Goal: Task Accomplishment & Management: Use online tool/utility

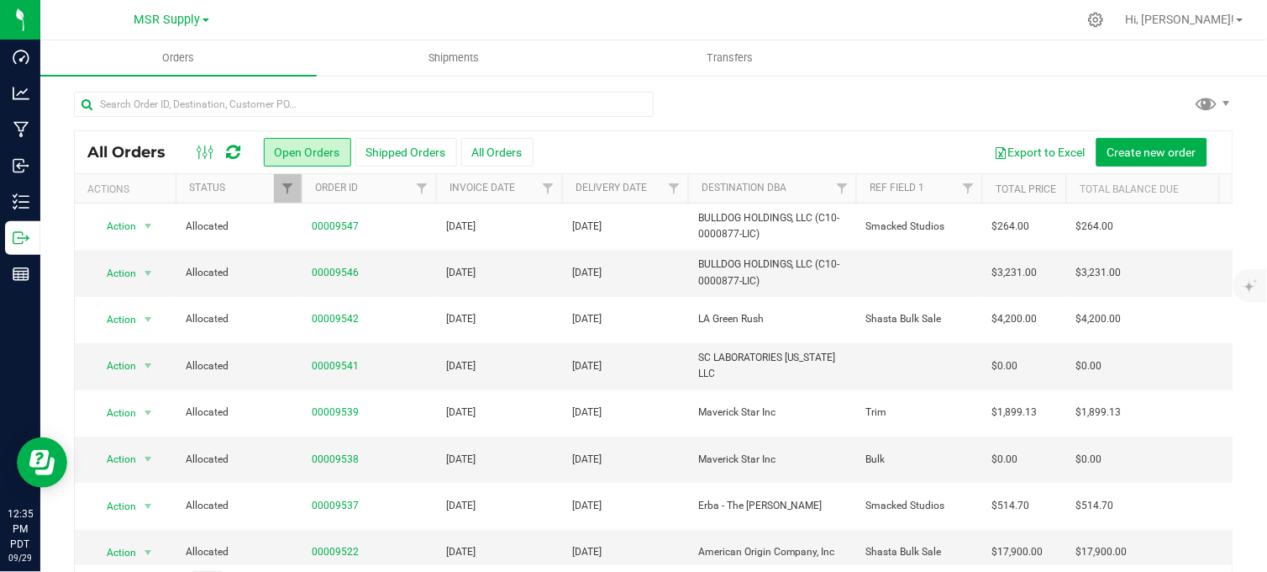
click at [807, 108] on div at bounding box center [654, 111] width 1160 height 39
click at [171, 17] on span "MSR Supply" at bounding box center [167, 20] width 66 height 15
drag, startPoint x: 113, startPoint y: 55, endPoint x: 152, endPoint y: 57, distance: 39.5
click at [113, 55] on link "MSR Supply" at bounding box center [171, 59] width 245 height 23
click at [140, 18] on span "MSR Supply" at bounding box center [167, 20] width 66 height 15
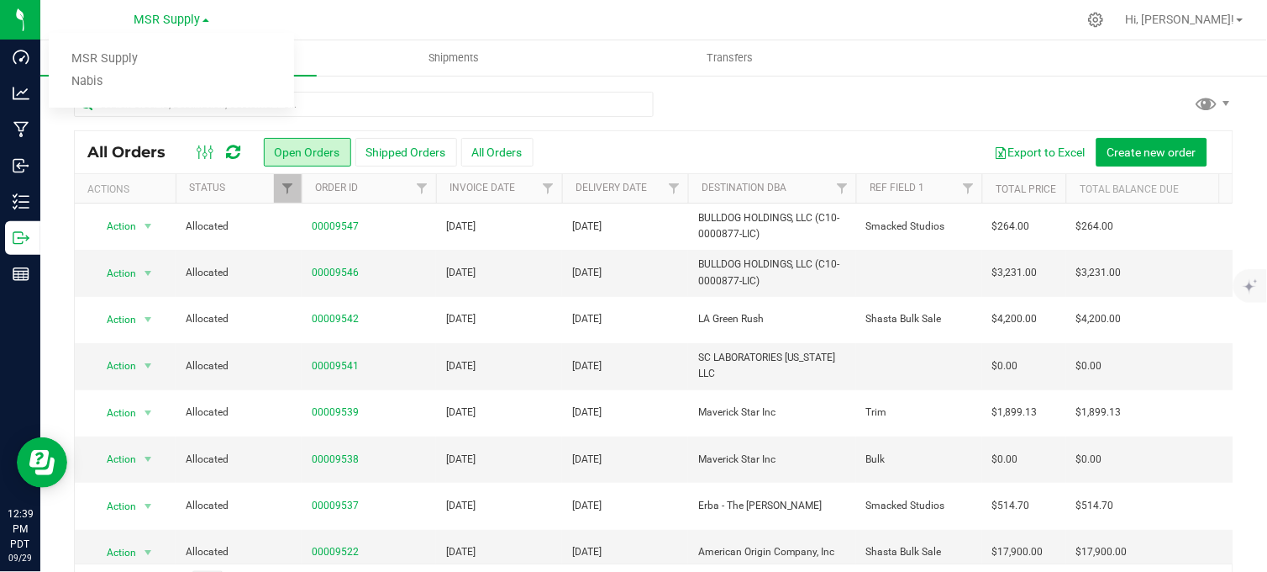
drag, startPoint x: 140, startPoint y: 18, endPoint x: 88, endPoint y: 82, distance: 81.3
click at [88, 82] on link "Nabis" at bounding box center [171, 82] width 245 height 23
click at [734, 97] on div at bounding box center [654, 111] width 1160 height 39
click at [736, 97] on div at bounding box center [654, 111] width 1160 height 39
click at [812, 110] on div at bounding box center [654, 111] width 1160 height 39
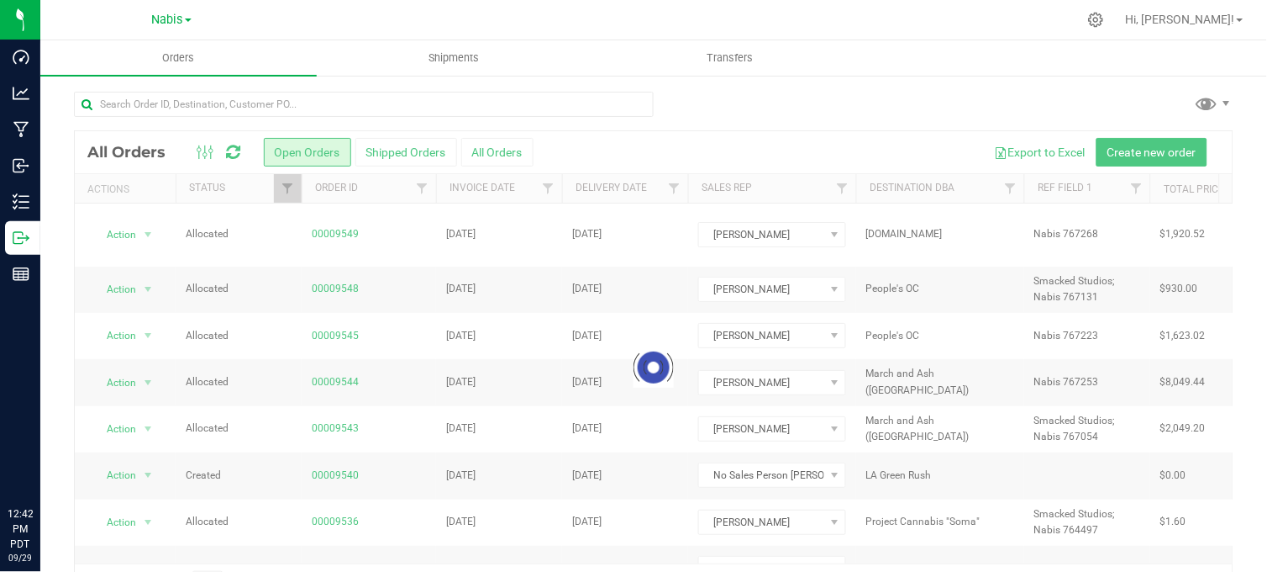
click at [1078, 6] on div at bounding box center [689, 19] width 777 height 33
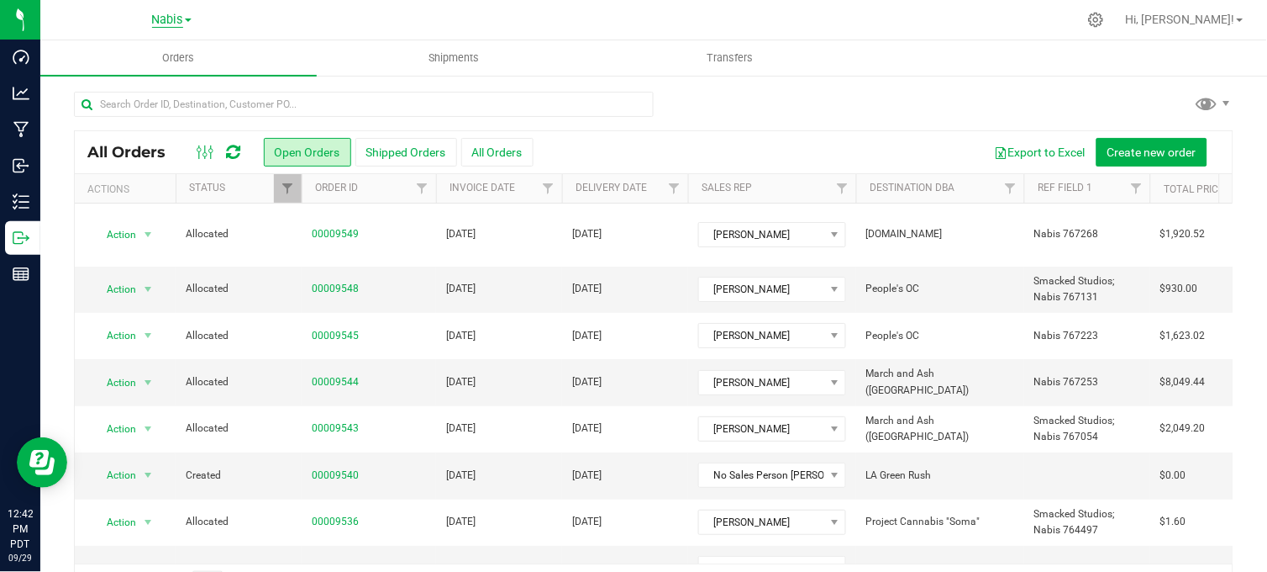
click at [174, 22] on span "Nabis" at bounding box center [167, 20] width 31 height 15
drag, startPoint x: 175, startPoint y: 22, endPoint x: 131, endPoint y: 54, distance: 54.1
click at [131, 54] on link "MSR Supply" at bounding box center [171, 59] width 245 height 23
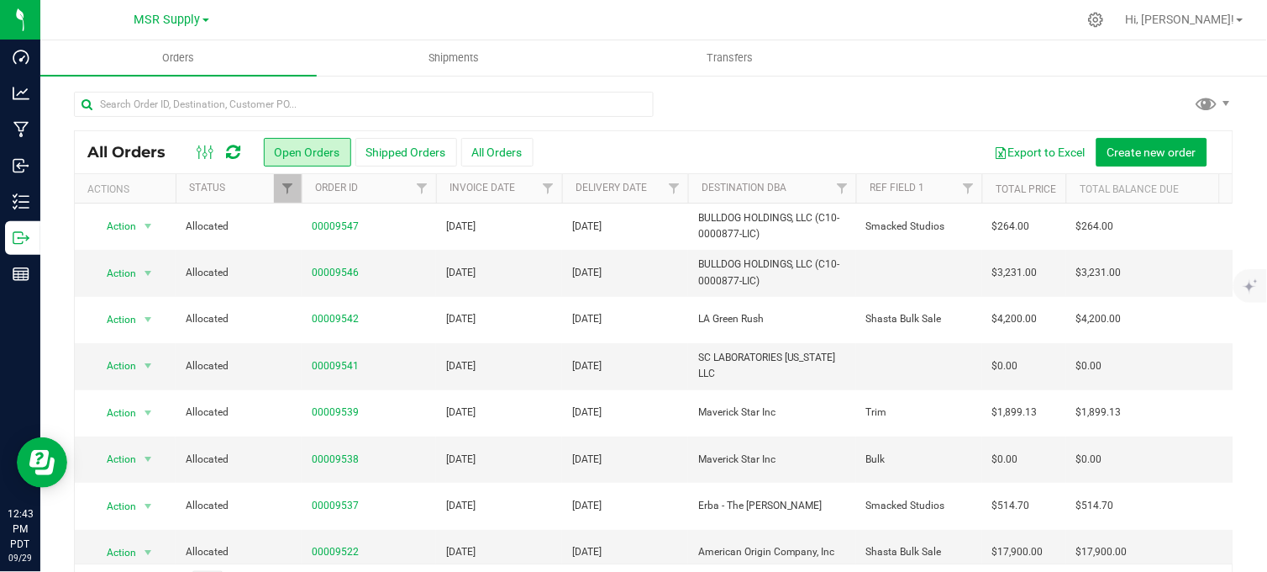
click at [703, 103] on div at bounding box center [654, 111] width 1160 height 39
drag, startPoint x: 566, startPoint y: 0, endPoint x: 578, endPoint y: 11, distance: 16.7
click at [567, 1] on nav "MSR Supply MSR Supply Nabis Hi, [PERSON_NAME]!" at bounding box center [653, 20] width 1227 height 40
click at [751, 113] on div at bounding box center [654, 111] width 1160 height 39
click at [266, 15] on div "MSR Supply MSR Supply Nabis" at bounding box center [171, 20] width 245 height 26
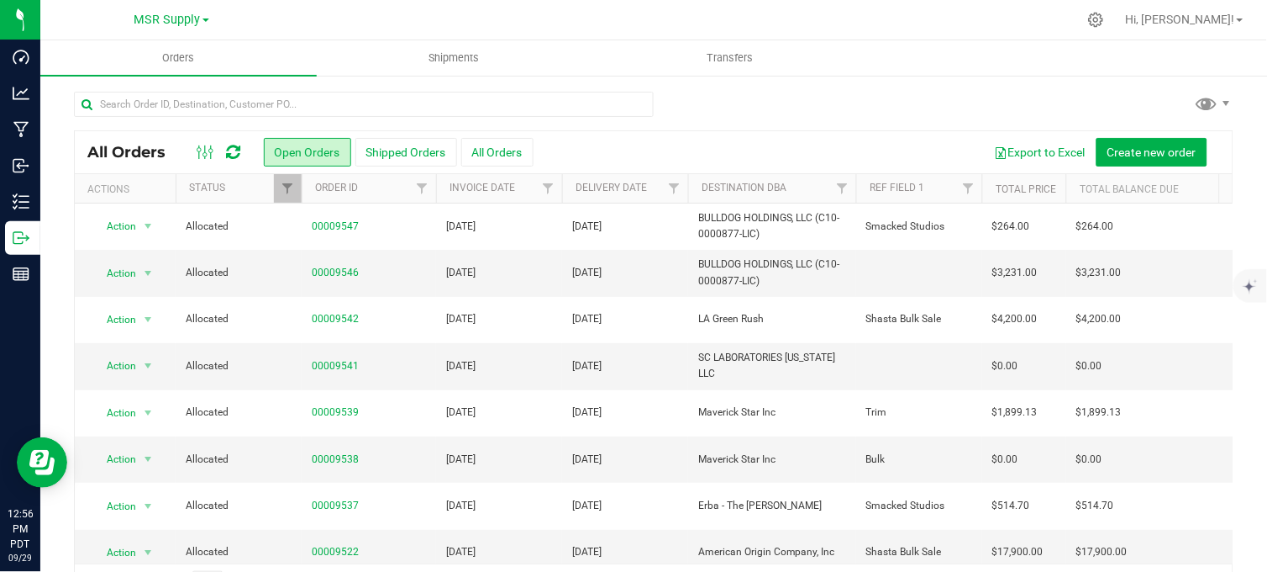
drag, startPoint x: 622, startPoint y: 15, endPoint x: 650, endPoint y: 6, distance: 29.2
click at [622, 15] on div at bounding box center [689, 19] width 777 height 33
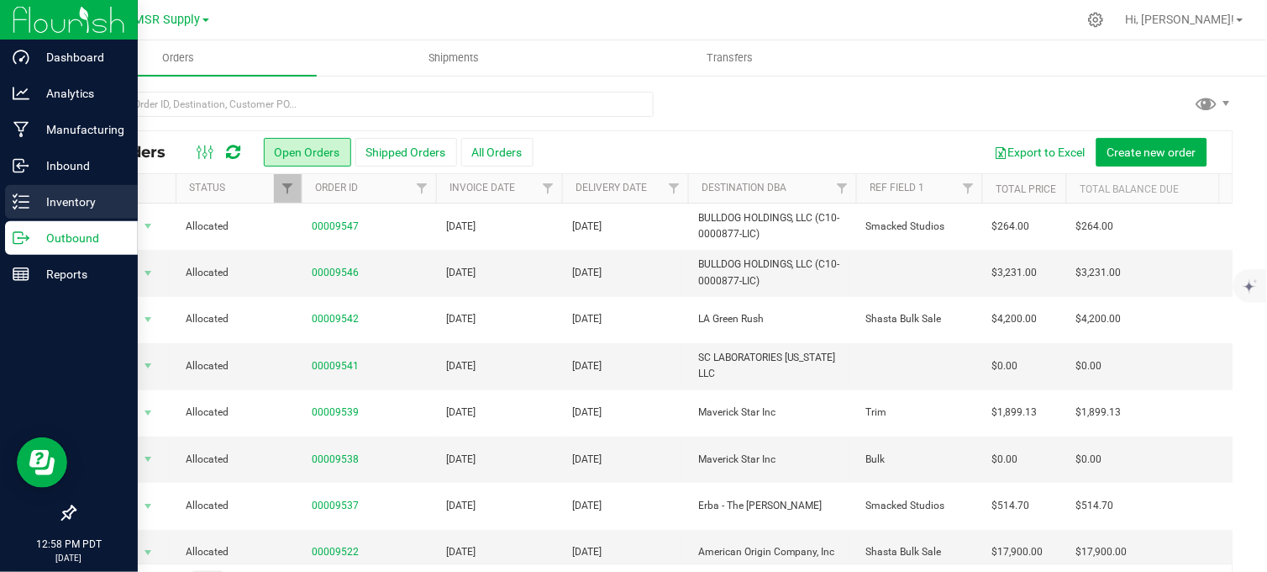
click at [23, 204] on icon at bounding box center [21, 201] width 17 height 17
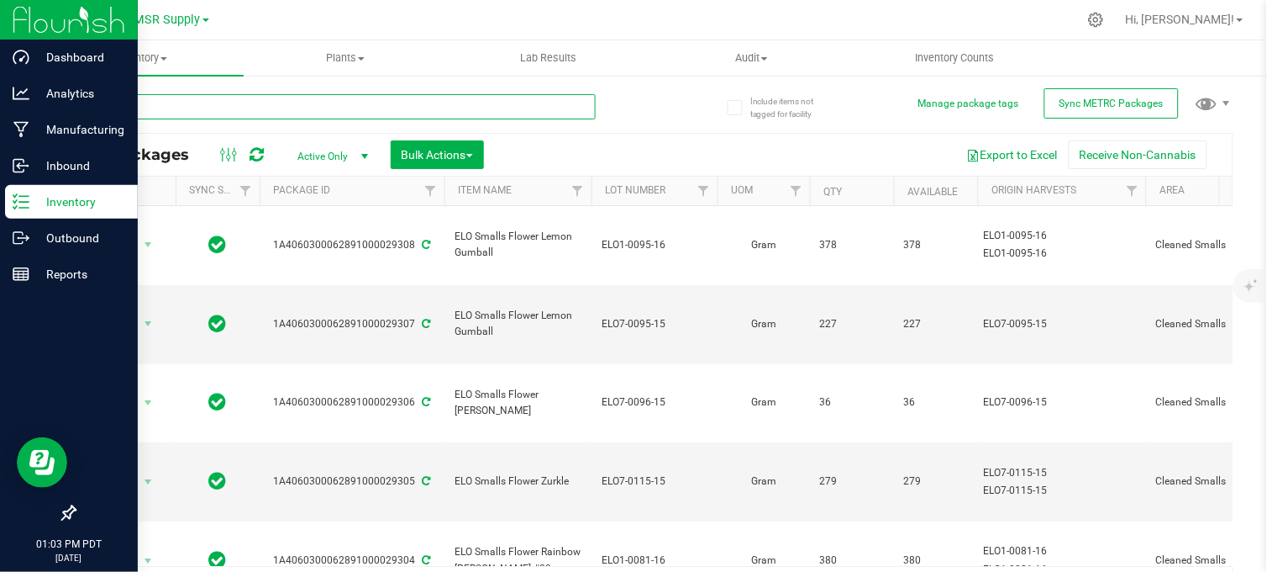
click at [235, 106] on input "text" at bounding box center [335, 106] width 522 height 25
type input "[PHONE_NUMBER]"
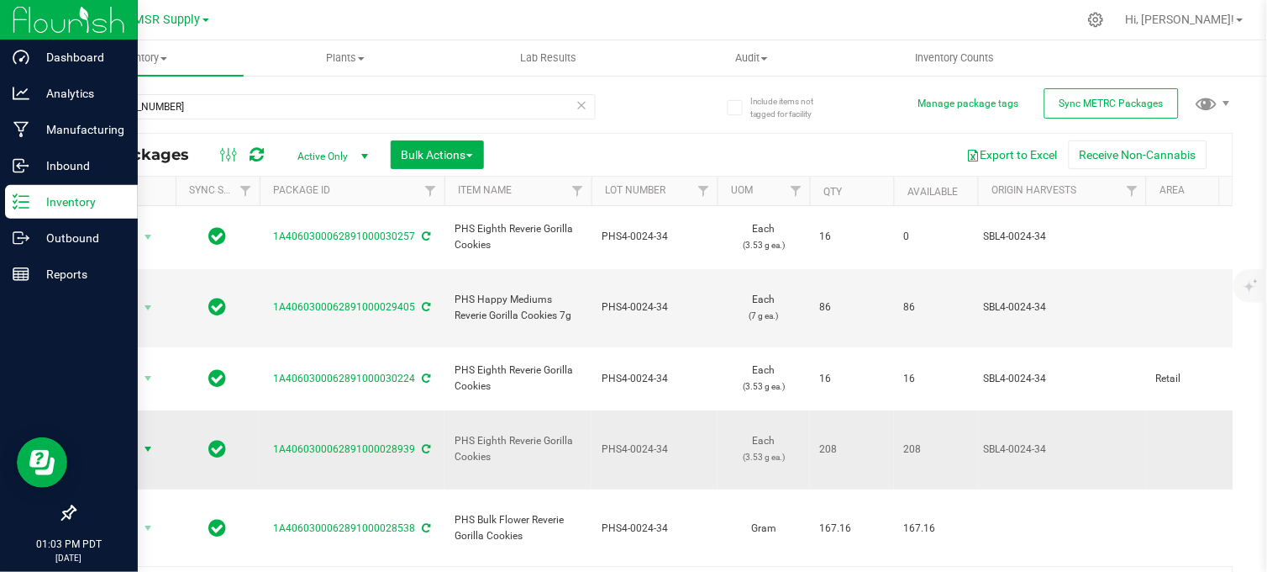
click at [145, 442] on span "select" at bounding box center [147, 448] width 13 height 13
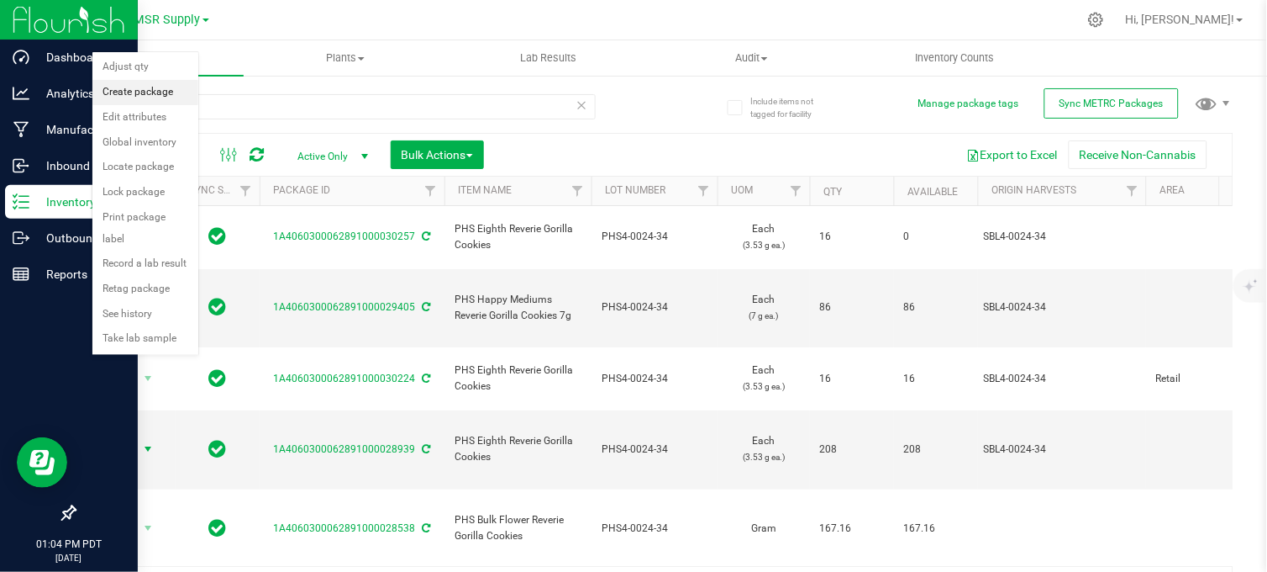
click at [119, 92] on li "Create package" at bounding box center [145, 92] width 106 height 25
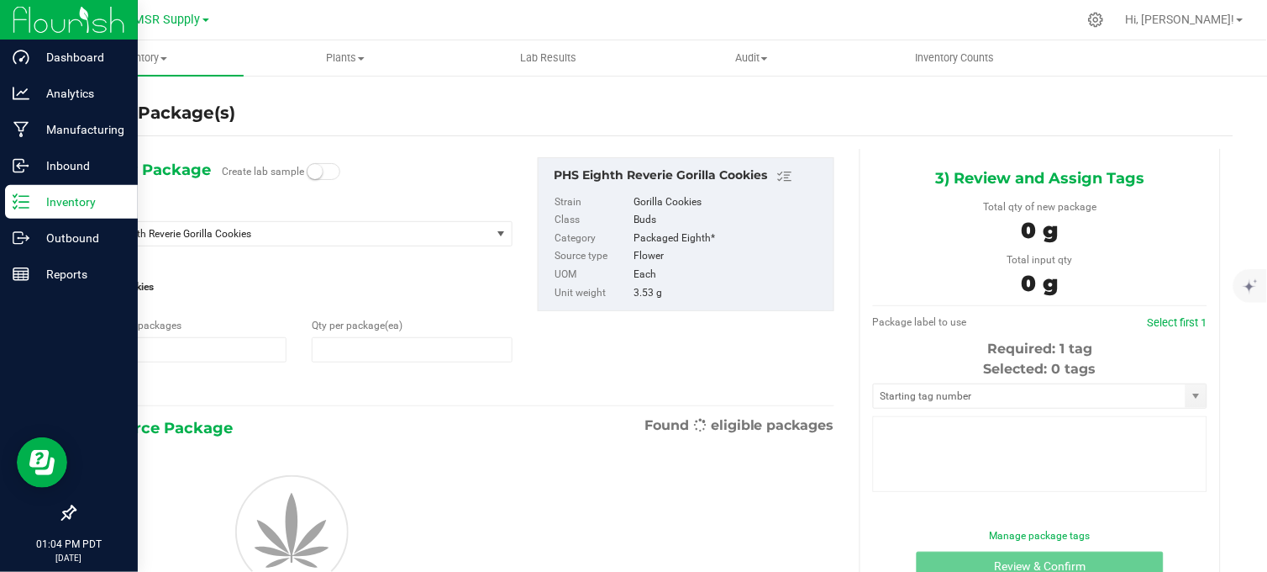
type input "1"
type input "0"
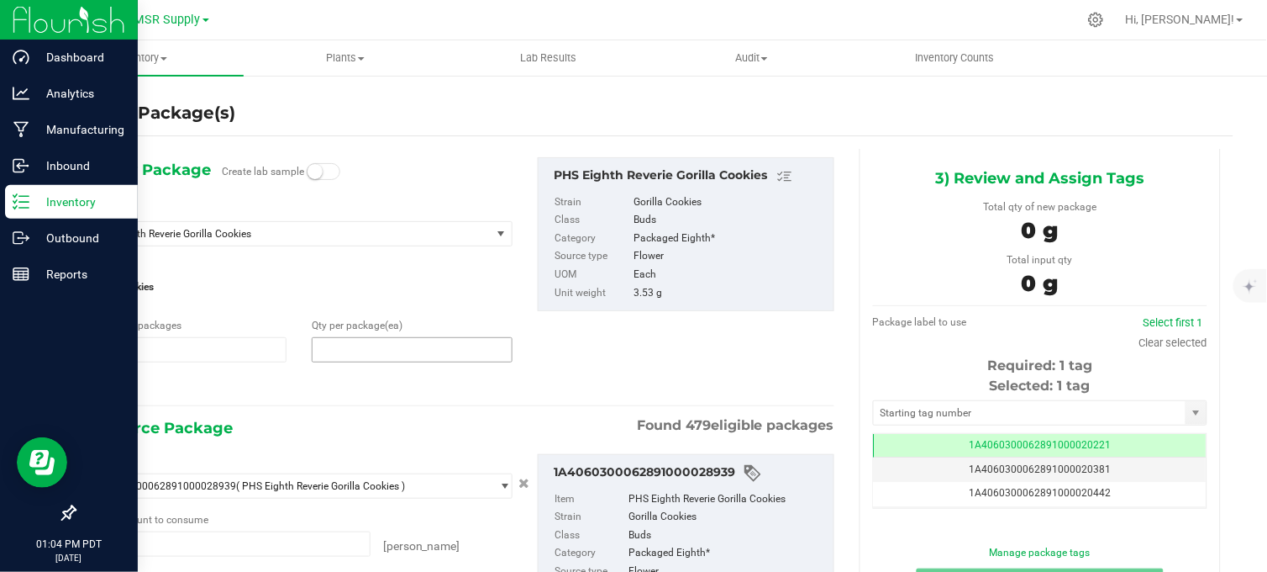
click at [342, 338] on span at bounding box center [412, 349] width 200 height 25
type input "16"
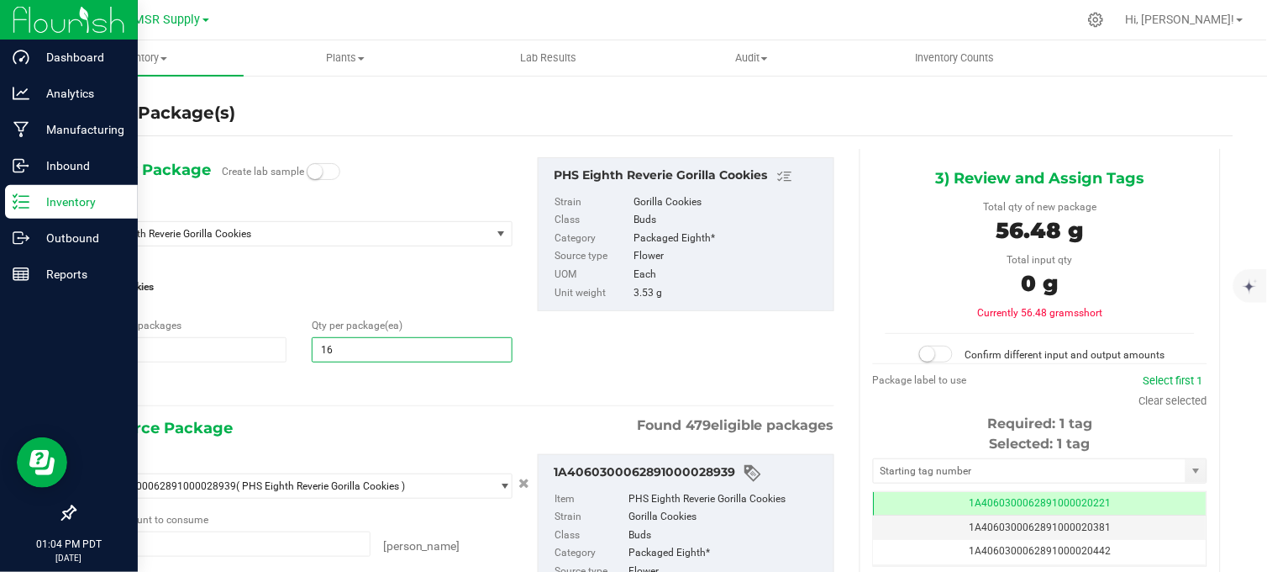
type input "16"
click at [303, 379] on div at bounding box center [300, 386] width 426 height 22
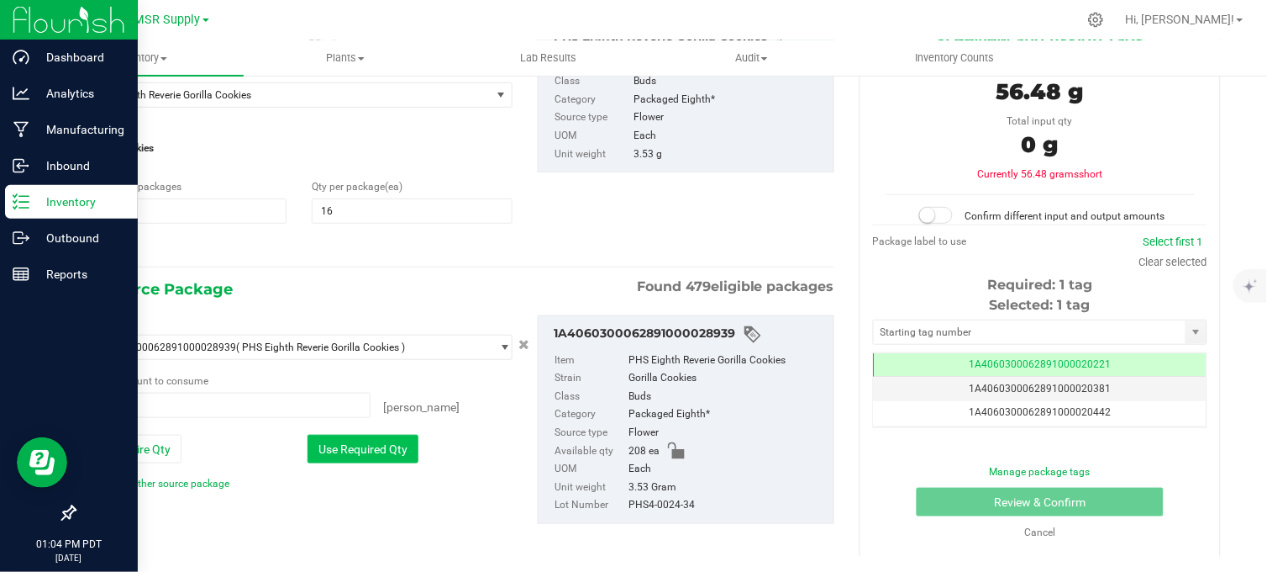
click at [353, 457] on button "Use Required Qty" at bounding box center [363, 449] width 111 height 29
type input "16 ea"
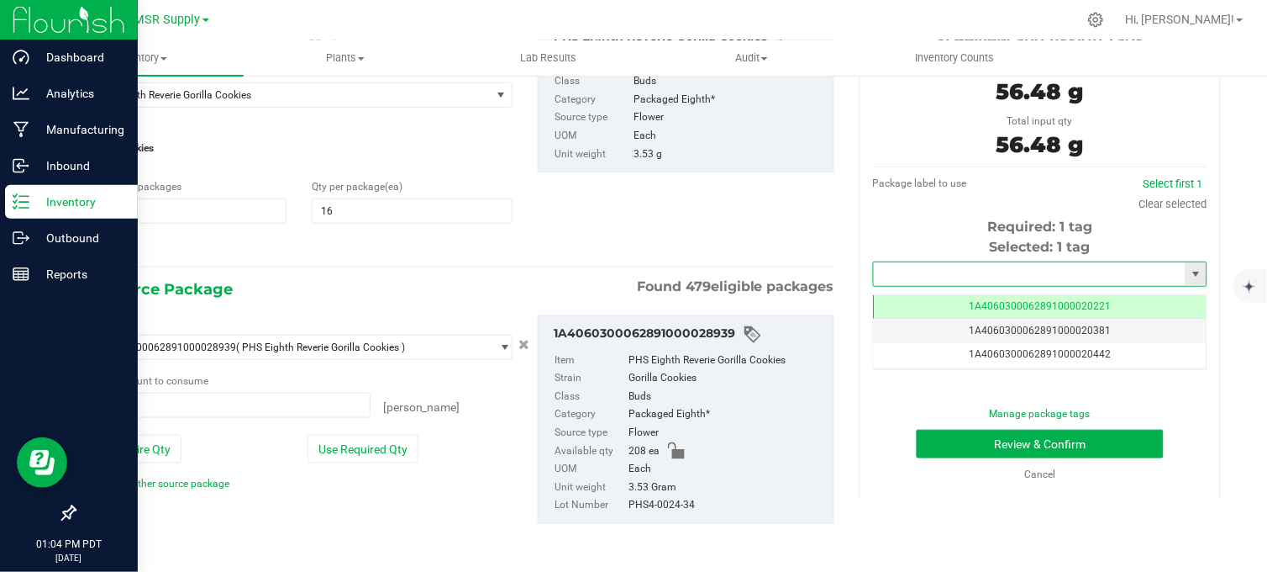
click at [919, 271] on input "text" at bounding box center [1030, 274] width 312 height 24
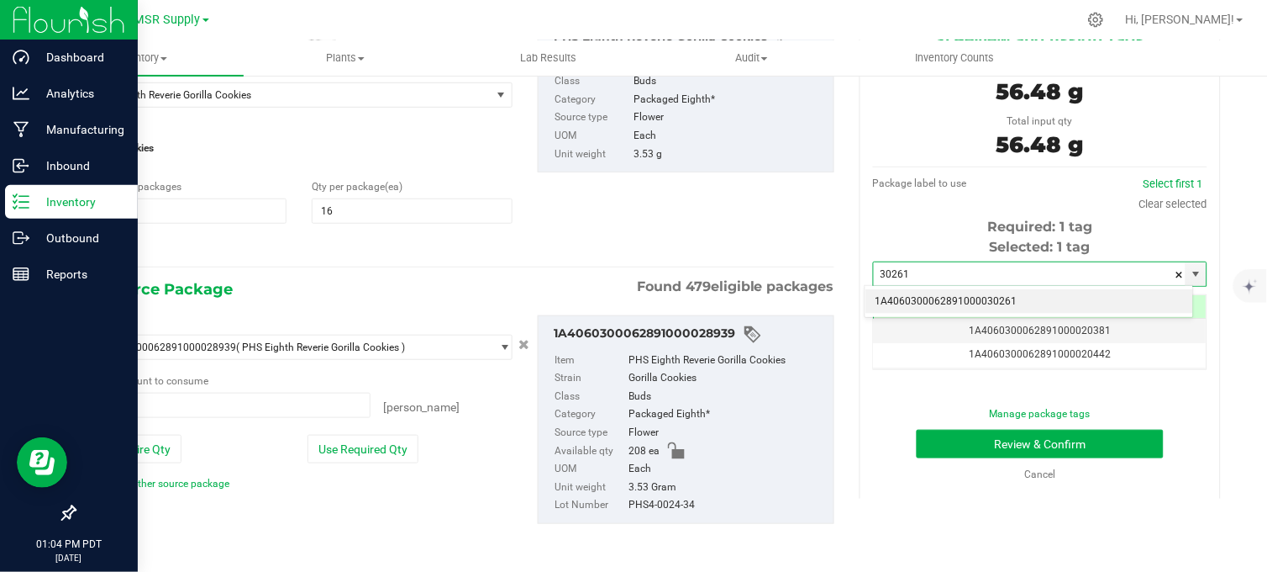
click at [954, 291] on li "1A4060300062891000030261" at bounding box center [1030, 301] width 329 height 25
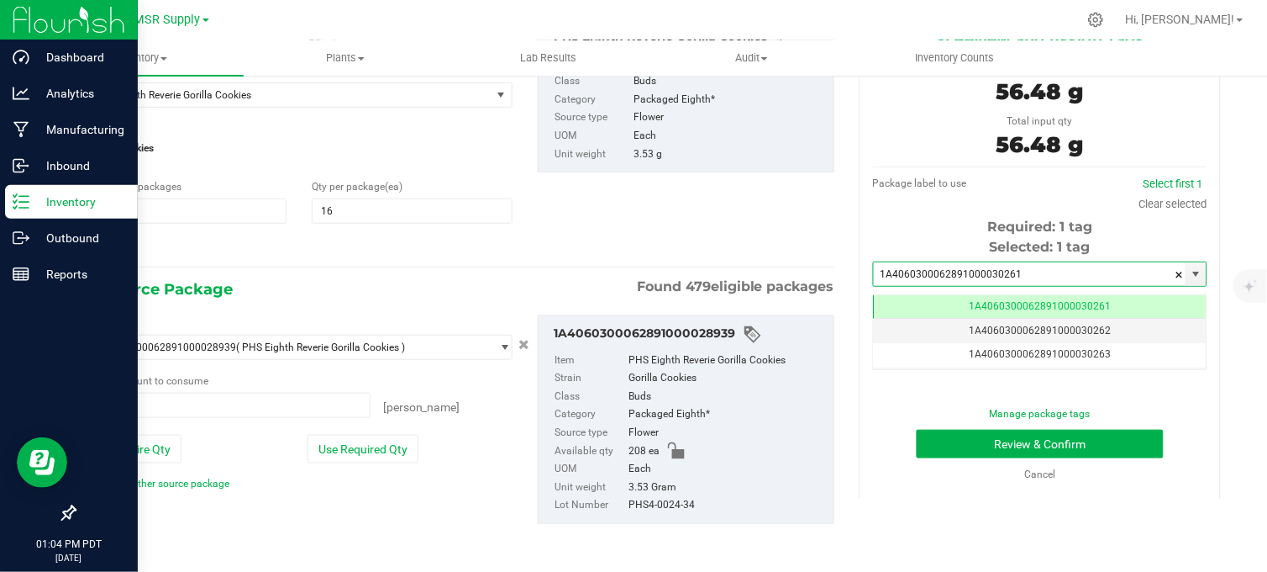
scroll to position [0, -1]
type input "1A4060300062891000030261"
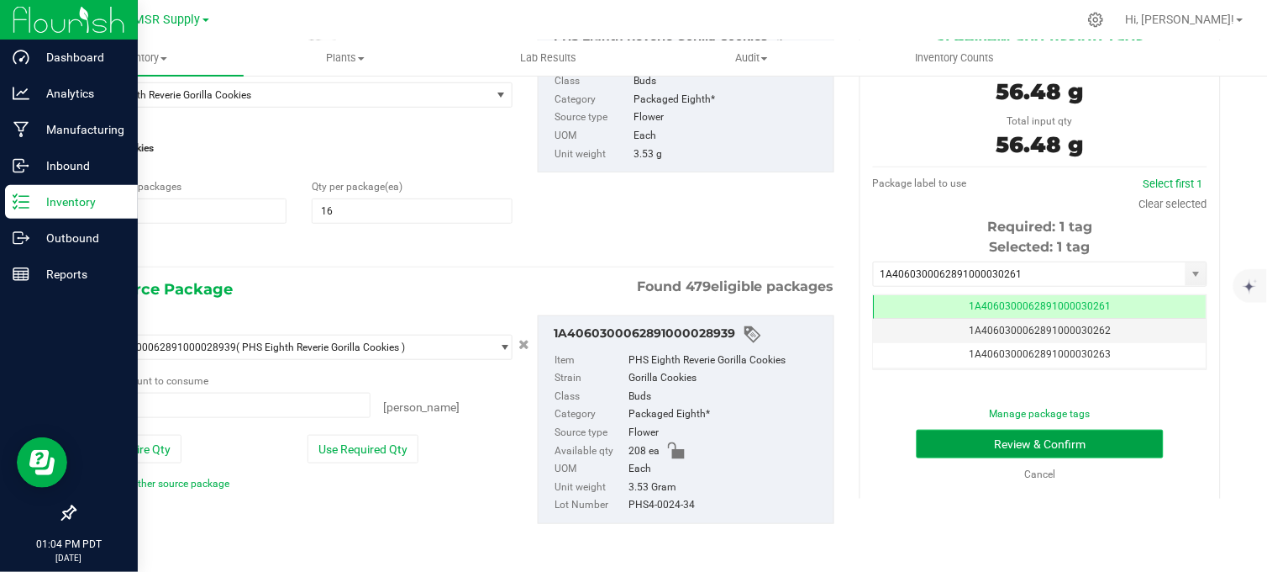
click at [1004, 440] on button "Review & Confirm" at bounding box center [1040, 443] width 247 height 29
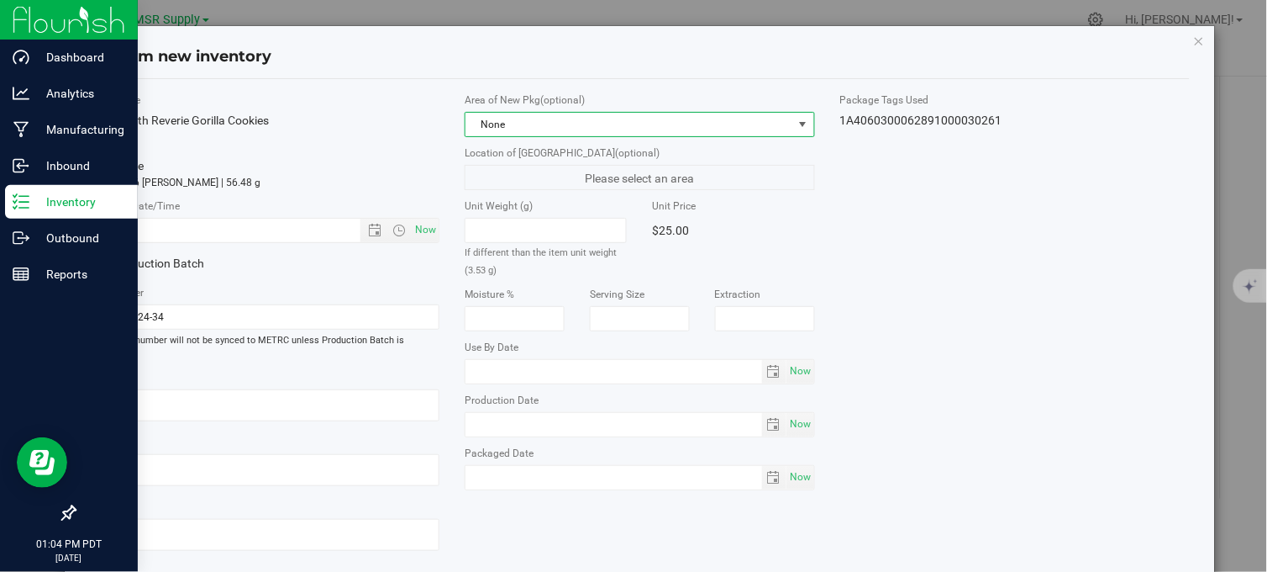
click at [532, 123] on span "None" at bounding box center [629, 125] width 327 height 24
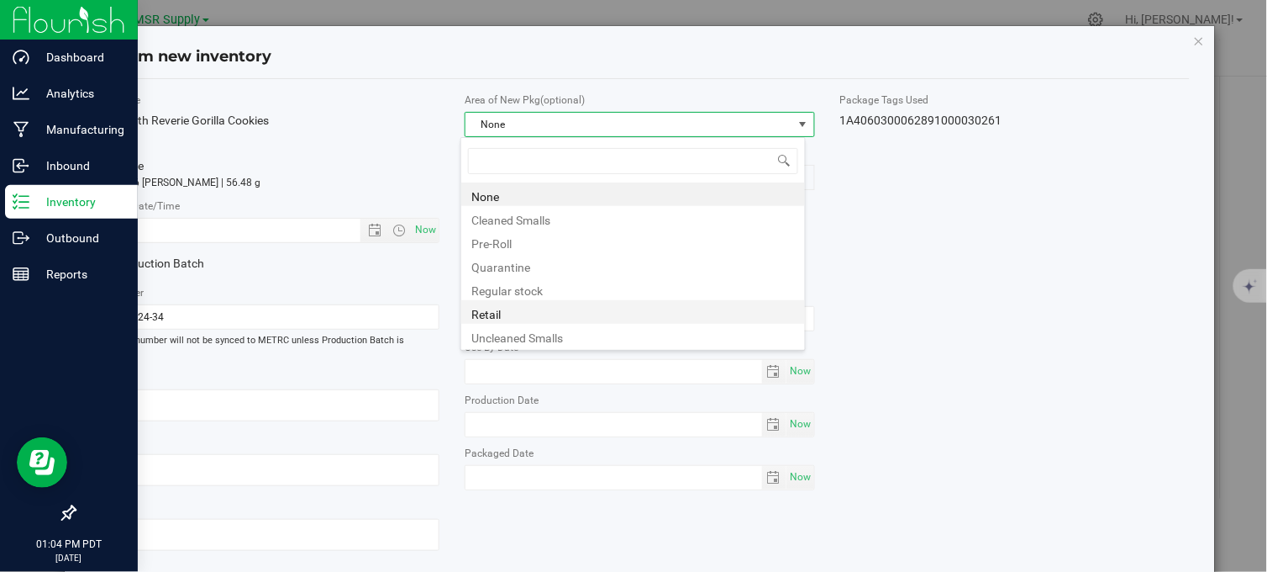
click at [498, 318] on li "Retail" at bounding box center [633, 312] width 344 height 24
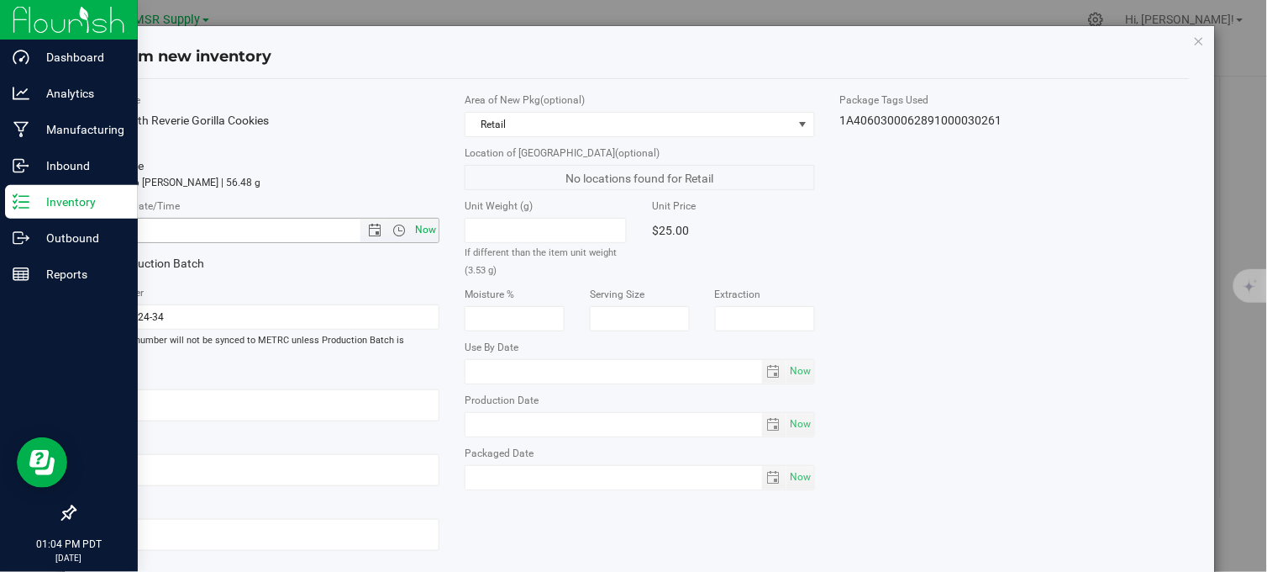
click at [425, 233] on span "Now" at bounding box center [426, 230] width 29 height 24
type input "[DATE] 1:04 PM"
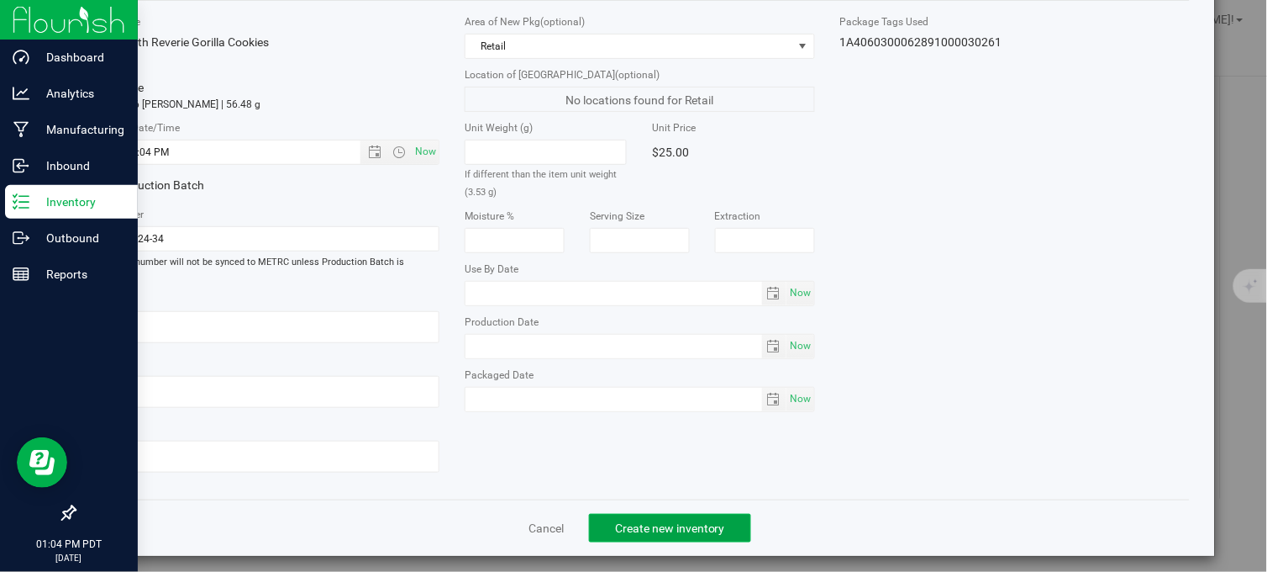
click at [675, 523] on span "Create new inventory" at bounding box center [670, 527] width 110 height 13
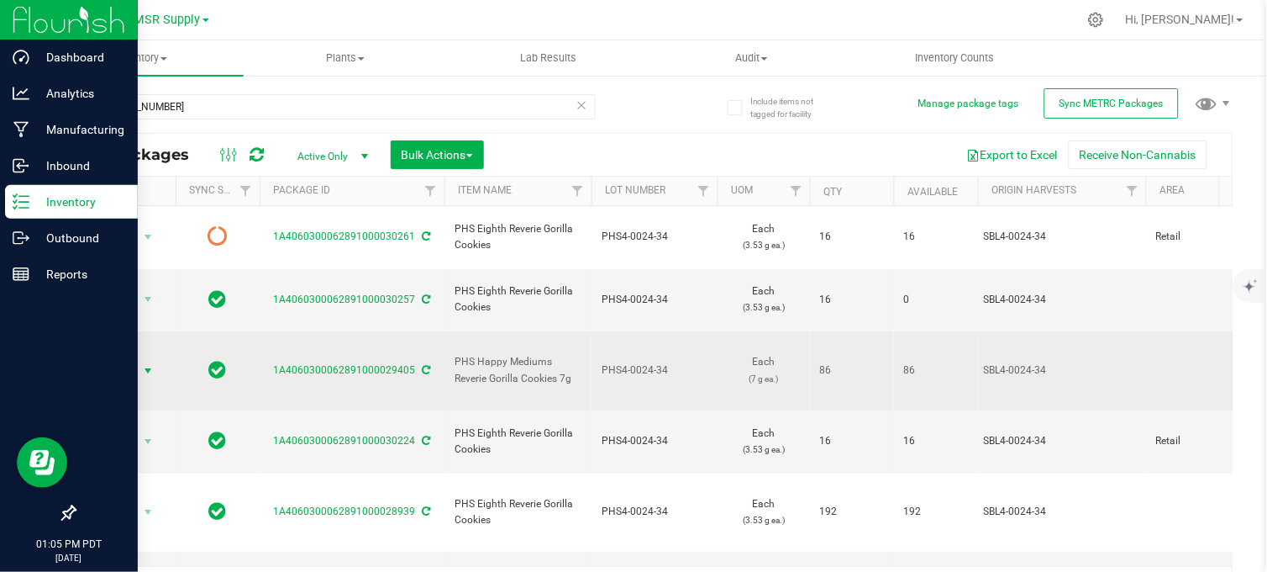
click at [155, 359] on span "select" at bounding box center [148, 371] width 21 height 24
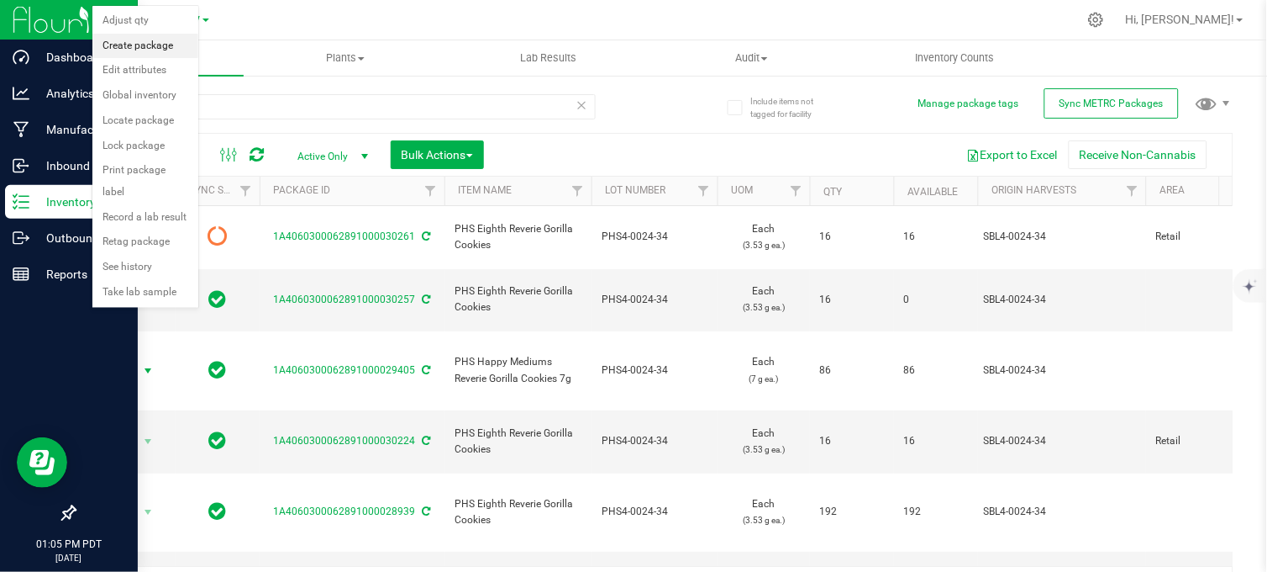
click at [149, 47] on li "Create package" at bounding box center [145, 46] width 106 height 25
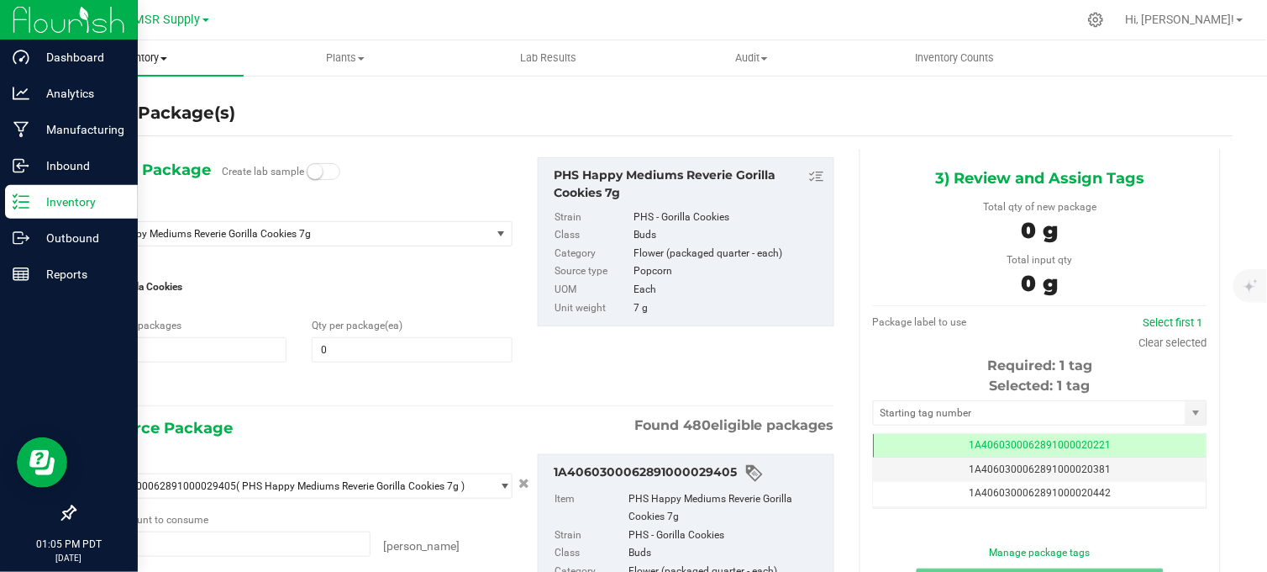
type input "0 ea"
click at [323, 347] on span at bounding box center [412, 349] width 200 height 25
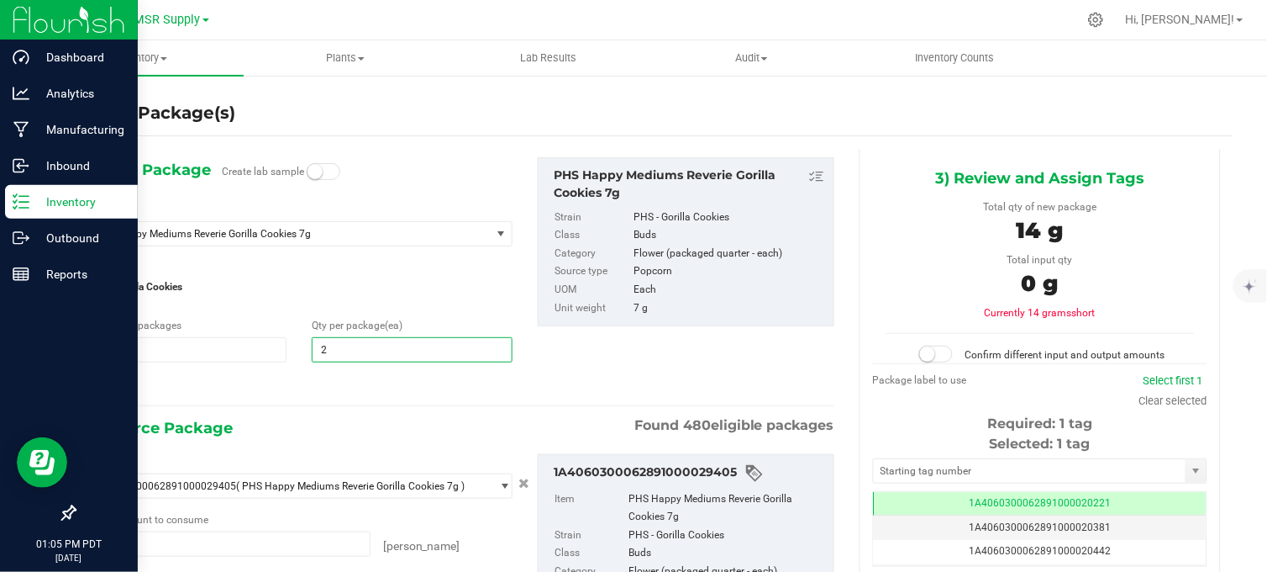
type input "22"
click at [307, 402] on div "1) New Package Create lab sample Select Item PHS Happy Mediums Reverie Gorilla …" at bounding box center [460, 432] width 773 height 567
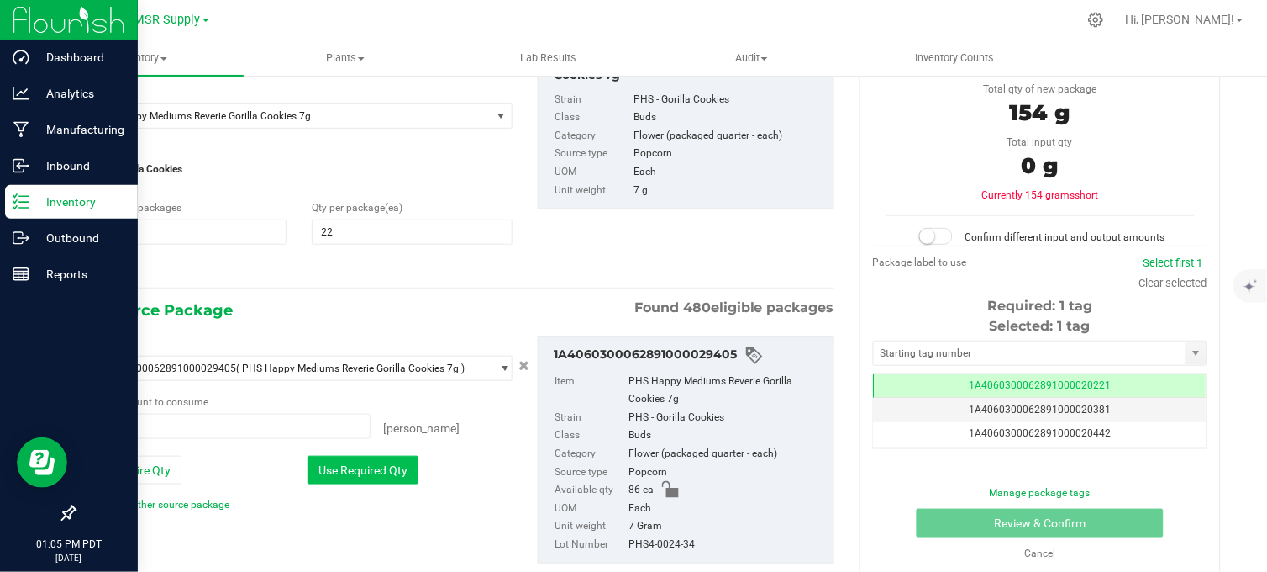
click at [354, 468] on button "Use Required Qty" at bounding box center [363, 470] width 111 height 29
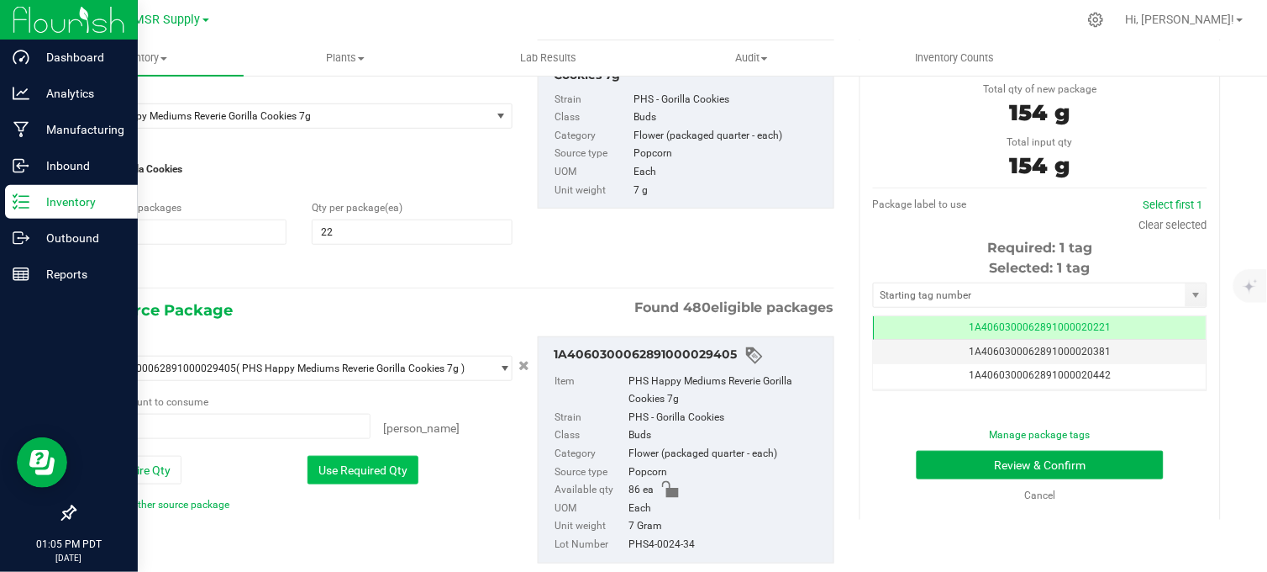
type input "22 ea"
click at [916, 292] on input "text" at bounding box center [1030, 295] width 312 height 24
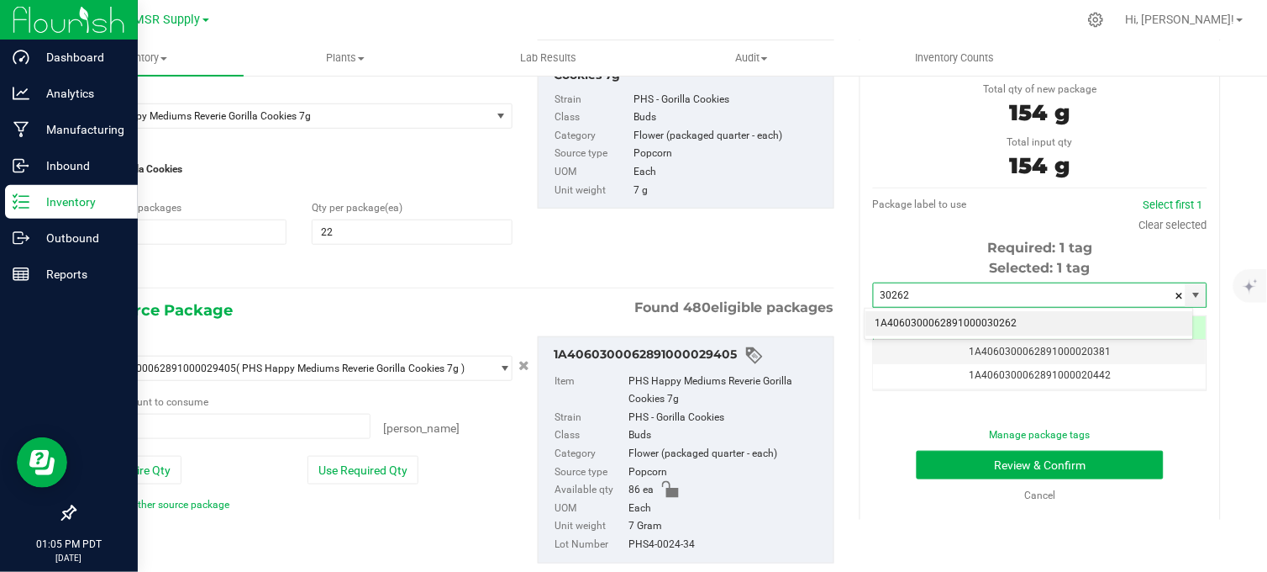
click at [973, 329] on li "1A4060300062891000030262" at bounding box center [1030, 323] width 329 height 25
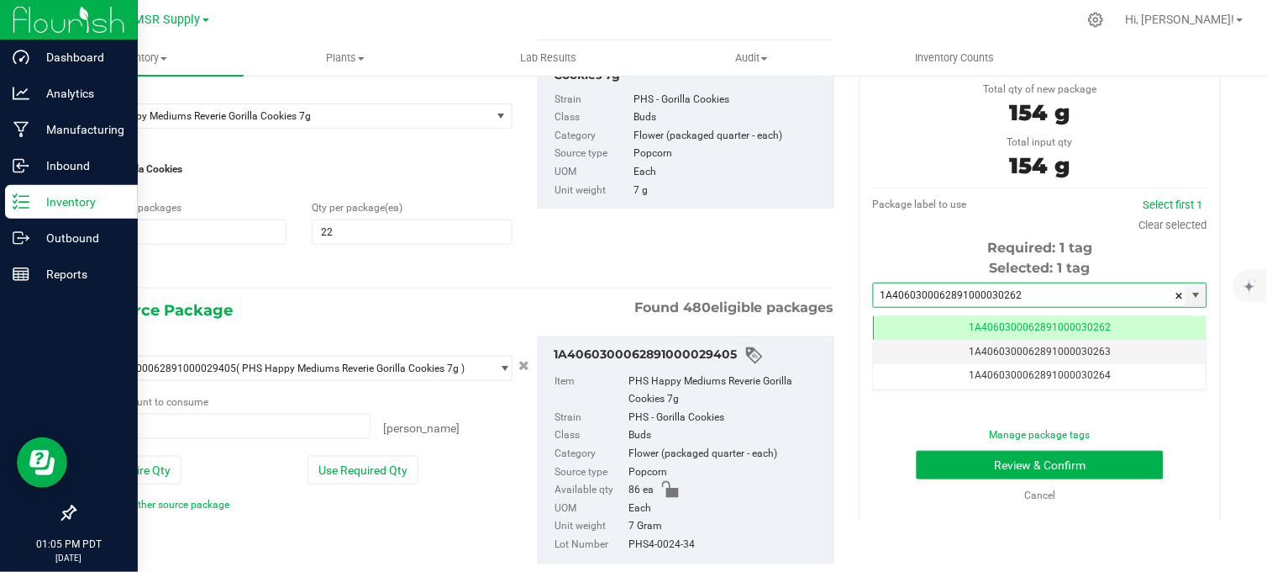
scroll to position [0, -1]
type input "1A4060300062891000030262"
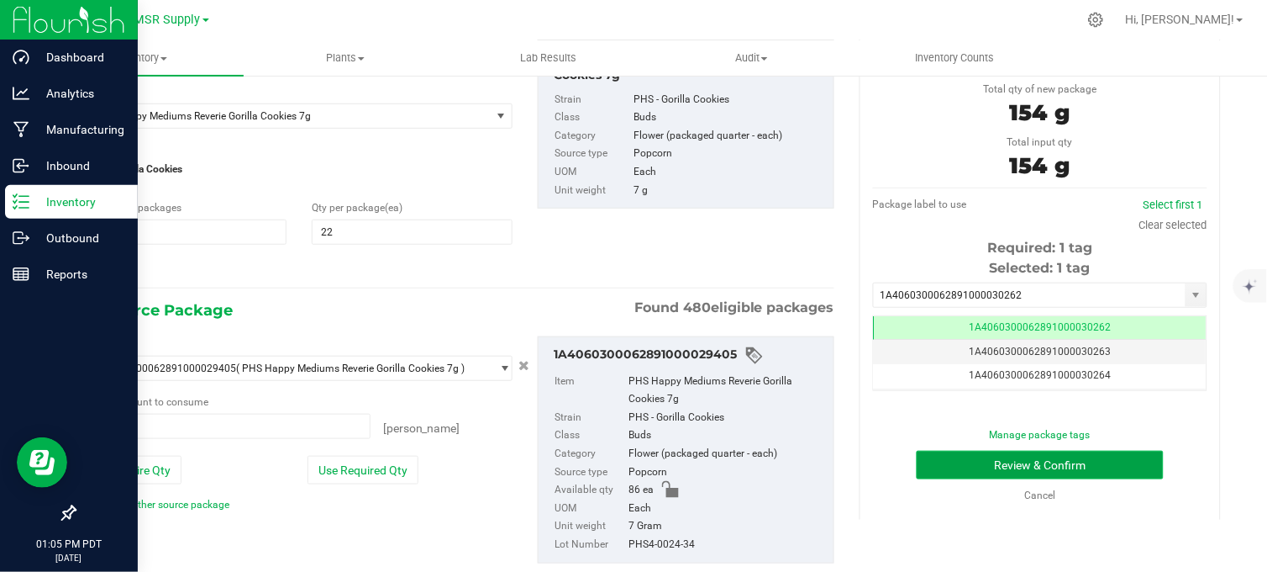
click at [968, 467] on button "Review & Confirm" at bounding box center [1040, 465] width 247 height 29
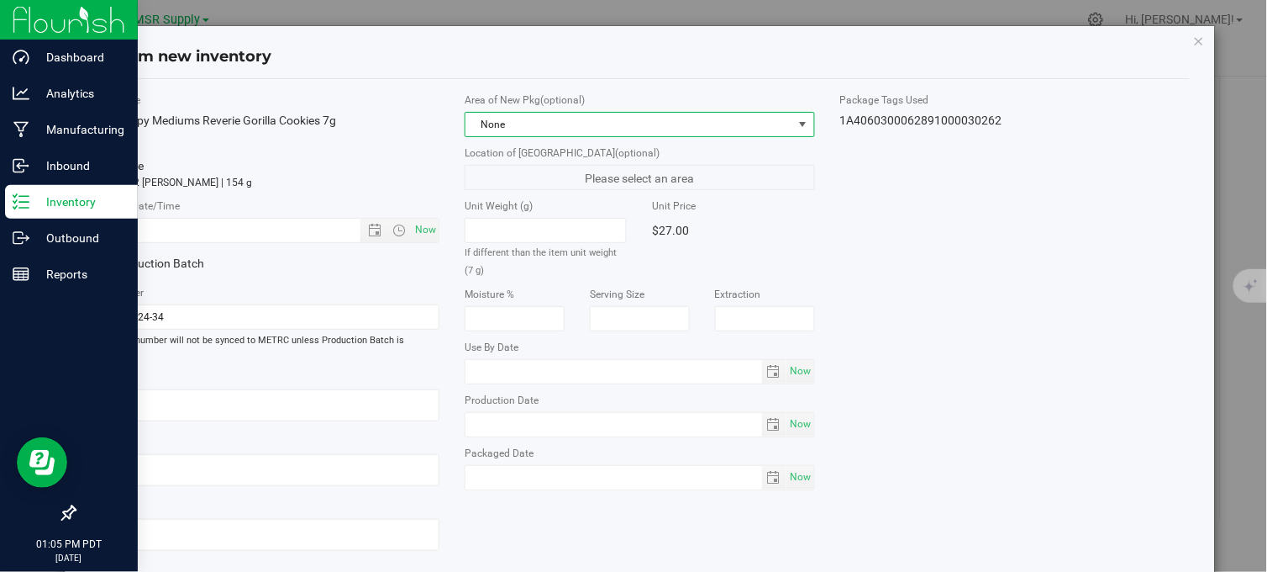
click at [517, 122] on span "None" at bounding box center [629, 125] width 327 height 24
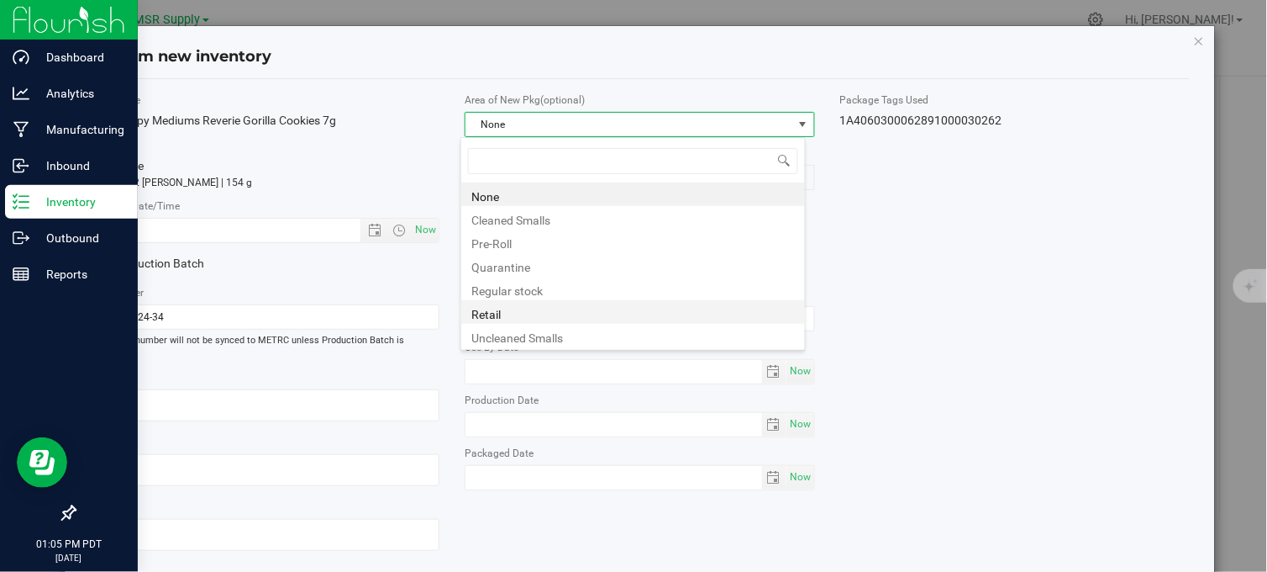
click at [500, 313] on li "Retail" at bounding box center [633, 312] width 344 height 24
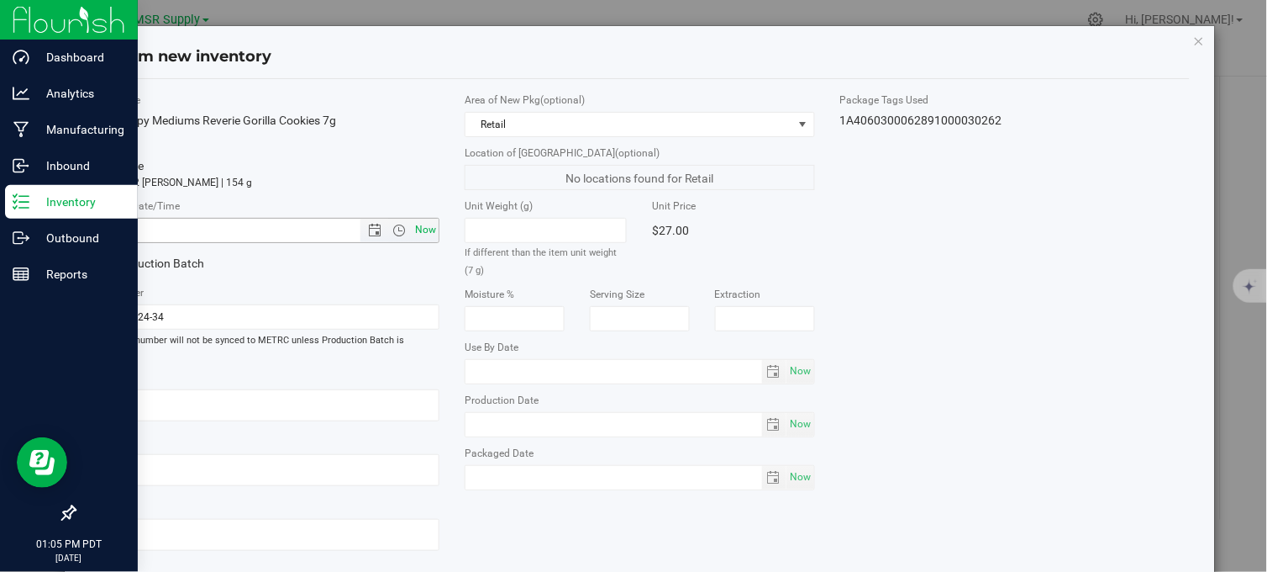
click at [420, 227] on span "Now" at bounding box center [426, 230] width 29 height 24
type input "[DATE] 1:05 PM"
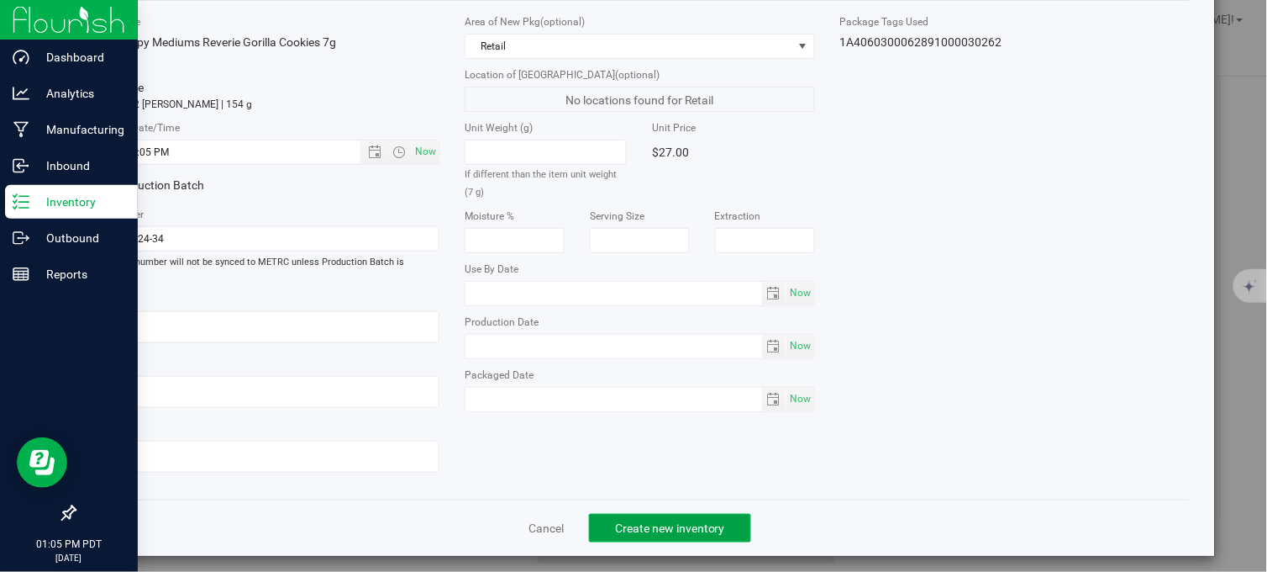
click at [691, 522] on span "Create new inventory" at bounding box center [670, 527] width 110 height 13
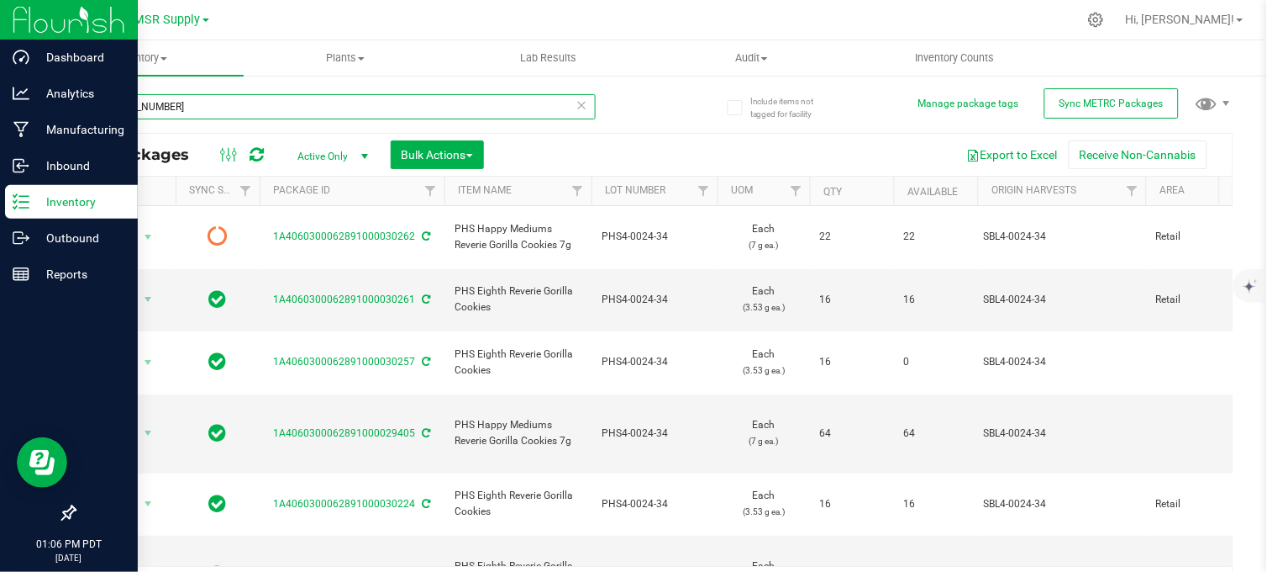
click at [186, 101] on input "[PHONE_NUMBER]" at bounding box center [335, 106] width 522 height 25
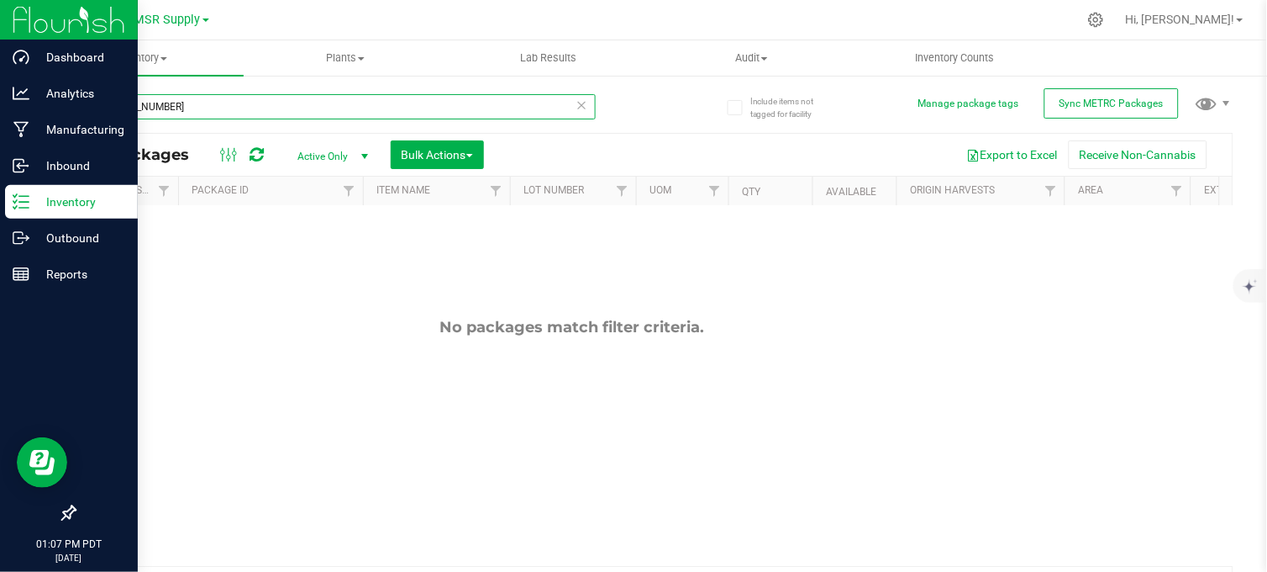
scroll to position [0, 82]
click at [140, 104] on input "[PHONE_NUMBER]" at bounding box center [335, 106] width 522 height 25
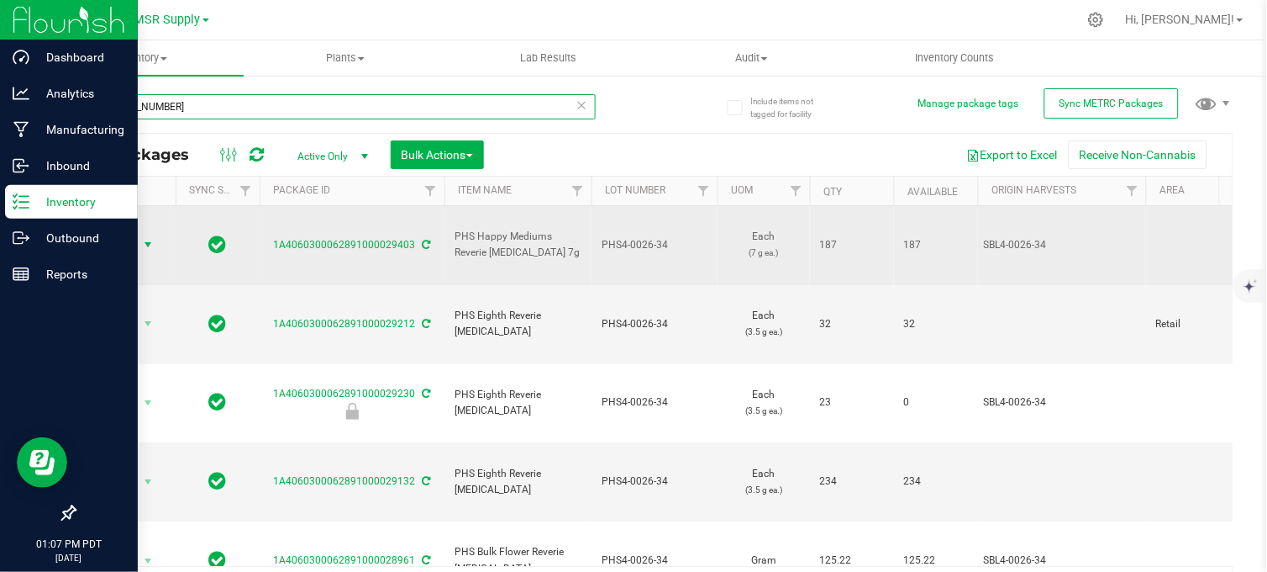
type input "[PHONE_NUMBER]"
click at [140, 233] on span "select" at bounding box center [148, 245] width 21 height 24
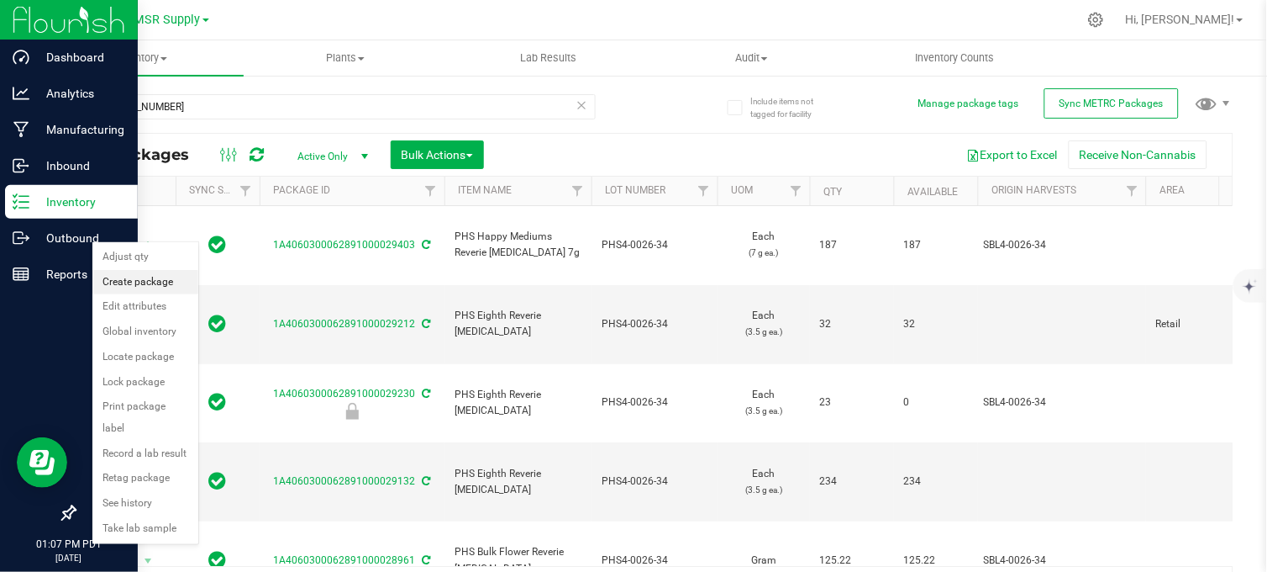
click at [130, 279] on li "Create package" at bounding box center [145, 282] width 106 height 25
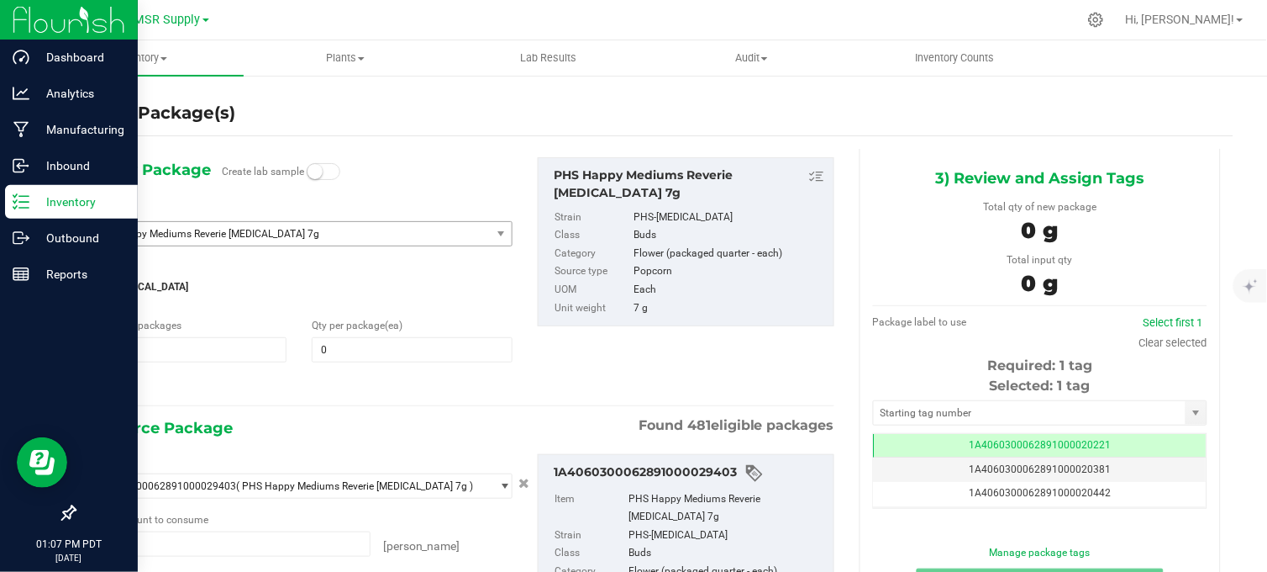
scroll to position [0, -1]
click at [334, 345] on span at bounding box center [412, 349] width 200 height 25
type input "43"
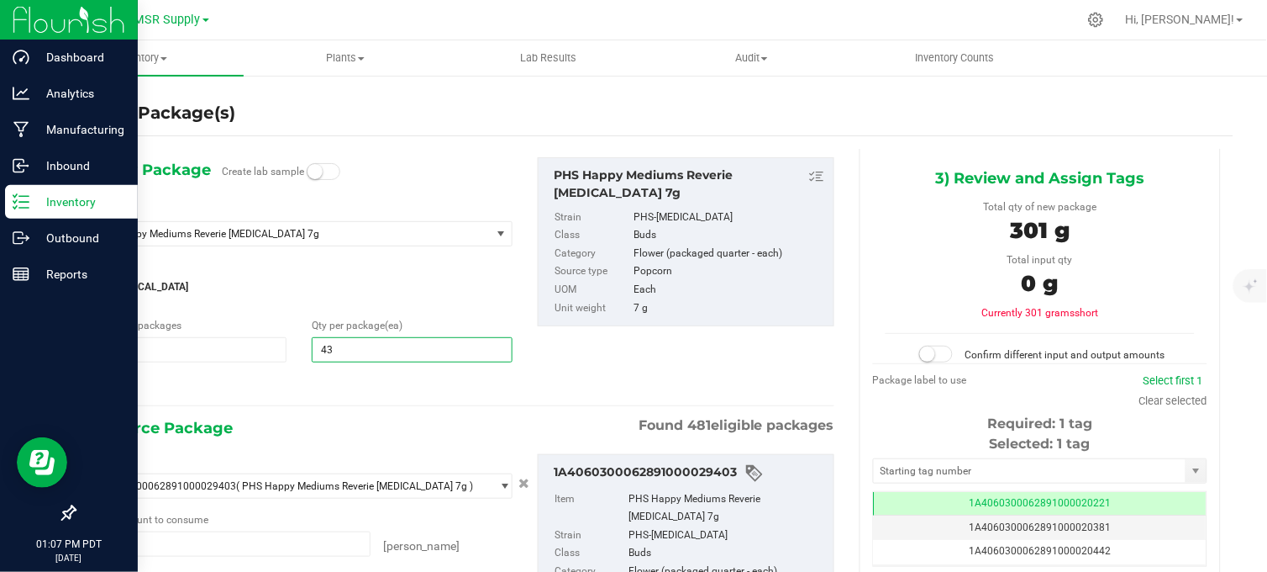
type input "43"
click at [297, 405] on hr at bounding box center [461, 406] width 748 height 2
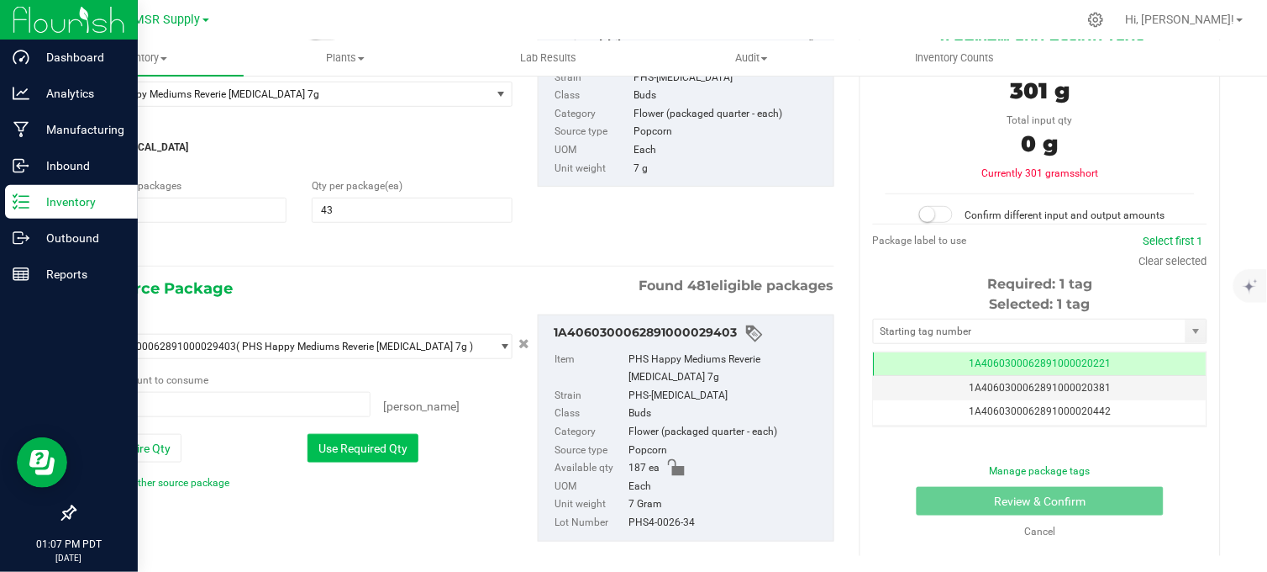
click at [335, 440] on button "Use Required Qty" at bounding box center [363, 448] width 111 height 29
type input "43 ea"
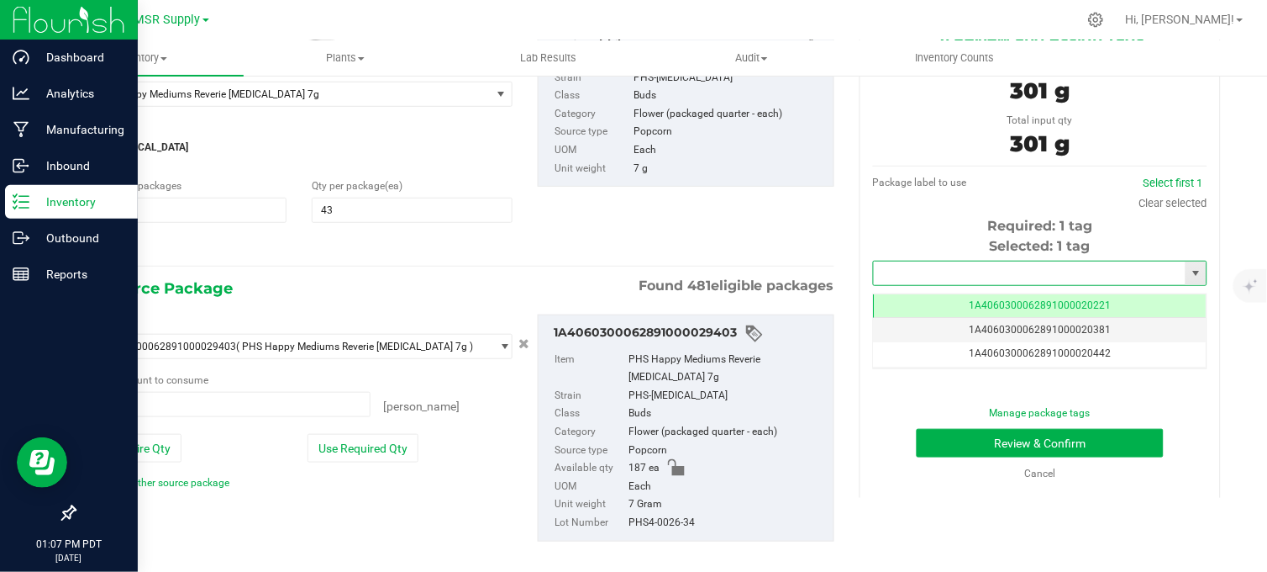
click at [892, 267] on input "text" at bounding box center [1030, 273] width 312 height 24
click at [925, 296] on li "1A4060300062891000030263" at bounding box center [1030, 301] width 329 height 25
type input "1A4060300062891000030263"
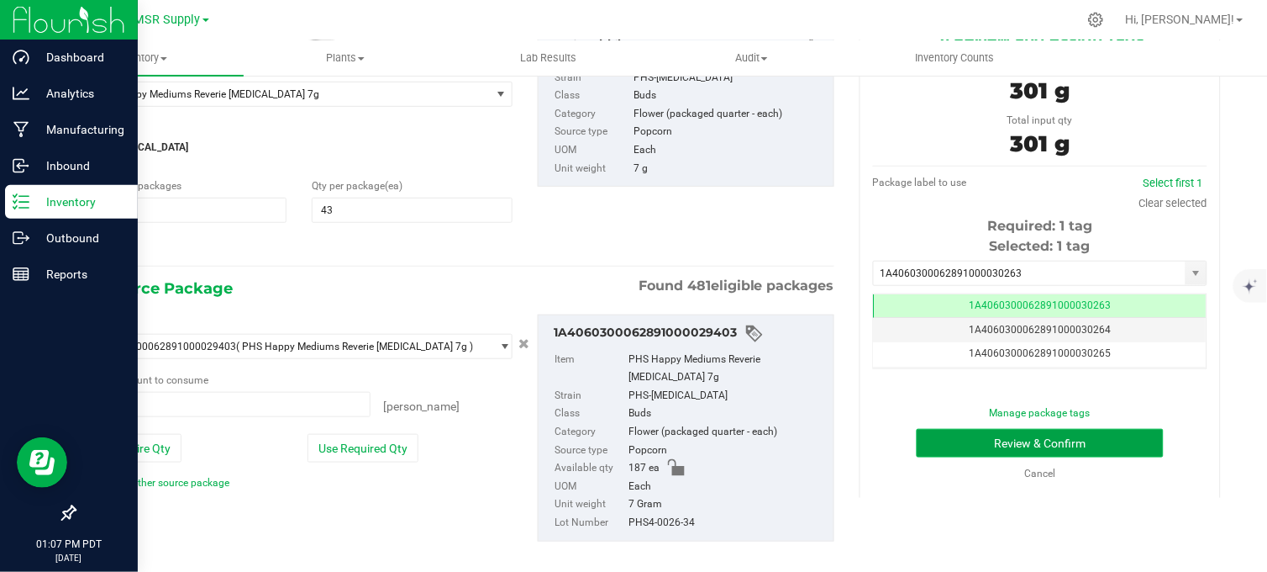
click at [961, 451] on button "Review & Confirm" at bounding box center [1040, 443] width 247 height 29
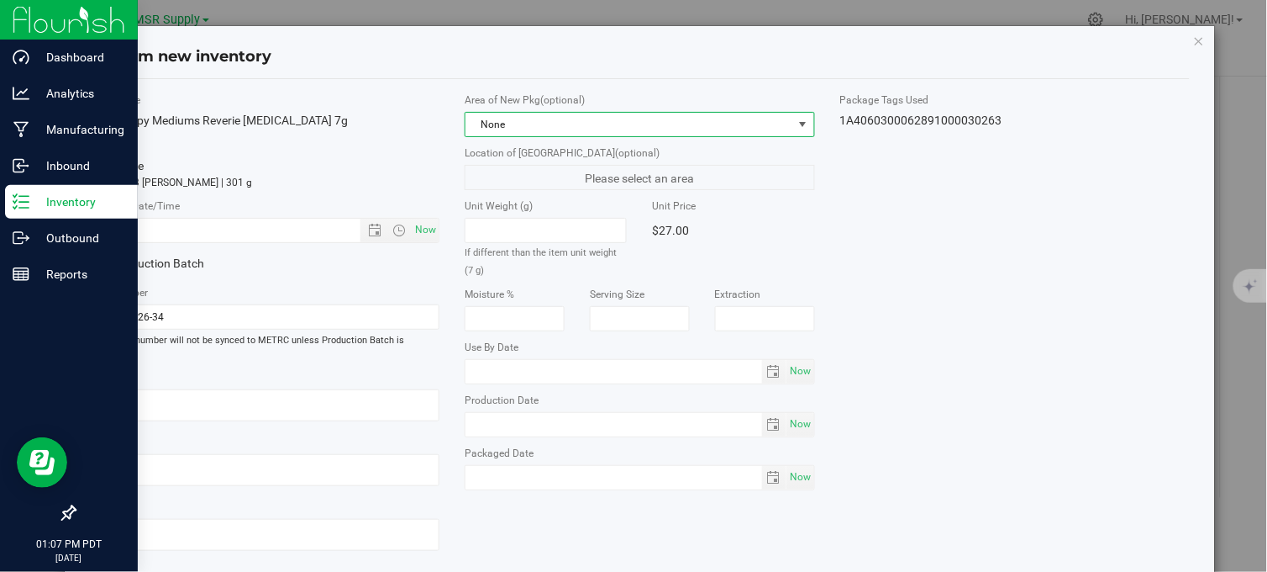
click at [710, 128] on span "None" at bounding box center [629, 125] width 327 height 24
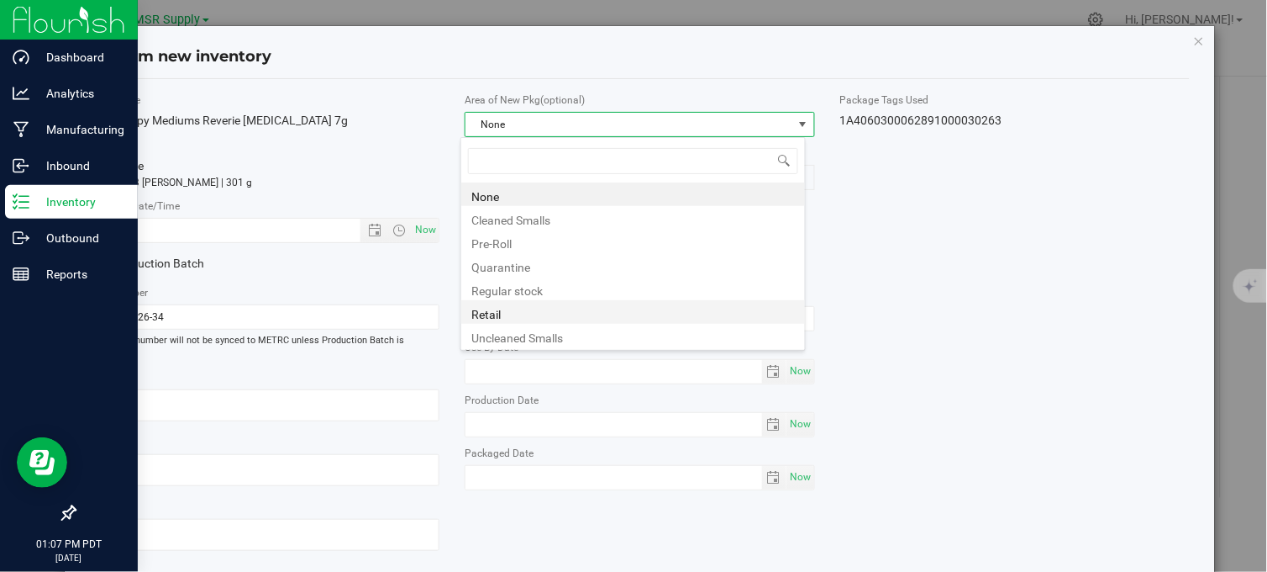
click at [501, 306] on li "Retail" at bounding box center [633, 312] width 344 height 24
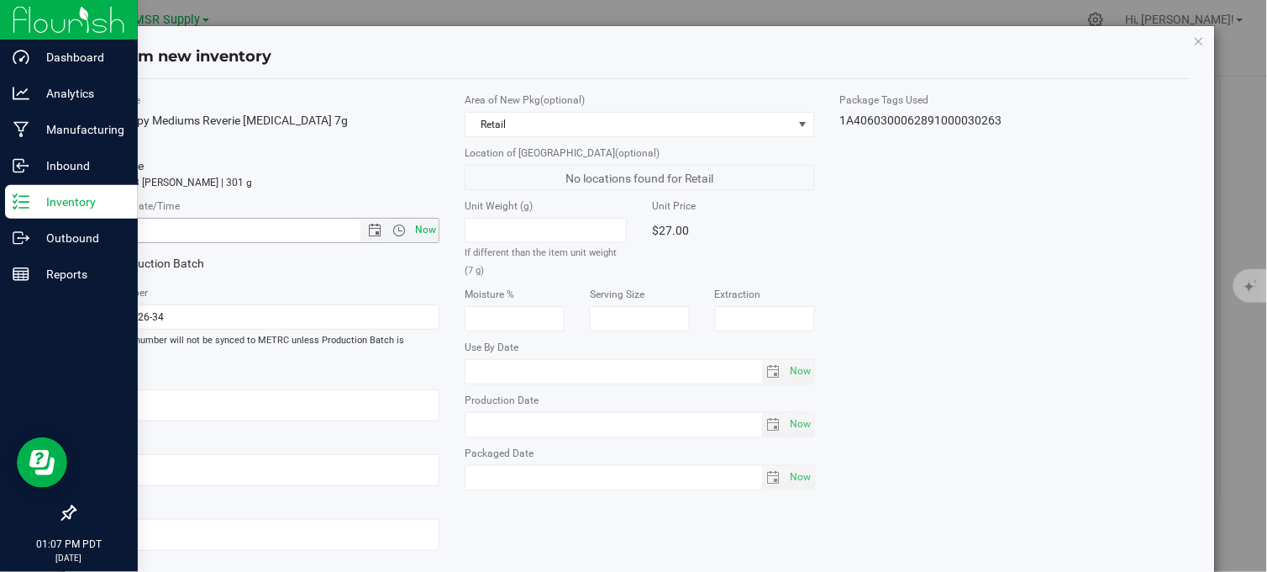
click at [425, 229] on span "Now" at bounding box center [426, 230] width 29 height 24
type input "[DATE] 1:07 PM"
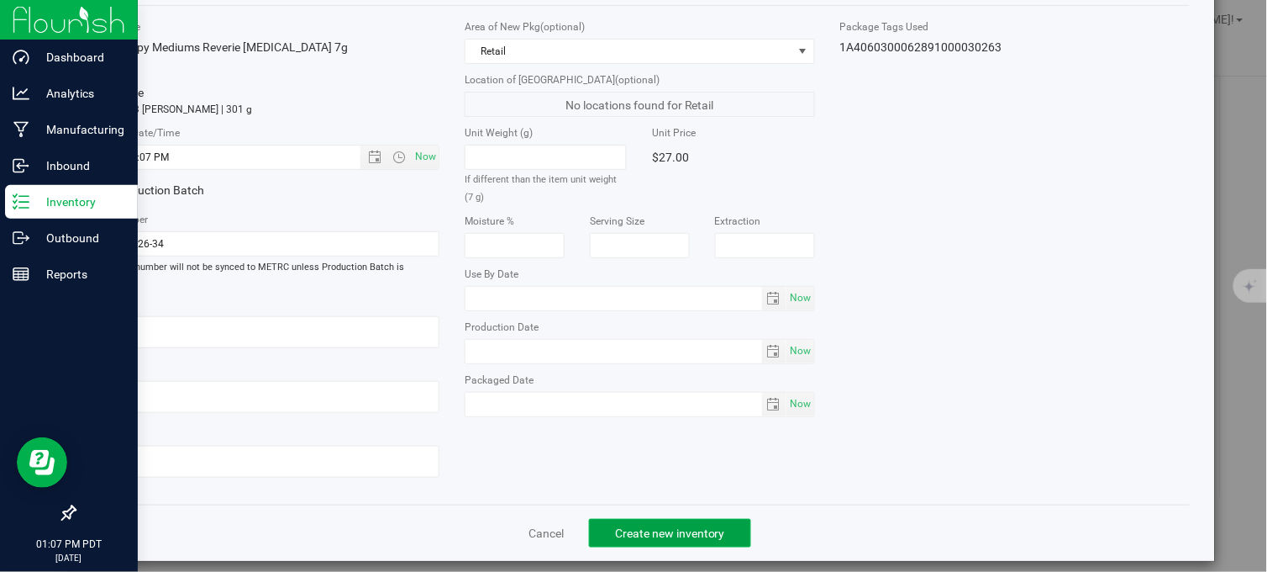
click at [631, 526] on span "Create new inventory" at bounding box center [670, 532] width 110 height 13
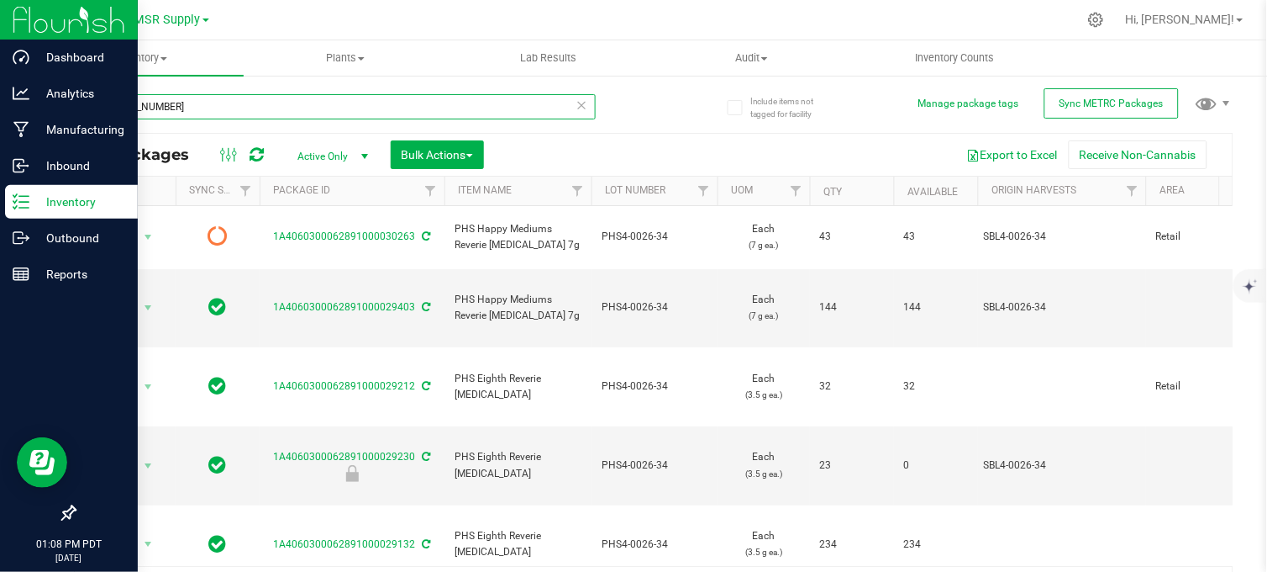
click at [181, 101] on input "[PHONE_NUMBER]" at bounding box center [335, 106] width 522 height 25
type input "4"
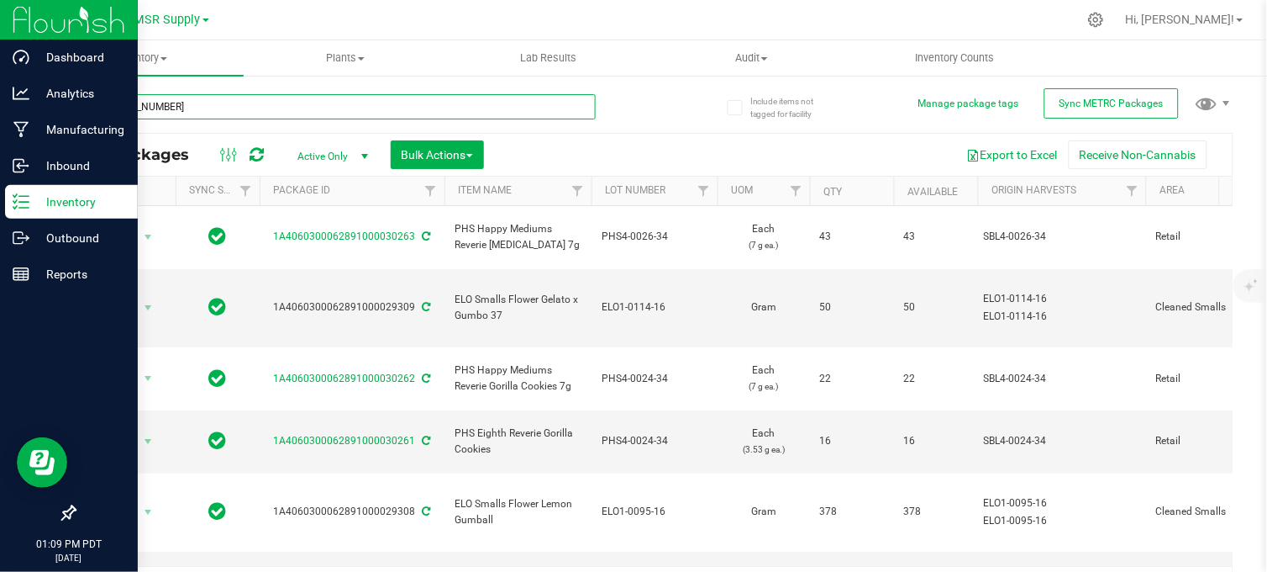
type input "[PHONE_NUMBER]"
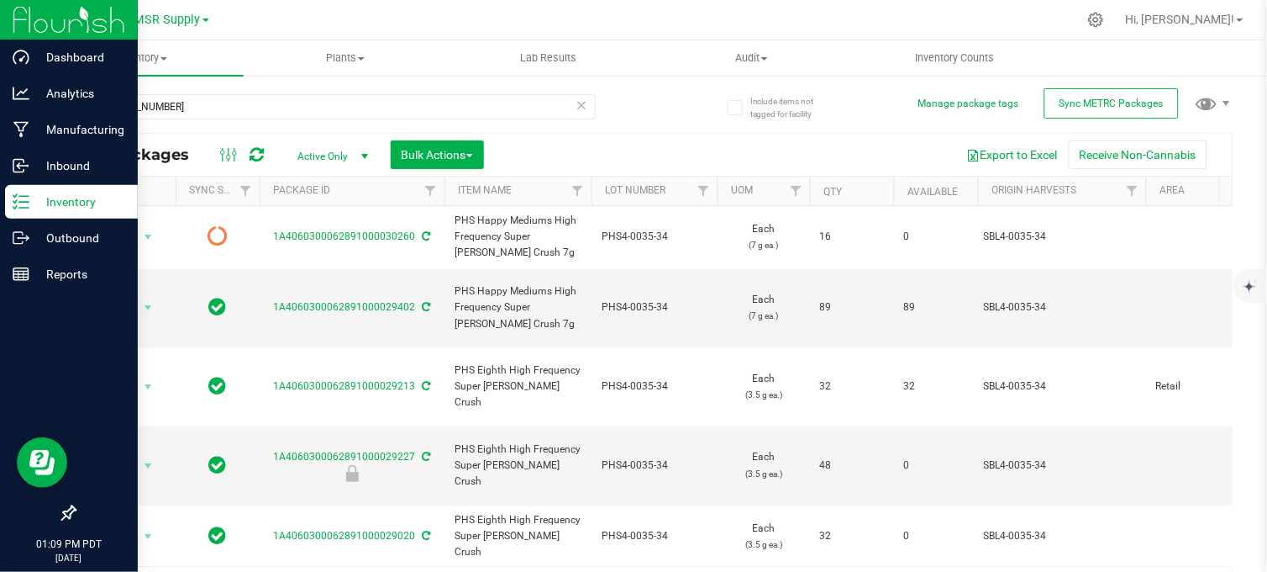
click at [925, 202] on th "Available" at bounding box center [936, 191] width 84 height 29
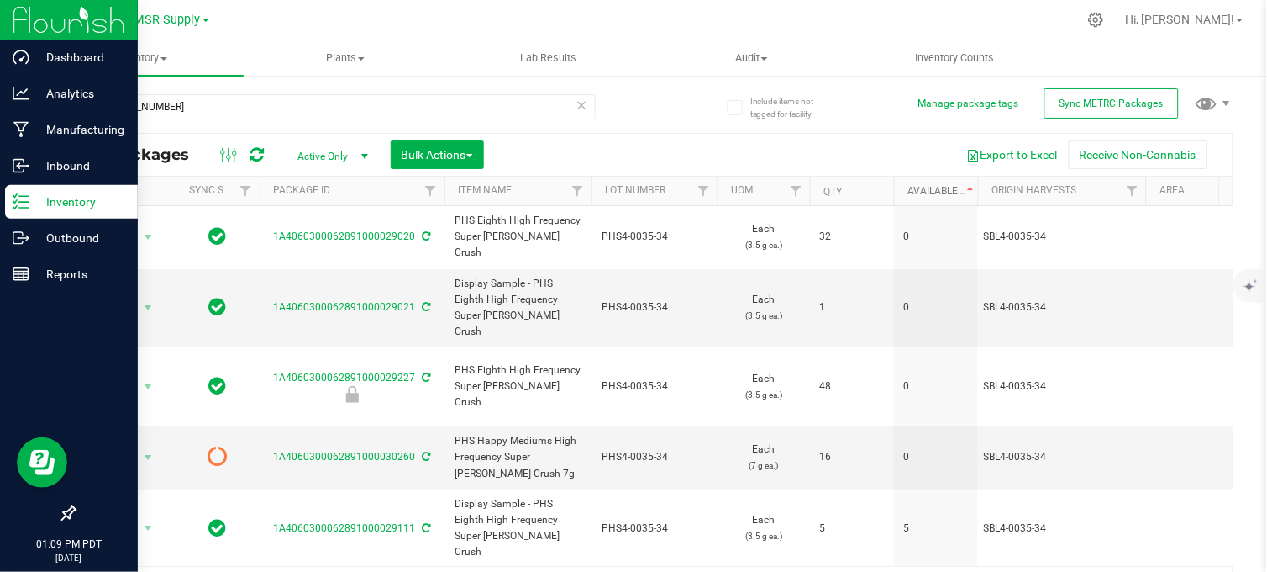
click at [922, 190] on link "Available" at bounding box center [943, 191] width 70 height 12
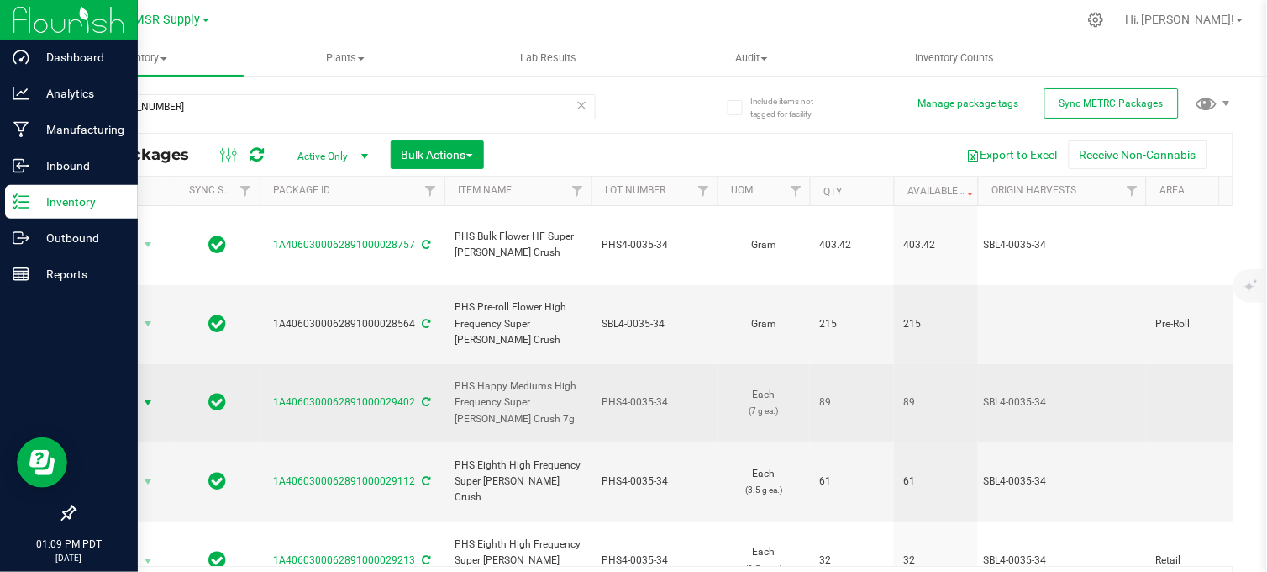
click at [148, 396] on span "select" at bounding box center [147, 402] width 13 height 13
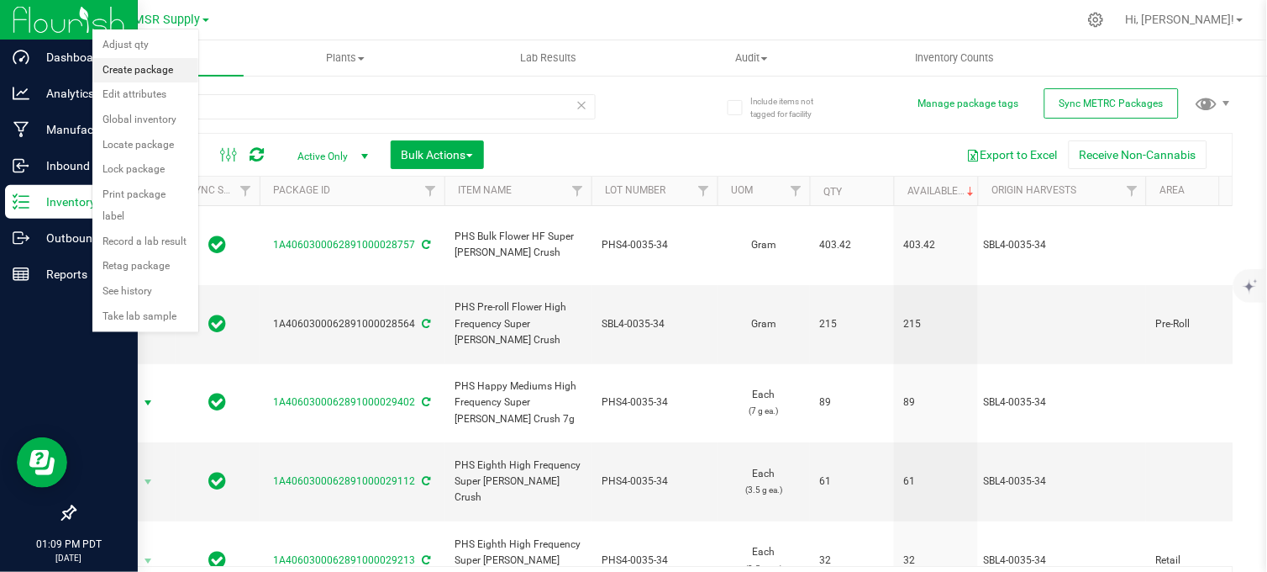
click at [151, 76] on li "Create package" at bounding box center [145, 70] width 106 height 25
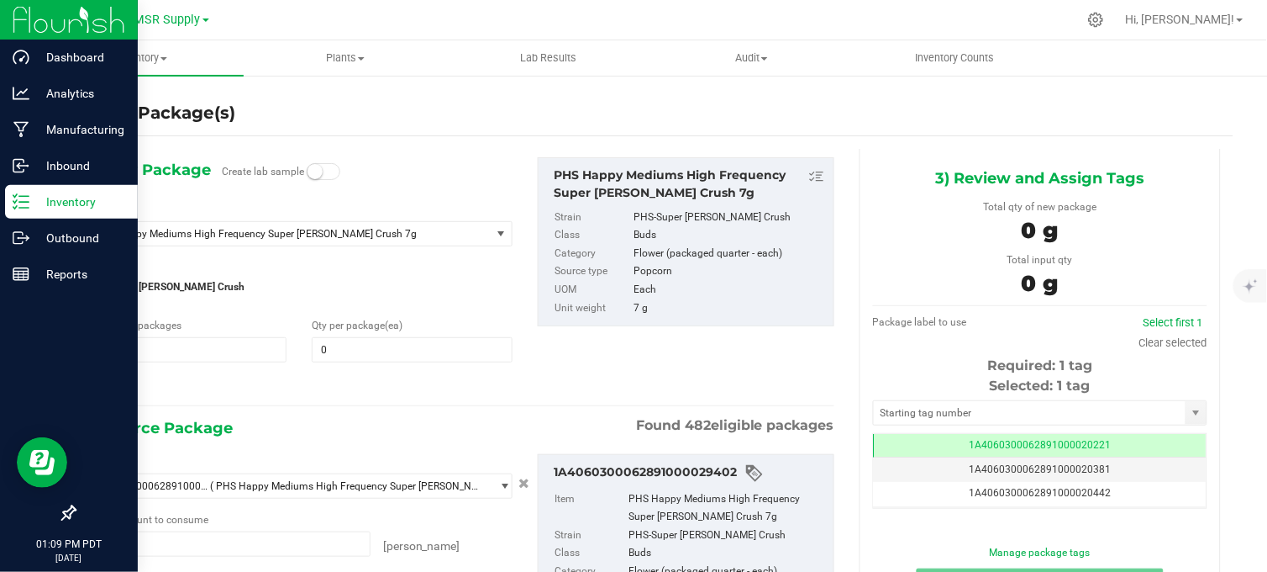
type input "0 ea"
click at [408, 134] on div "Create Package(s)" at bounding box center [654, 113] width 1160 height 45
click at [354, 342] on span at bounding box center [412, 349] width 200 height 25
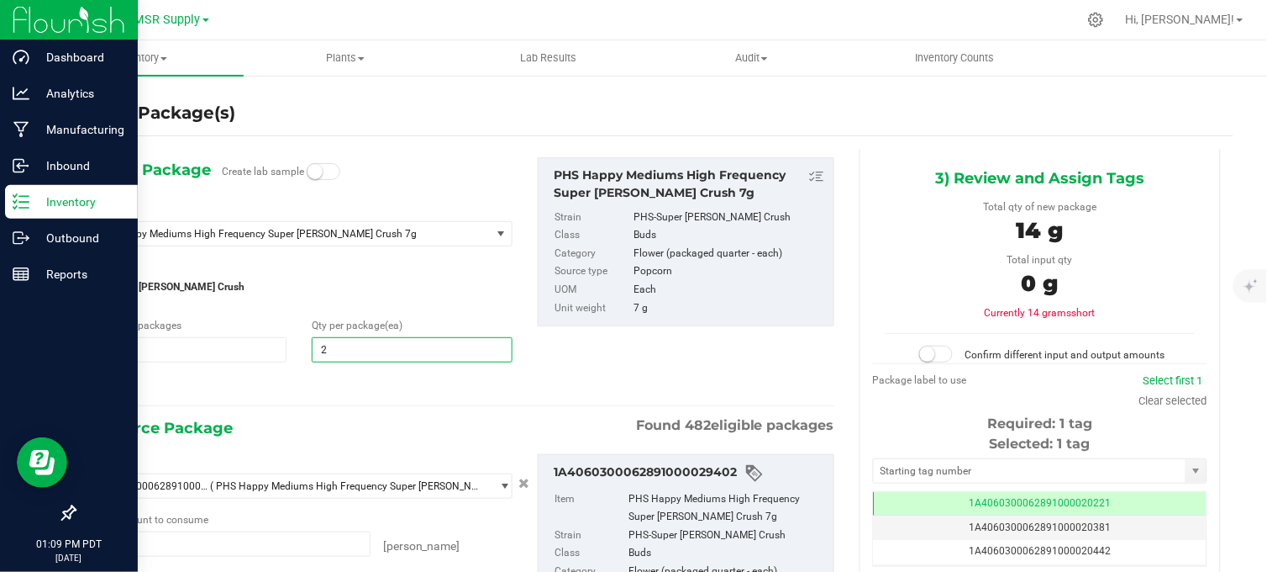
type input "25"
click at [298, 393] on div at bounding box center [300, 386] width 426 height 22
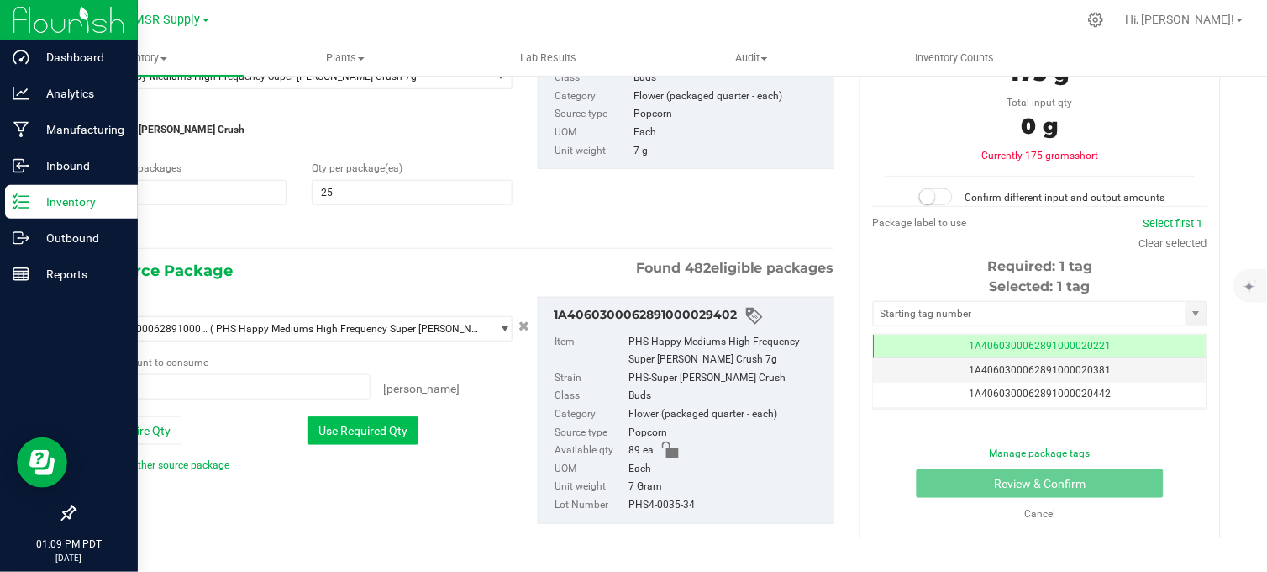
click at [353, 426] on button "Use Required Qty" at bounding box center [363, 430] width 111 height 29
type input "25 ea"
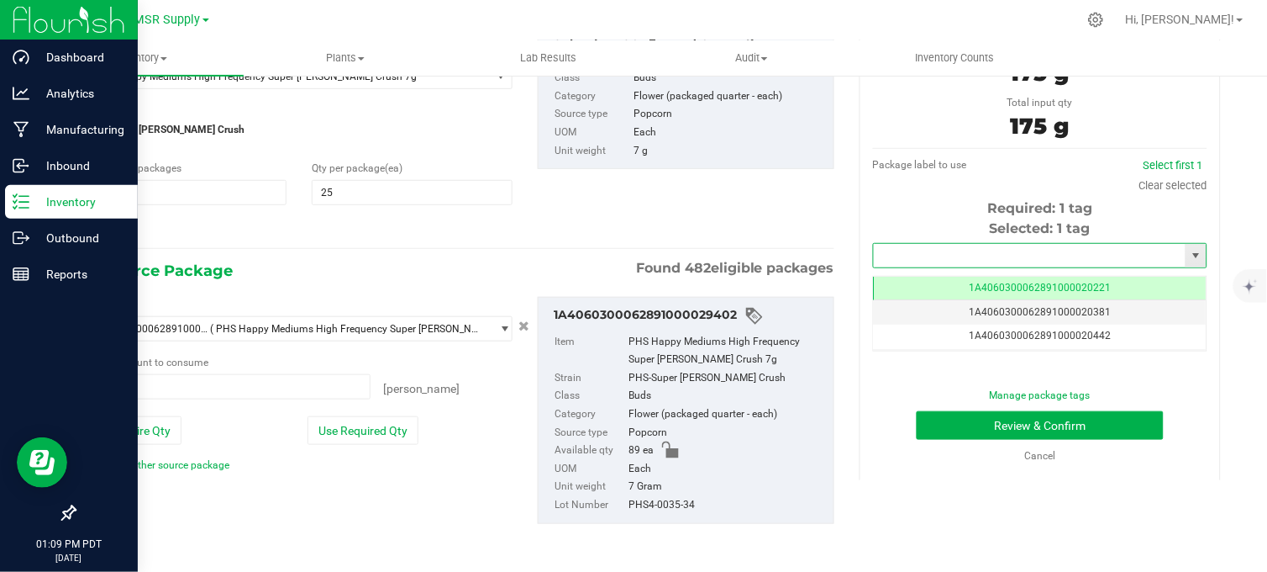
click at [909, 249] on input "text" at bounding box center [1030, 256] width 312 height 24
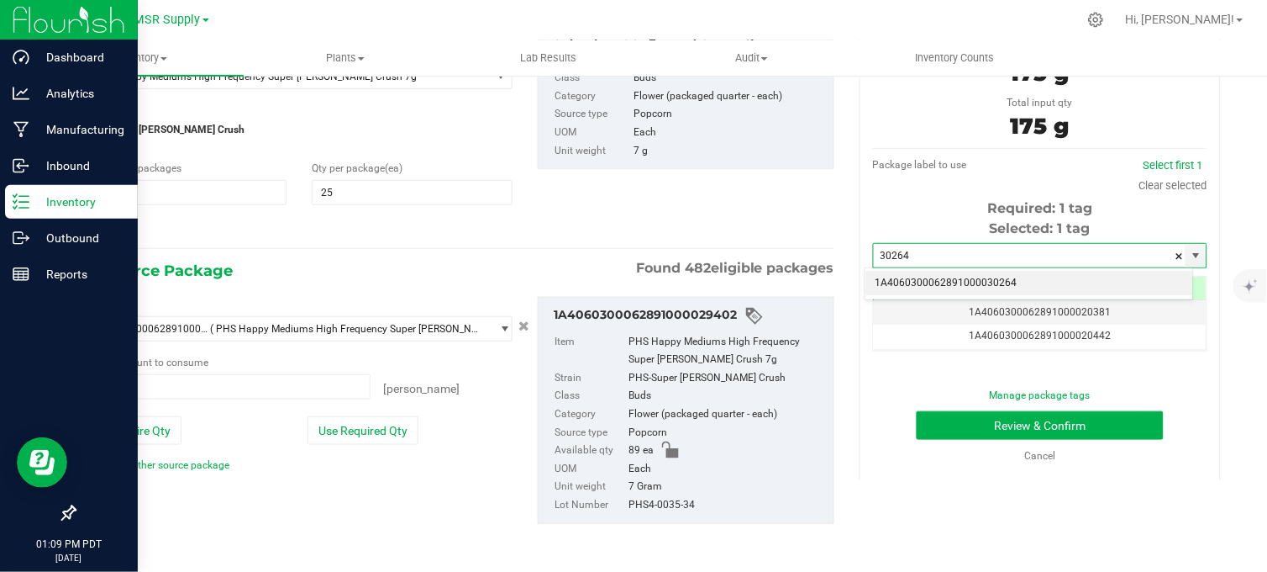
click at [976, 280] on li "1A4060300062891000030264" at bounding box center [1030, 283] width 329 height 25
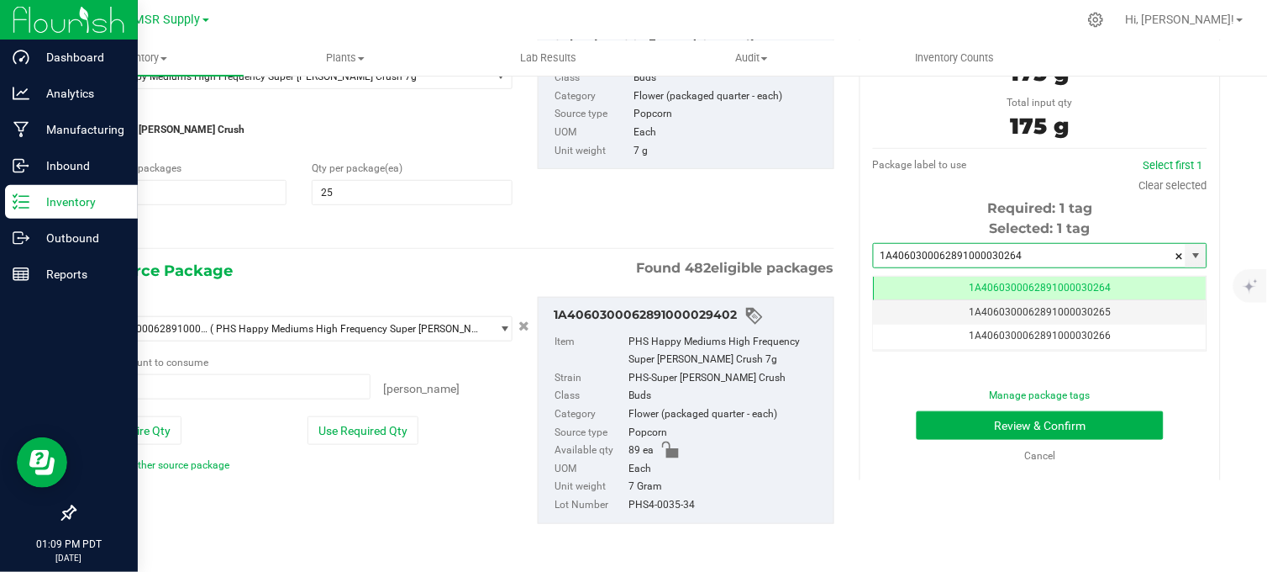
scroll to position [0, -1]
type input "1A4060300062891000030264"
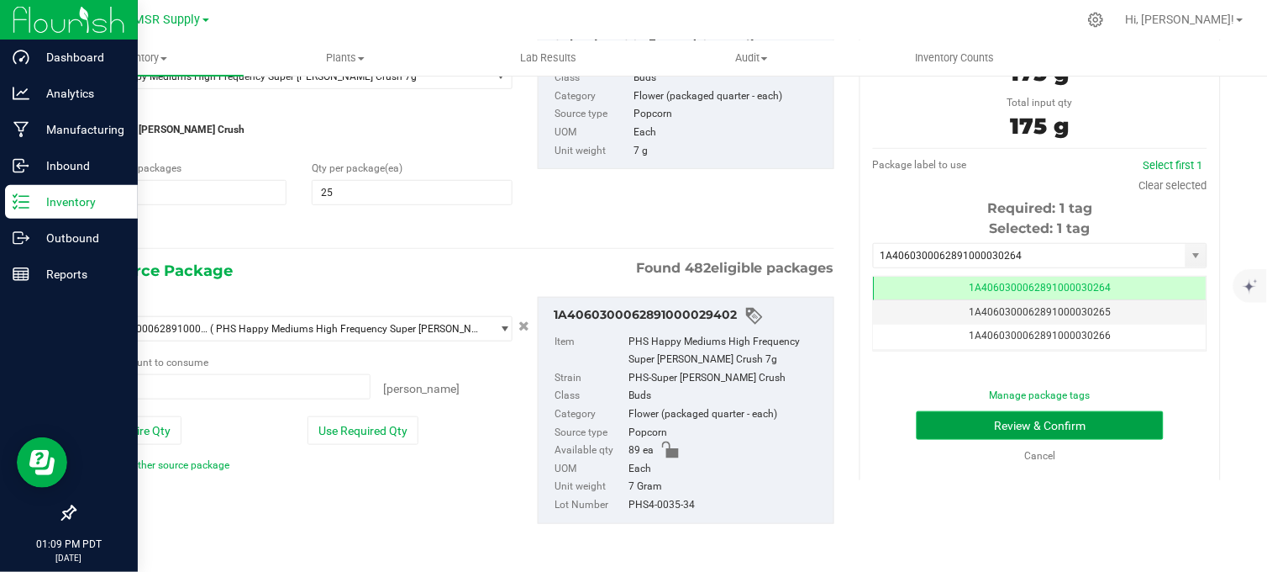
click at [983, 424] on button "Review & Confirm" at bounding box center [1040, 425] width 247 height 29
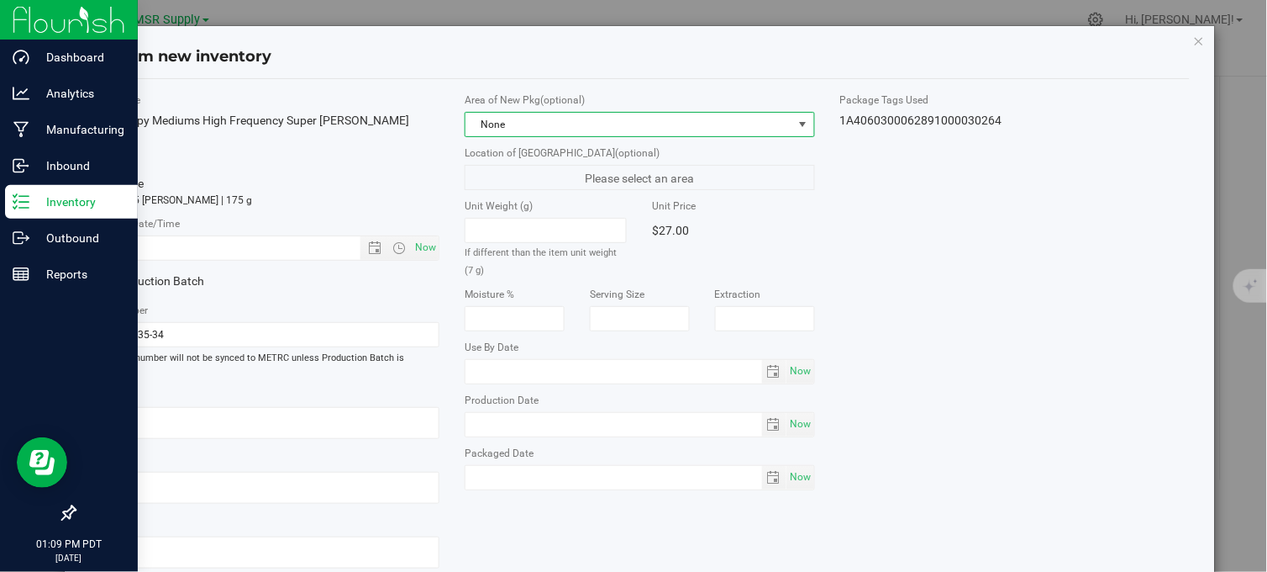
click at [620, 132] on span "None" at bounding box center [629, 125] width 327 height 24
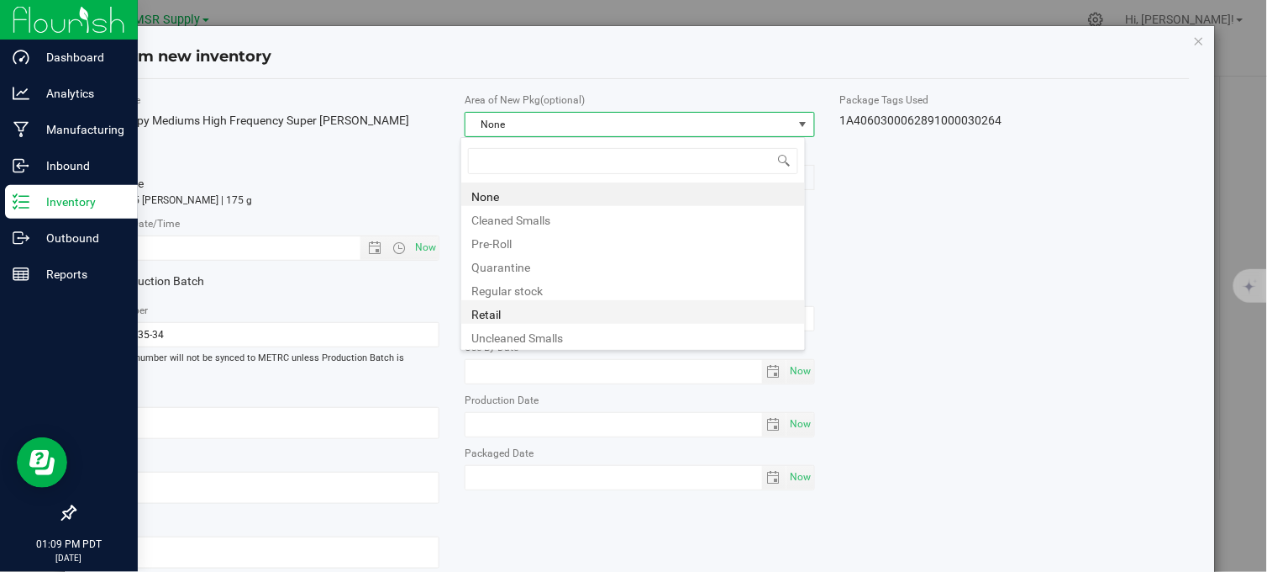
click at [517, 312] on li "Retail" at bounding box center [633, 312] width 344 height 24
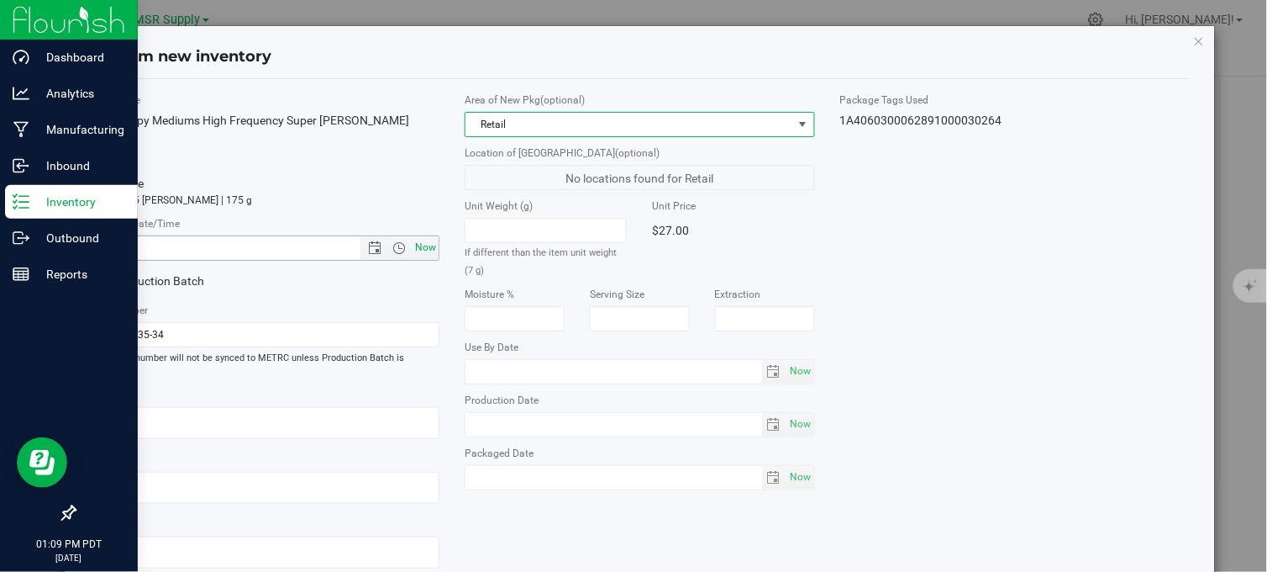
click at [420, 235] on span "Now" at bounding box center [426, 247] width 29 height 24
type input "[DATE] 1:09 PM"
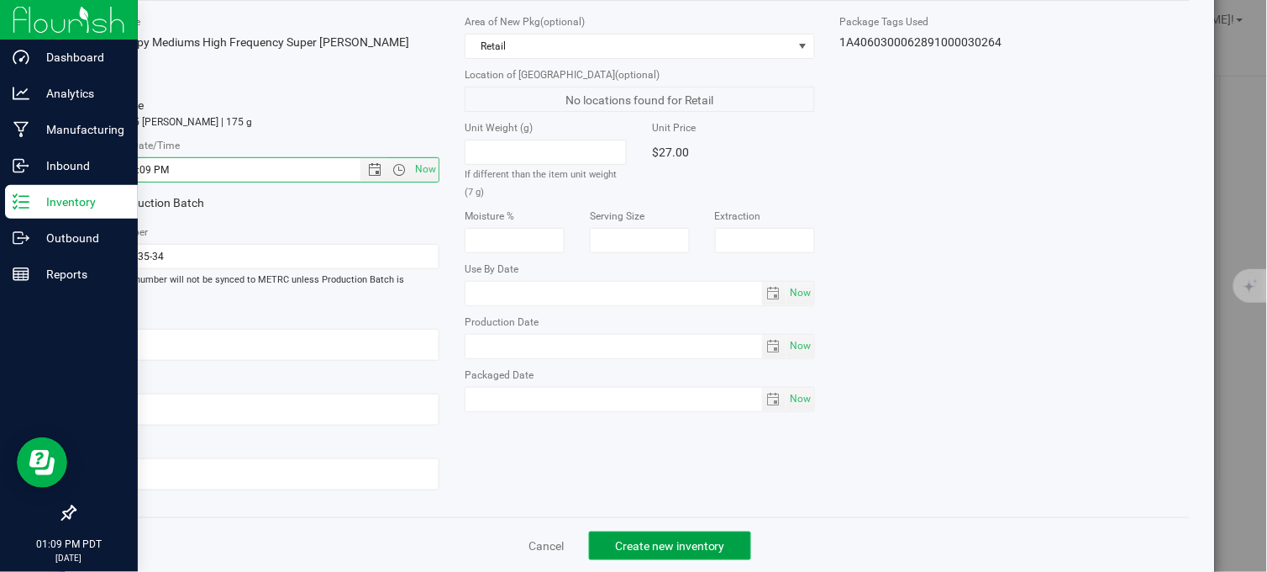
click at [617, 539] on span "Create new inventory" at bounding box center [670, 545] width 110 height 13
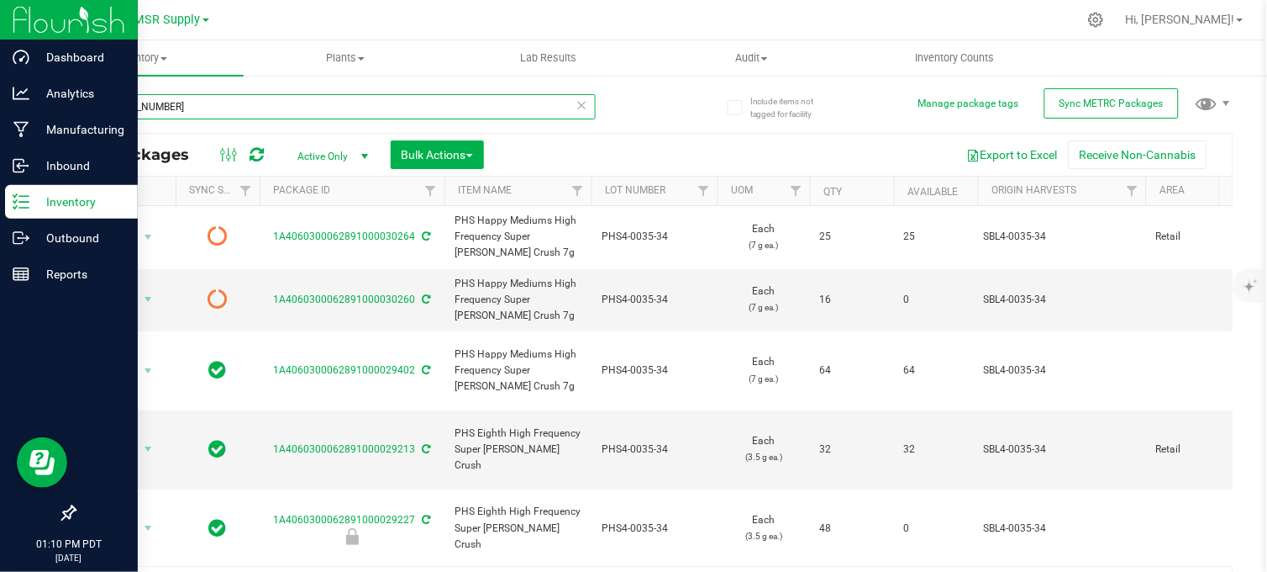
drag, startPoint x: 154, startPoint y: 105, endPoint x: 89, endPoint y: 111, distance: 65.0
click at [89, 111] on input "[PHONE_NUMBER]" at bounding box center [335, 106] width 522 height 25
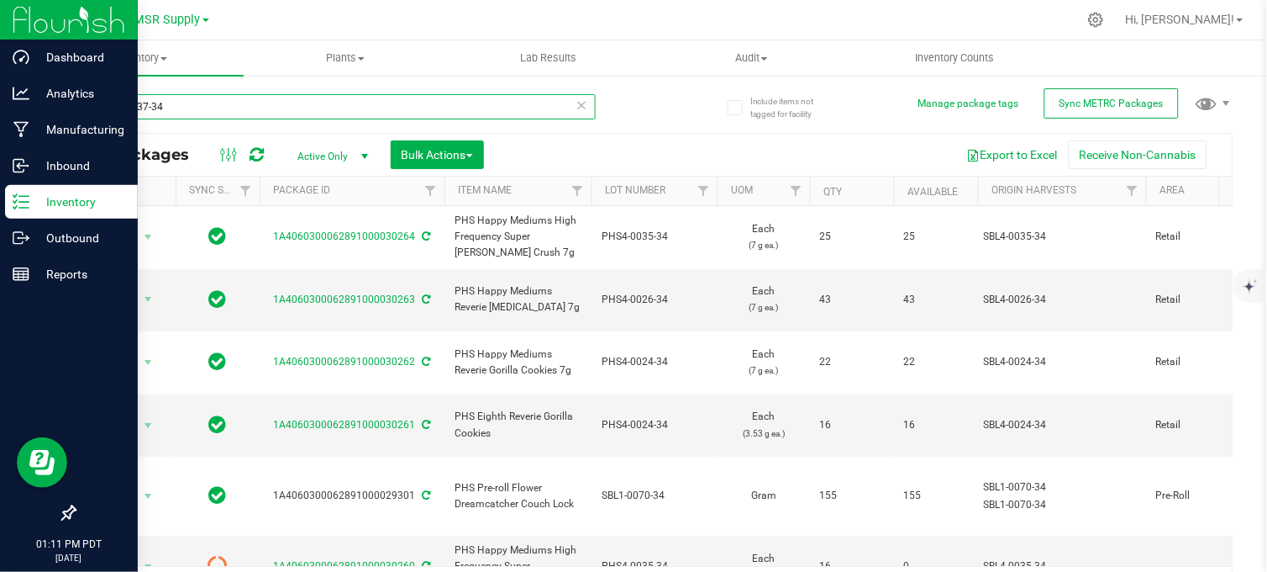
type input "phs4-0037-34"
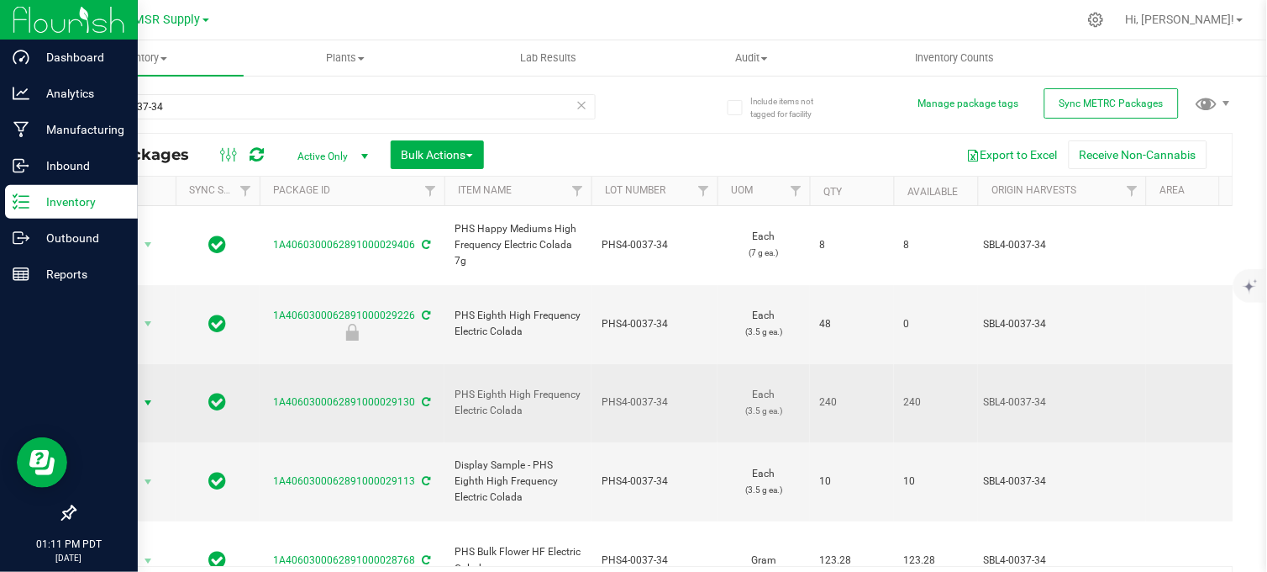
click at [138, 391] on span "select" at bounding box center [148, 403] width 21 height 24
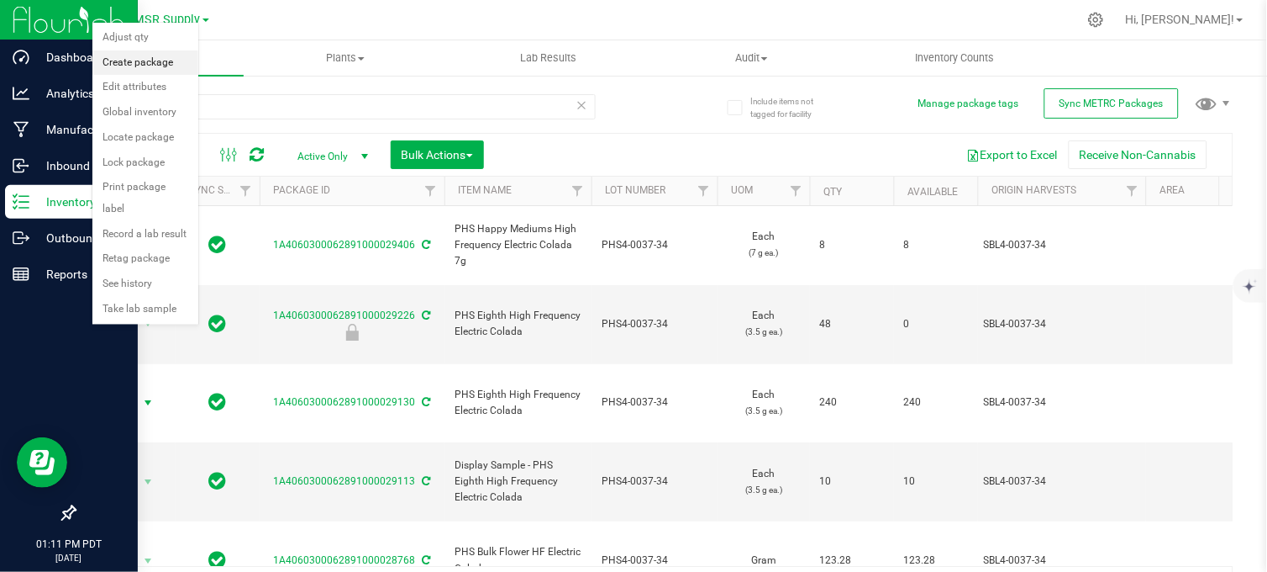
click at [148, 62] on li "Create package" at bounding box center [145, 62] width 106 height 25
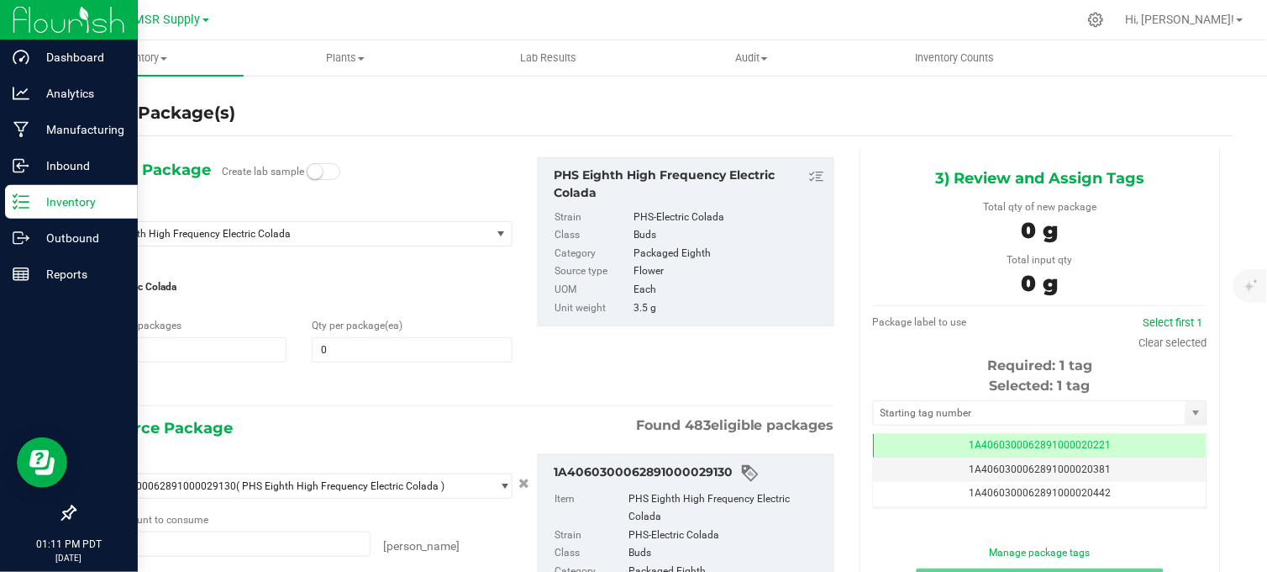
scroll to position [0, -1]
click at [340, 349] on span at bounding box center [412, 349] width 200 height 25
type input "32"
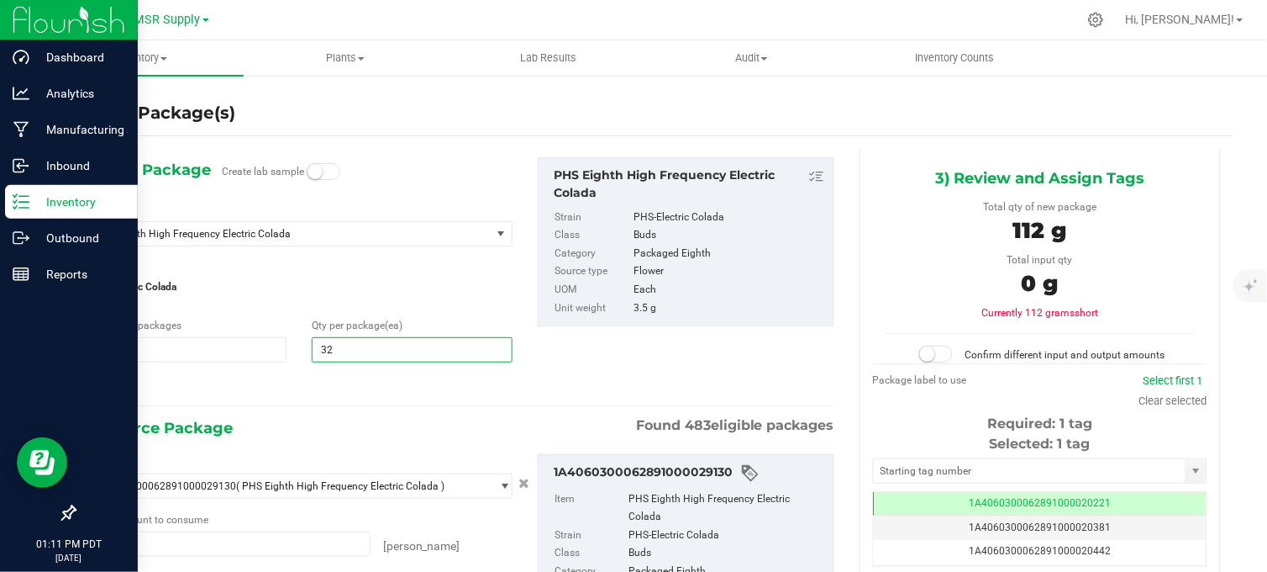
type input "32"
click at [303, 366] on div "1) New Package Create lab sample Select Item PHS Eighth High Frequency Electric…" at bounding box center [299, 277] width 451 height 240
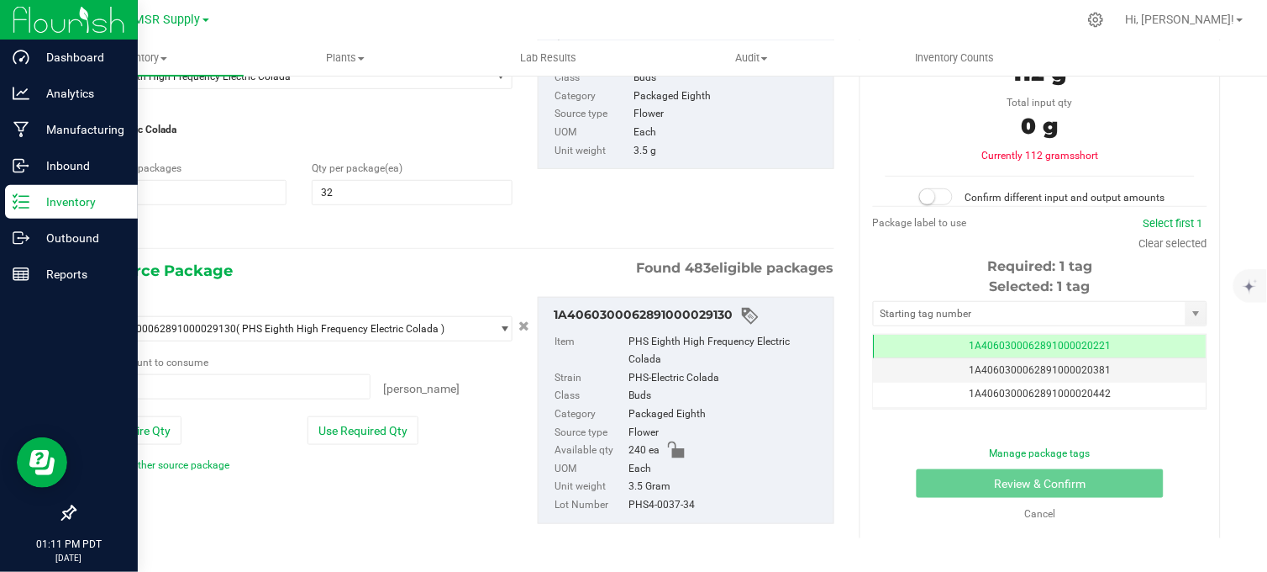
click at [354, 445] on div "Package ID 1A4060300062891000029130 ( PHS Eighth High Frequency Electric Colada…" at bounding box center [299, 385] width 451 height 176
click at [350, 423] on button "Use Required Qty" at bounding box center [363, 430] width 111 height 29
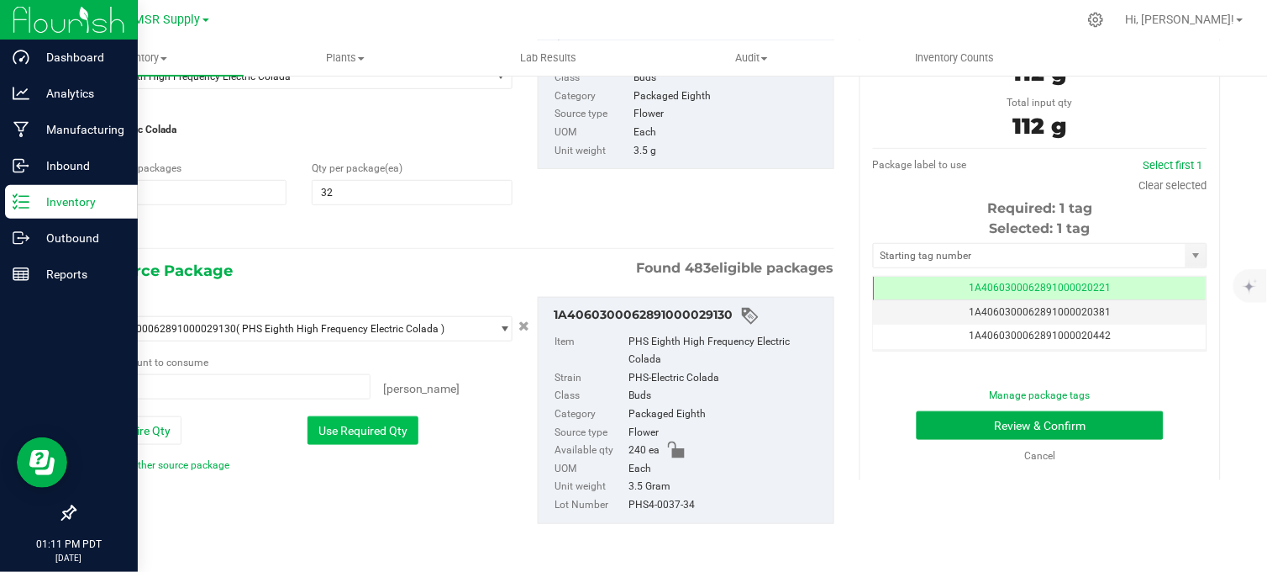
type input "32 ea"
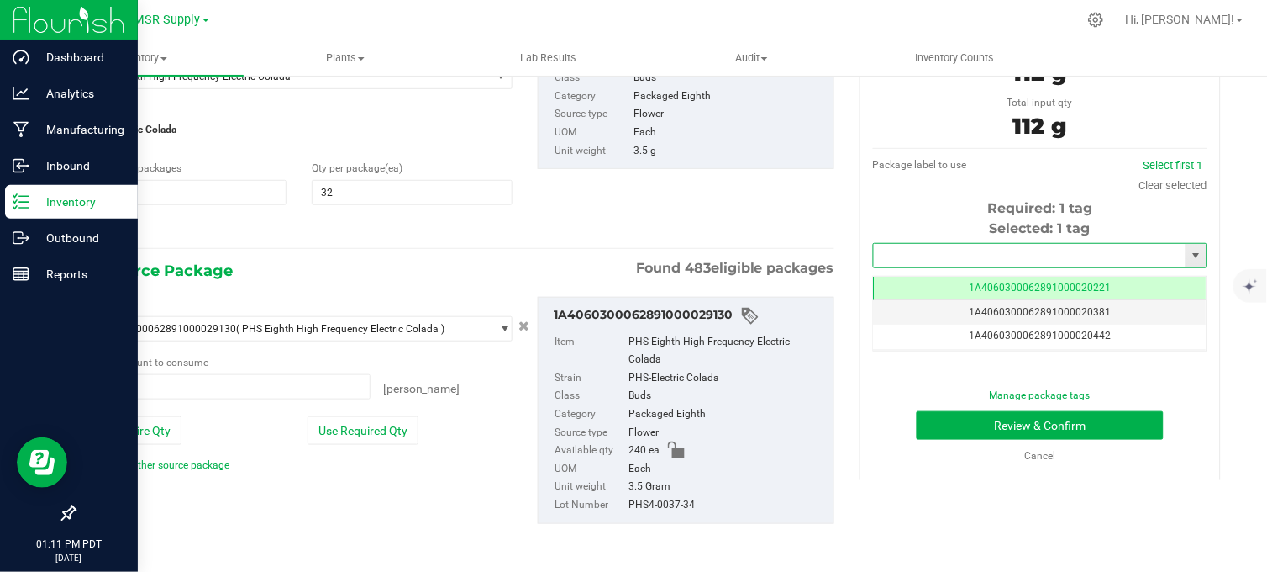
click at [961, 261] on input "text" at bounding box center [1030, 256] width 312 height 24
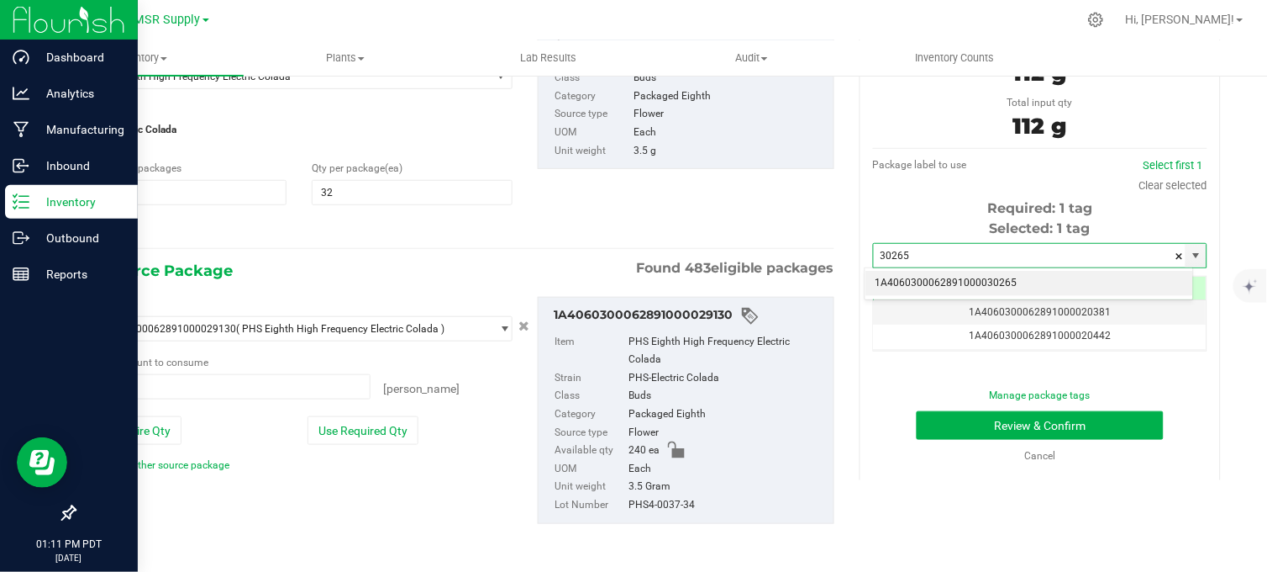
click at [961, 284] on li "1A4060300062891000030265" at bounding box center [1030, 283] width 329 height 25
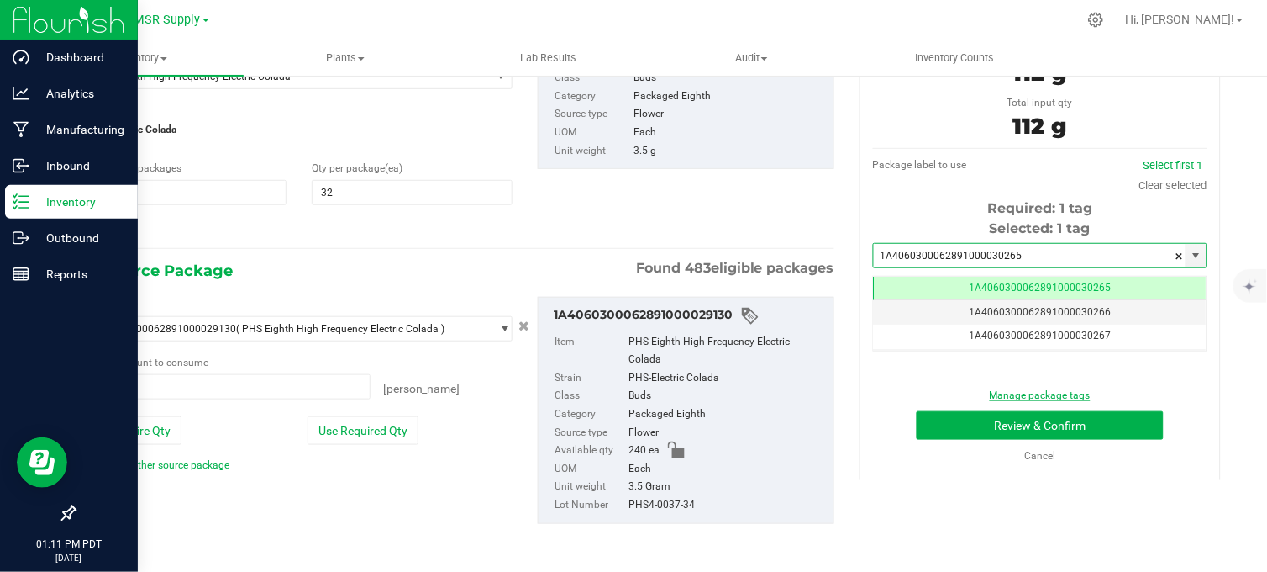
scroll to position [0, -1]
type input "1A4060300062891000030265"
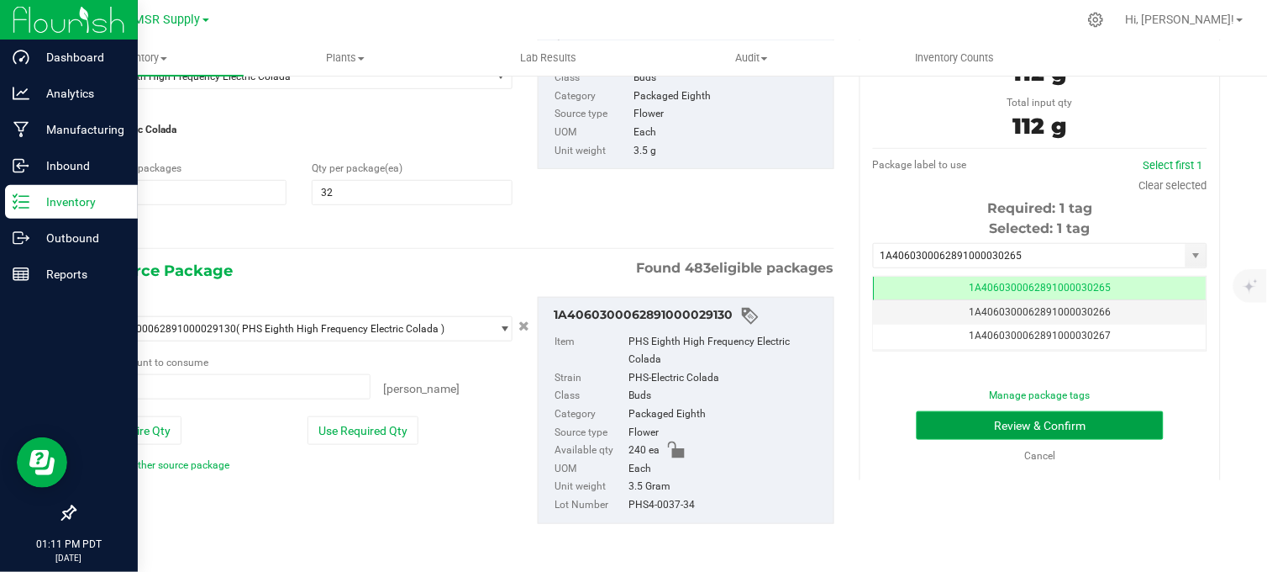
click at [962, 431] on button "Review & Confirm" at bounding box center [1040, 425] width 247 height 29
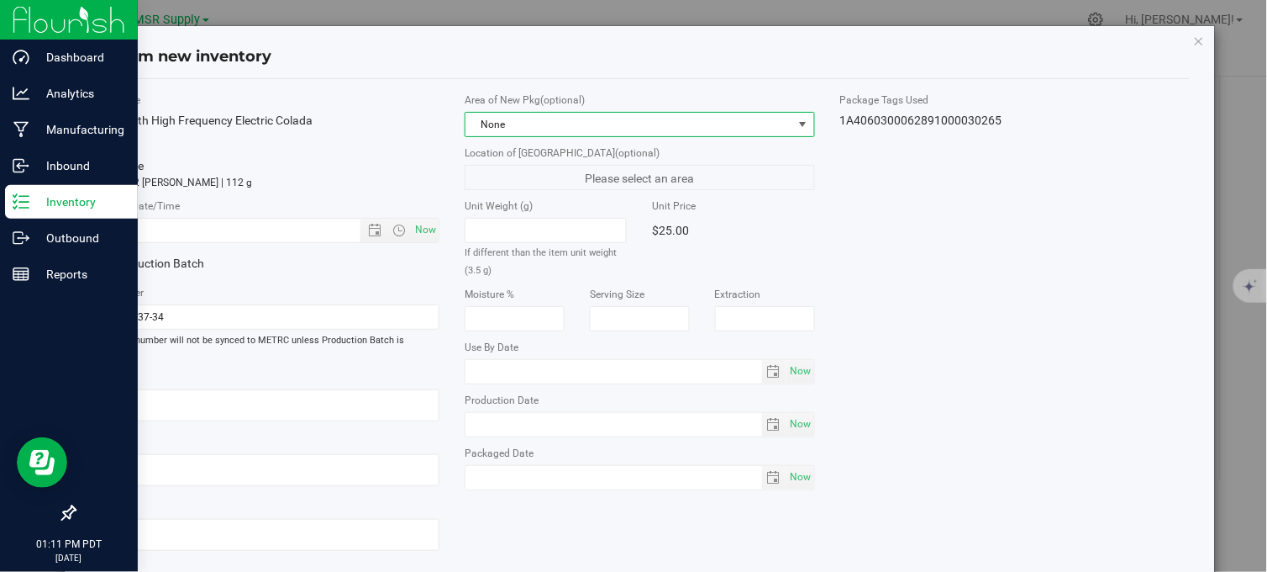
click at [582, 128] on span "None" at bounding box center [629, 125] width 327 height 24
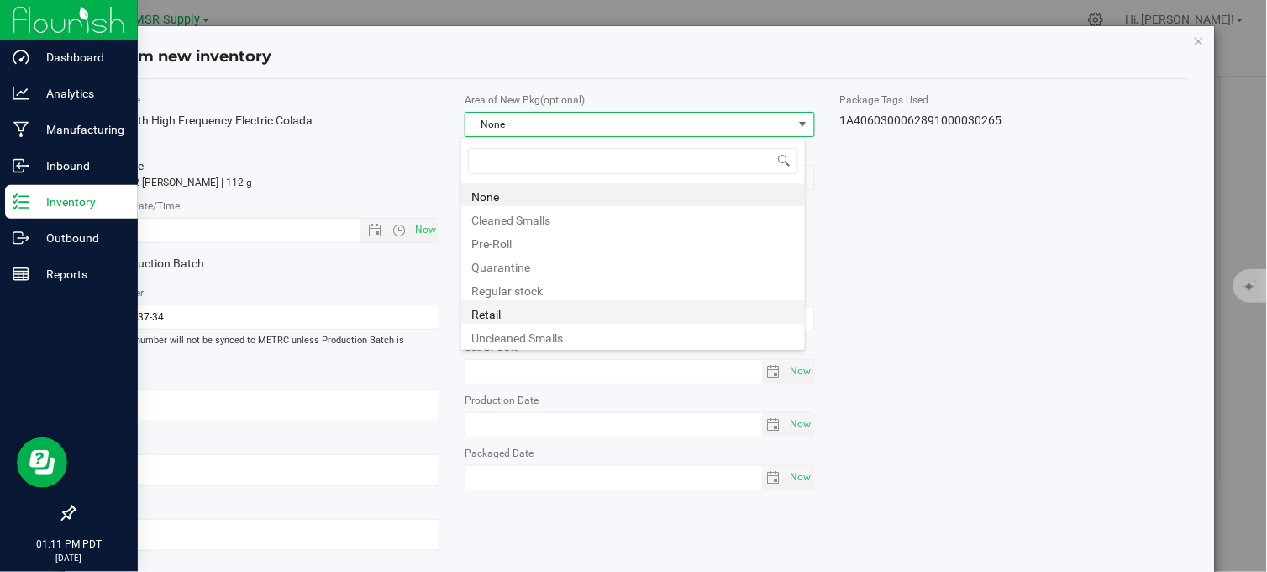
click at [499, 314] on li "Retail" at bounding box center [633, 312] width 344 height 24
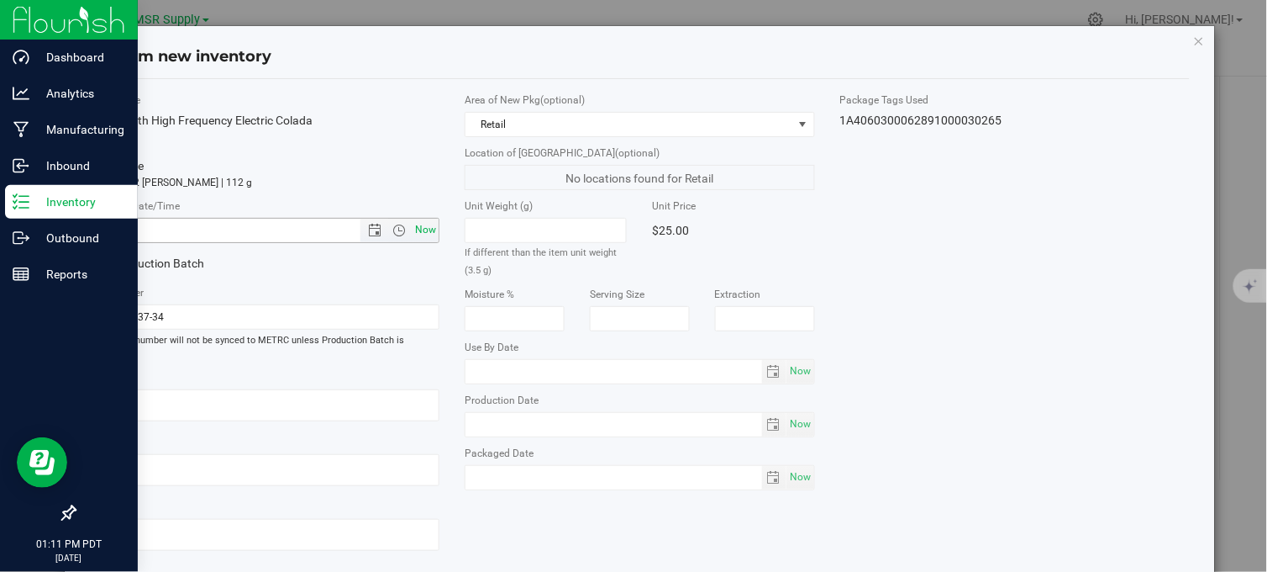
click at [421, 228] on span "Now" at bounding box center [426, 230] width 29 height 24
type input "[DATE] 1:11 PM"
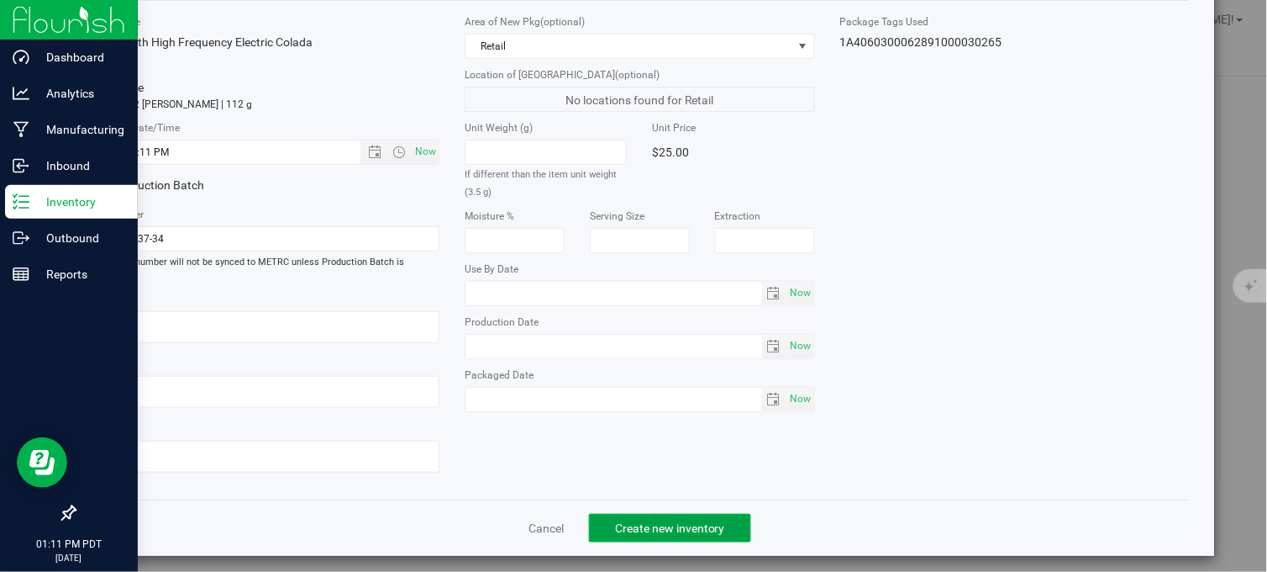
click at [620, 521] on span "Create new inventory" at bounding box center [670, 527] width 110 height 13
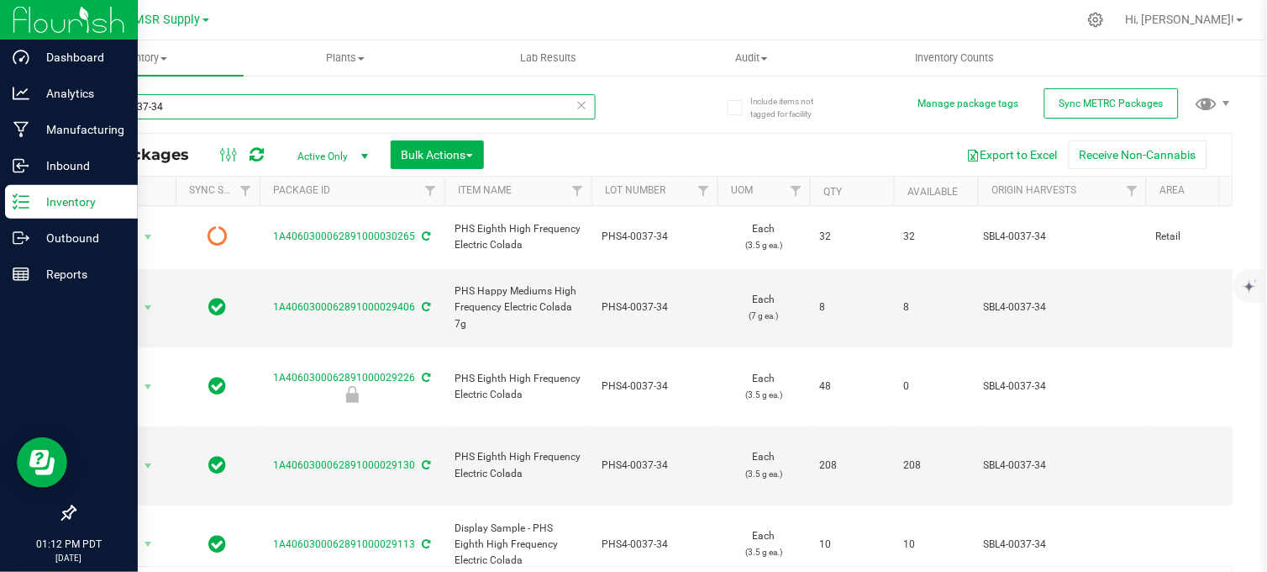
drag, startPoint x: 202, startPoint y: 105, endPoint x: 69, endPoint y: 109, distance: 132.9
click at [69, 109] on div "Include items not tagged for facility Manage package tags Sync METRC Packages p…" at bounding box center [653, 330] width 1227 height 513
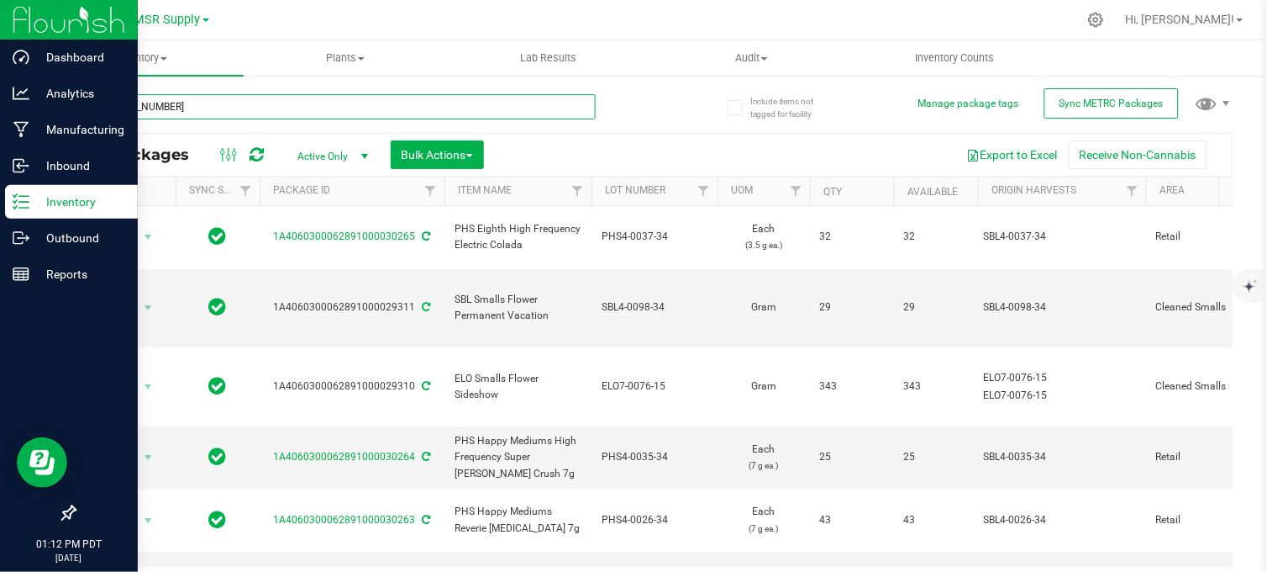
type input "[PHONE_NUMBER]"
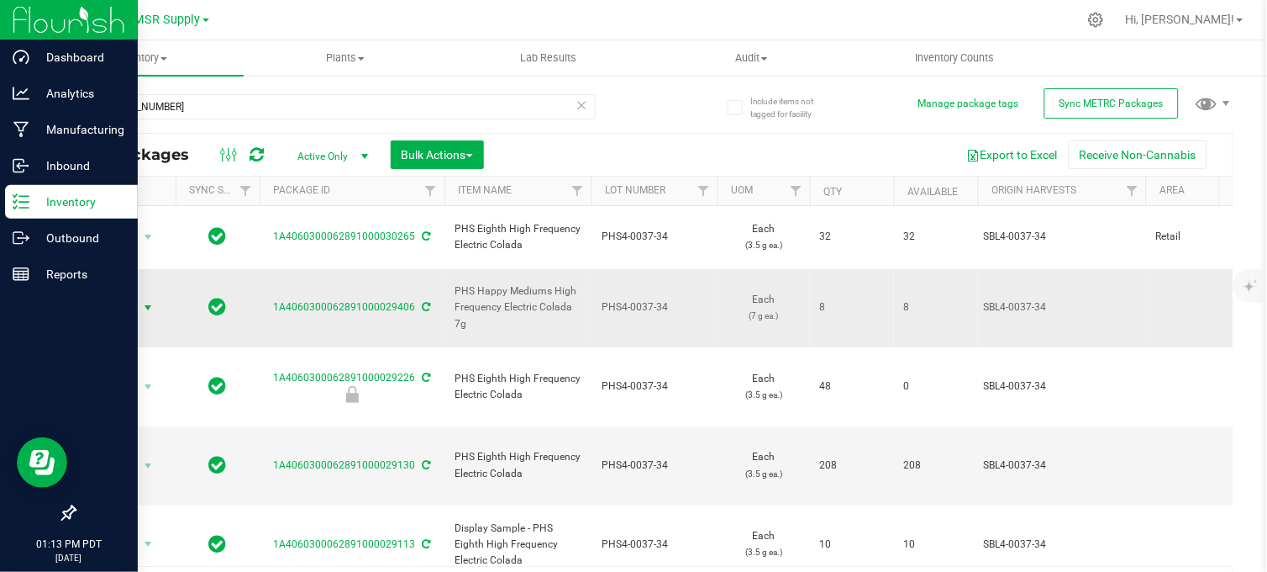
click at [141, 301] on span "select" at bounding box center [147, 307] width 13 height 13
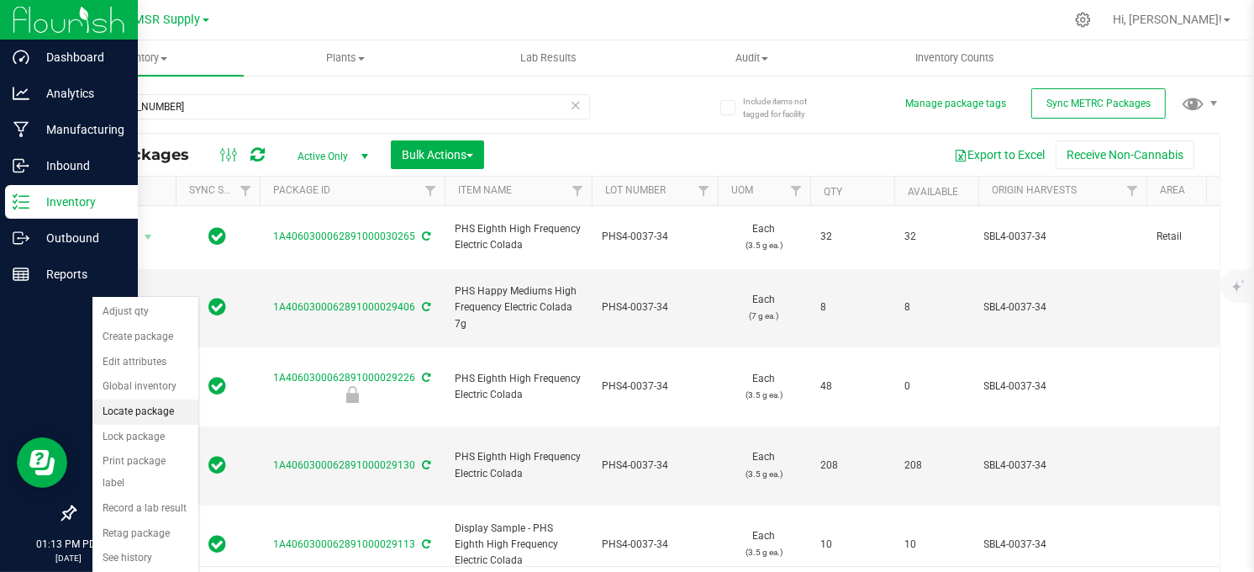
click at [151, 414] on li "Locate package" at bounding box center [145, 411] width 106 height 25
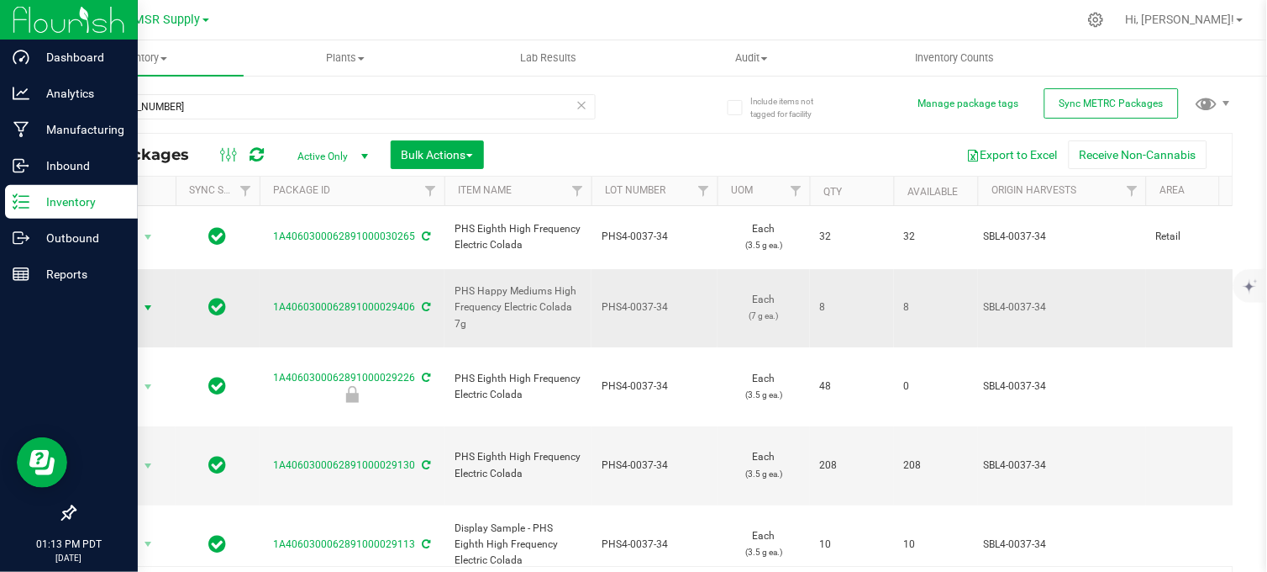
click at [141, 301] on span "select" at bounding box center [147, 307] width 13 height 13
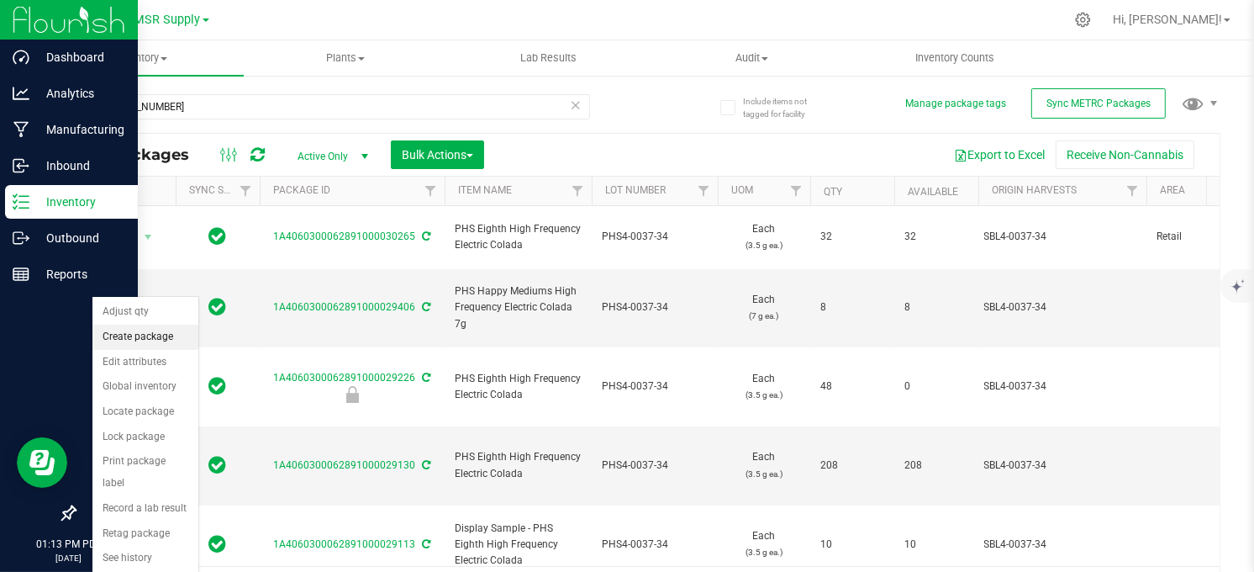
click at [141, 345] on li "Create package" at bounding box center [145, 336] width 106 height 25
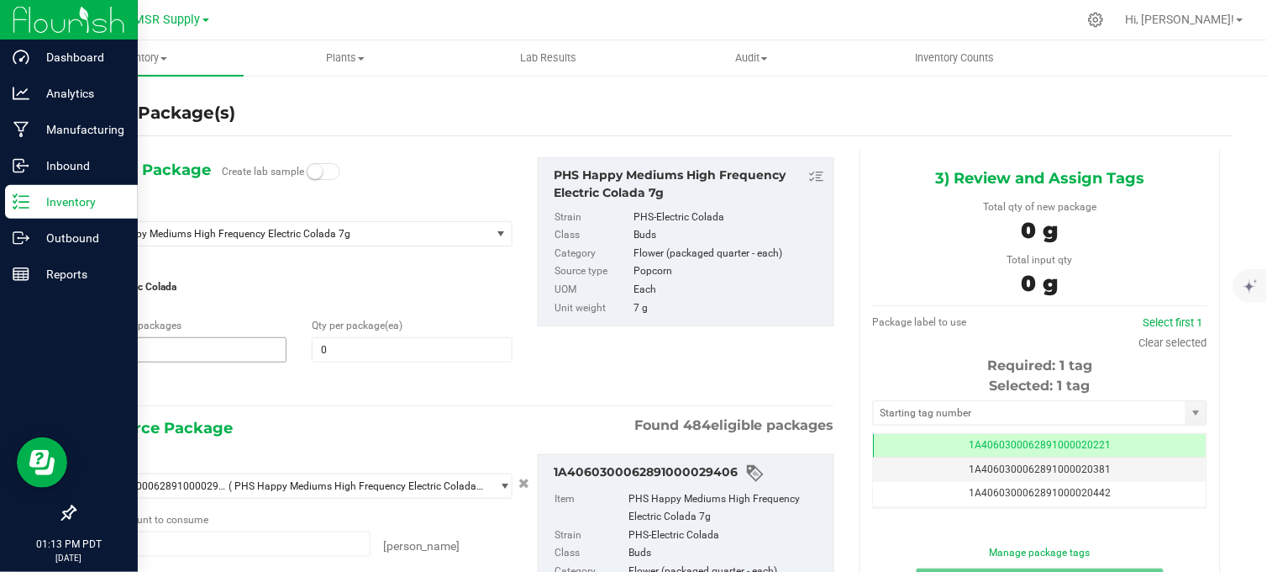
scroll to position [0, -1]
click at [340, 356] on span at bounding box center [412, 349] width 200 height 25
type input "8"
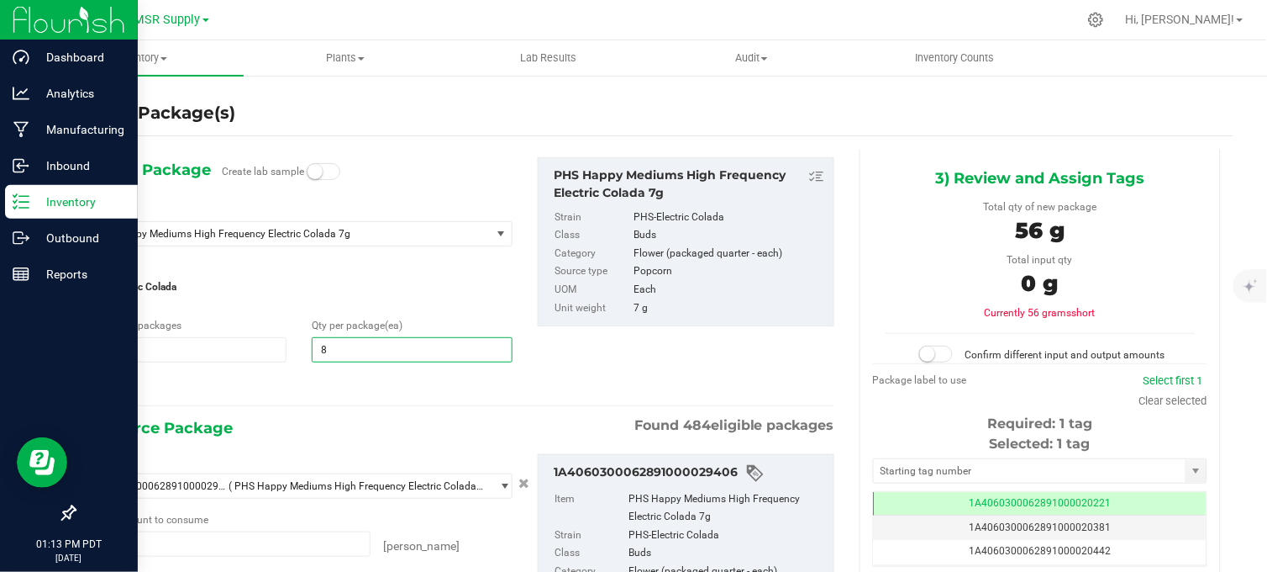
type input "8"
click at [315, 389] on div at bounding box center [300, 386] width 426 height 22
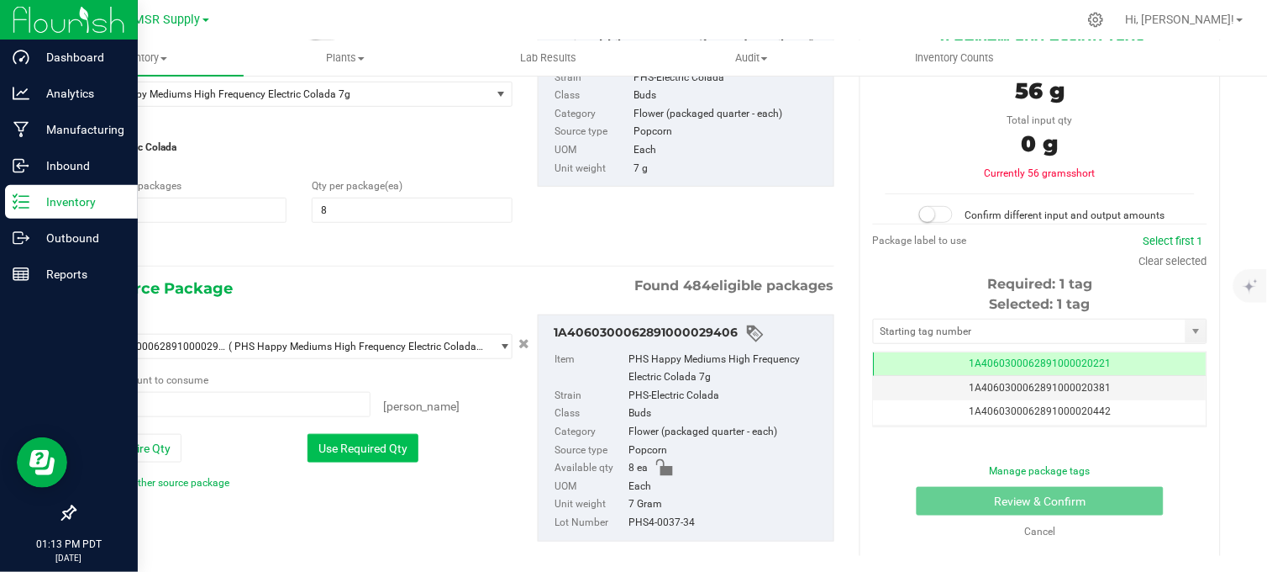
scroll to position [145, 0]
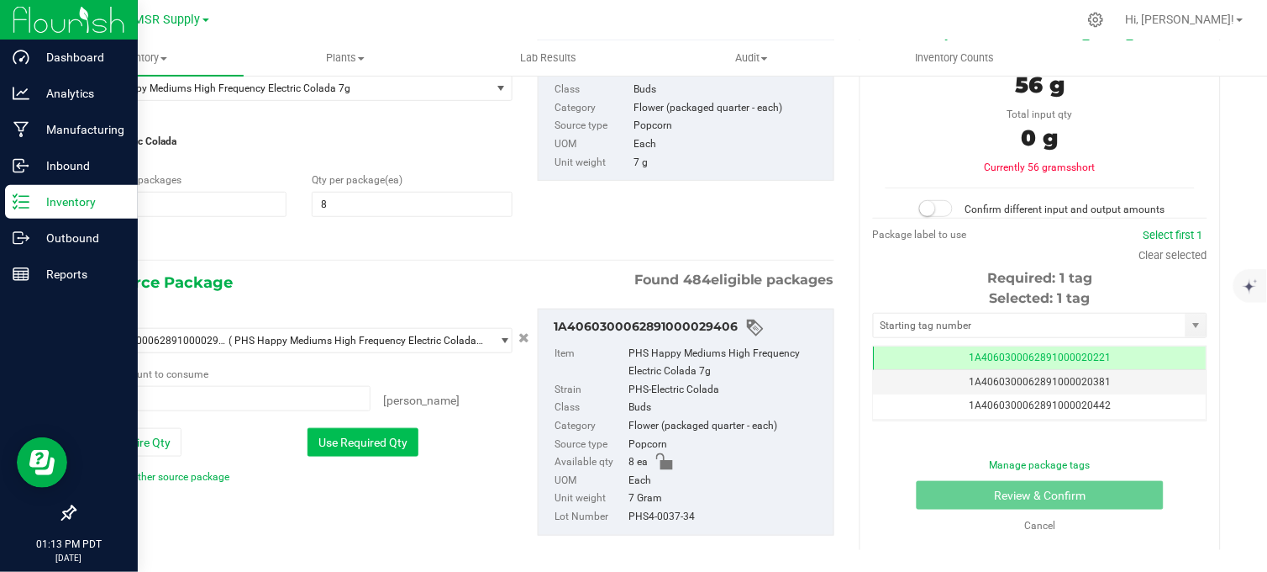
click at [335, 440] on button "Use Required Qty" at bounding box center [363, 442] width 111 height 29
type input "8 ea"
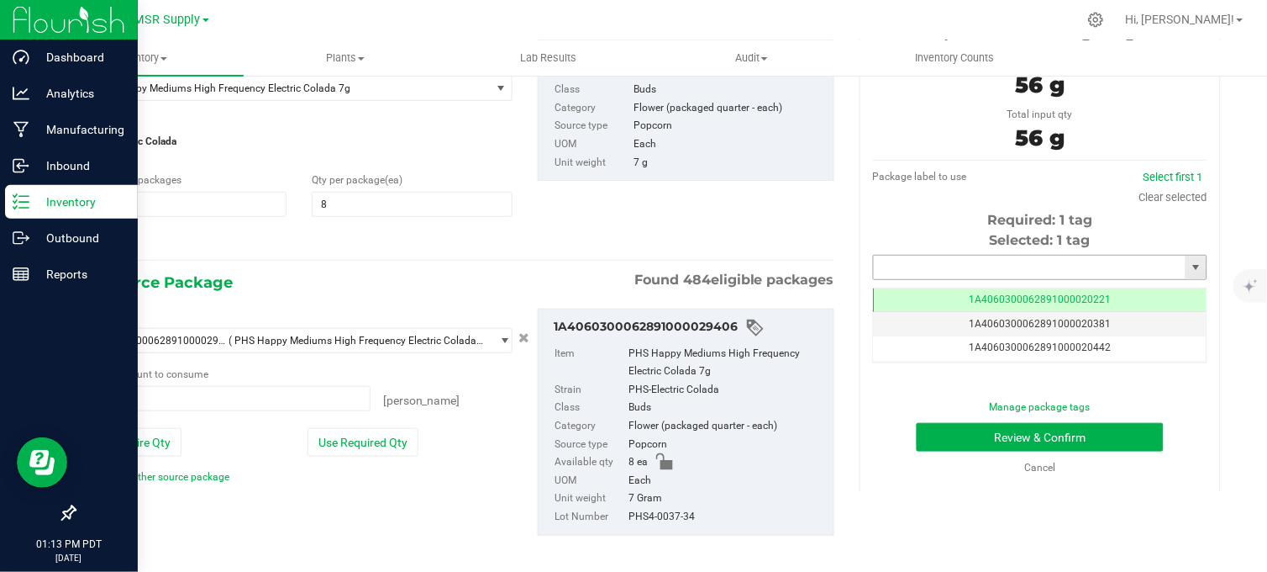
click at [936, 273] on input "text" at bounding box center [1030, 268] width 312 height 24
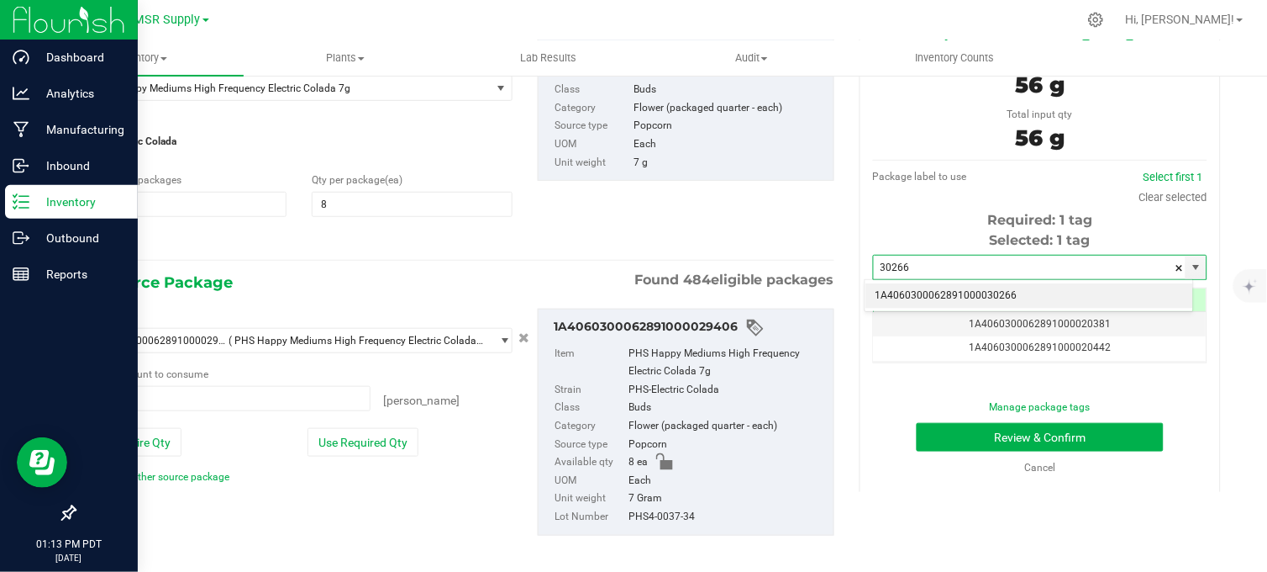
click at [979, 290] on li "1A4060300062891000030266" at bounding box center [1030, 295] width 329 height 25
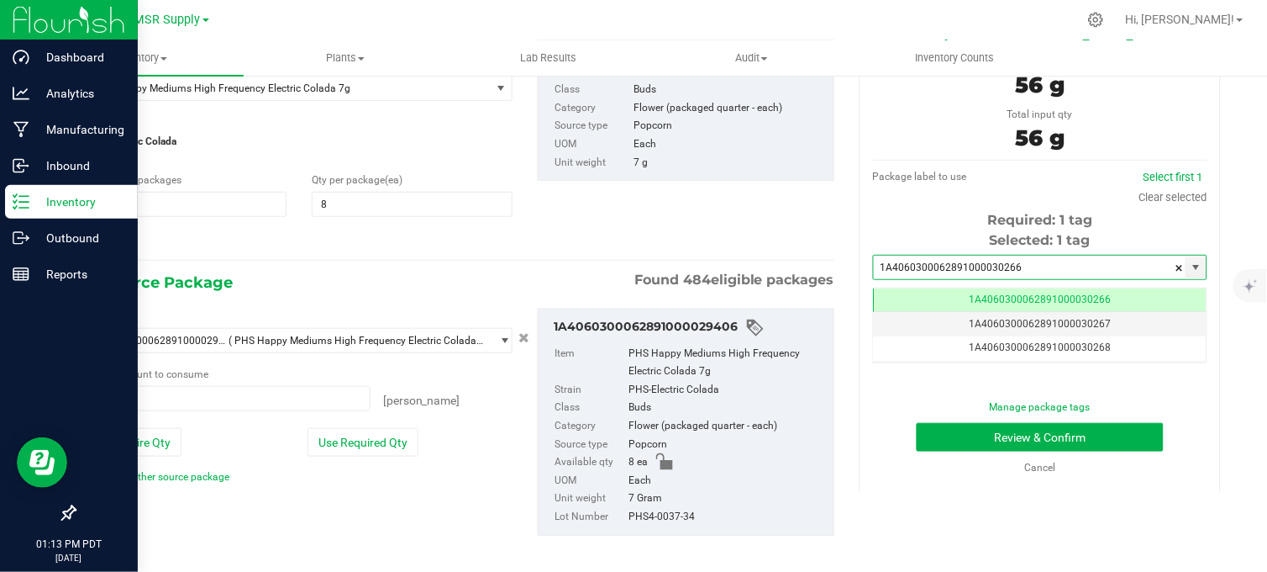
scroll to position [0, -1]
type input "1A4060300062891000030266"
click at [972, 433] on button "Review & Confirm" at bounding box center [1040, 437] width 247 height 29
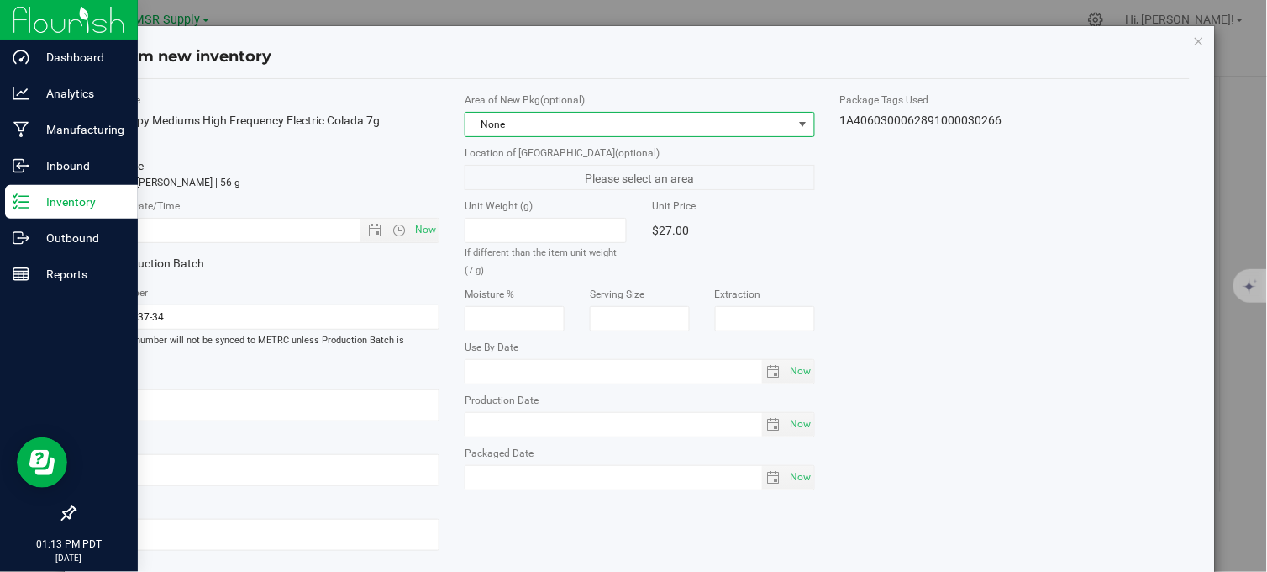
click at [566, 119] on span "None" at bounding box center [629, 125] width 327 height 24
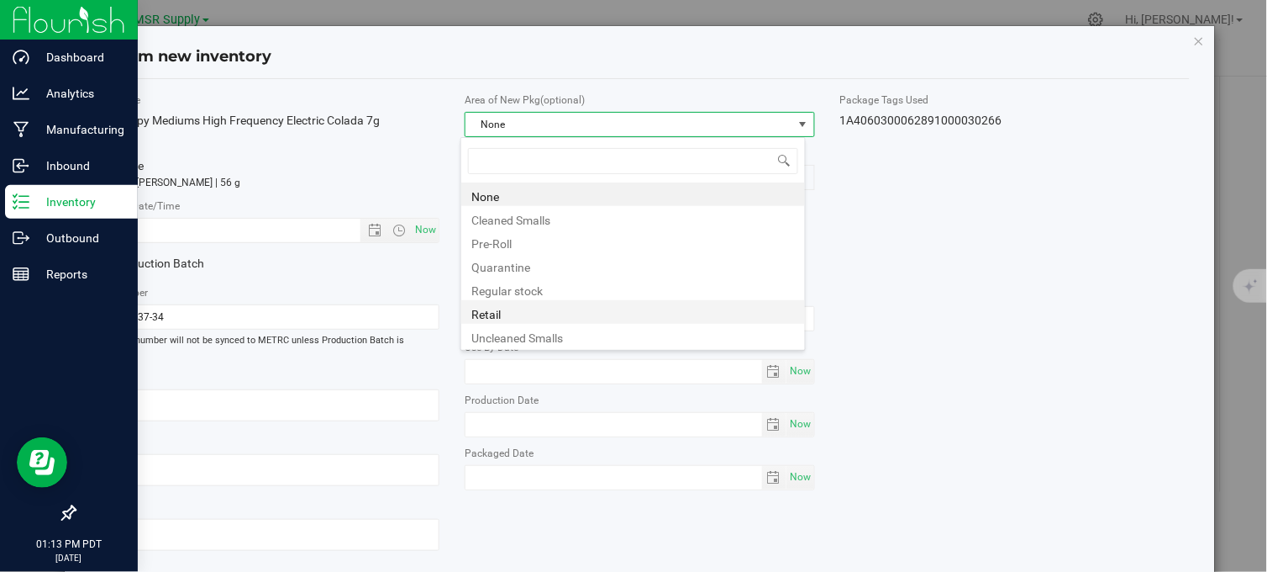
click at [498, 311] on li "Retail" at bounding box center [633, 312] width 344 height 24
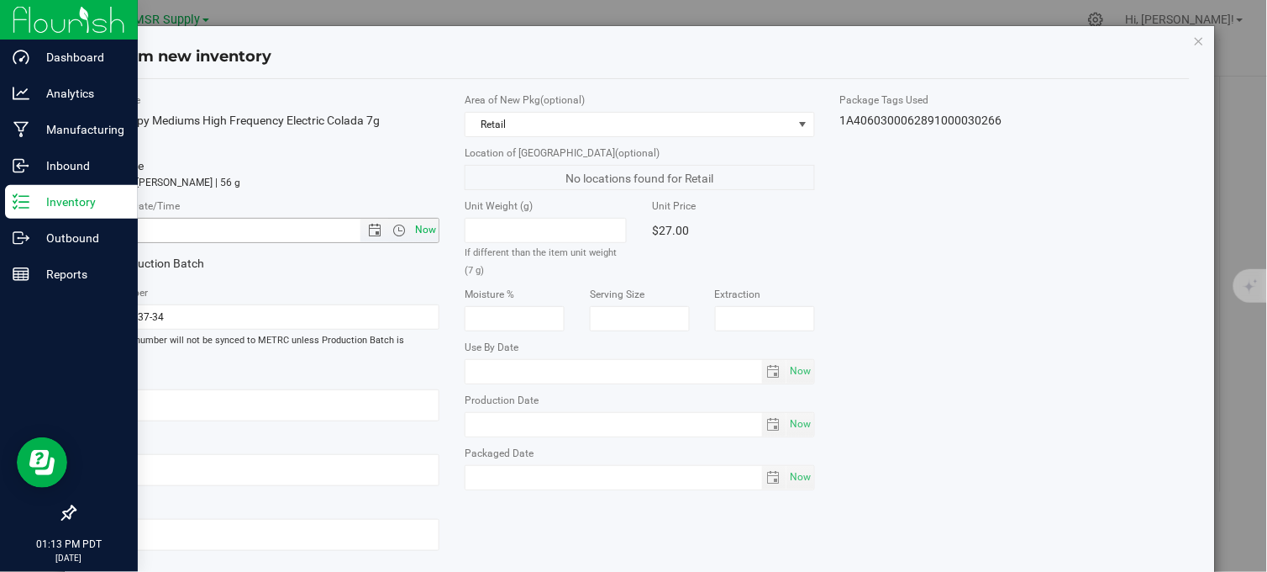
click at [422, 227] on span "Now" at bounding box center [426, 230] width 29 height 24
type input "[DATE] 1:13 PM"
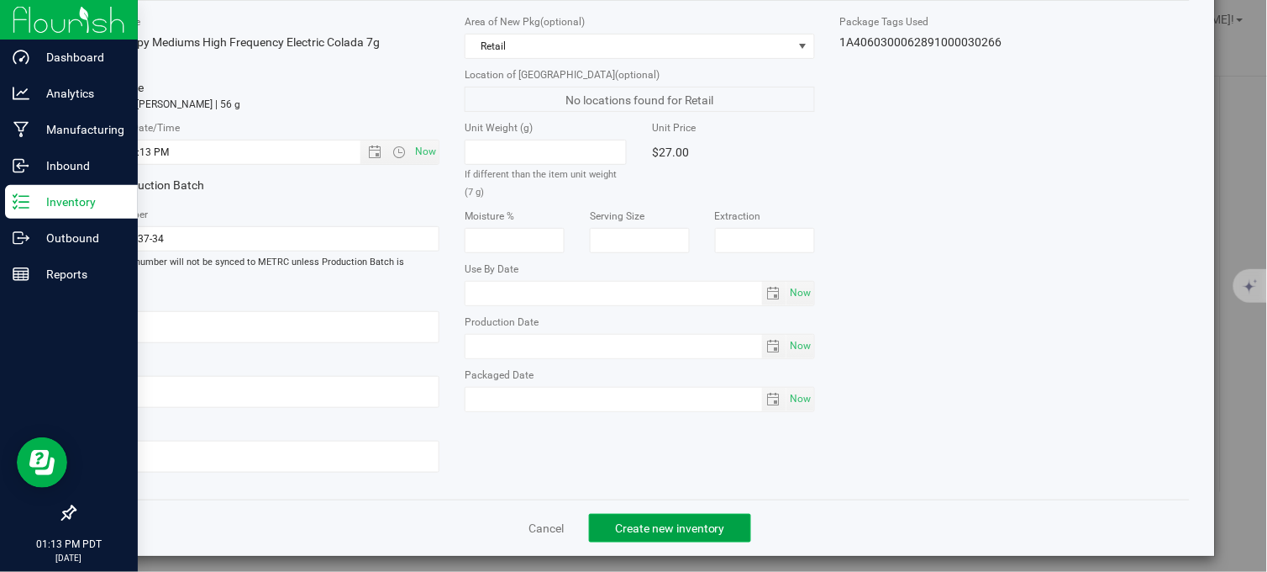
click at [674, 521] on span "Create new inventory" at bounding box center [670, 527] width 110 height 13
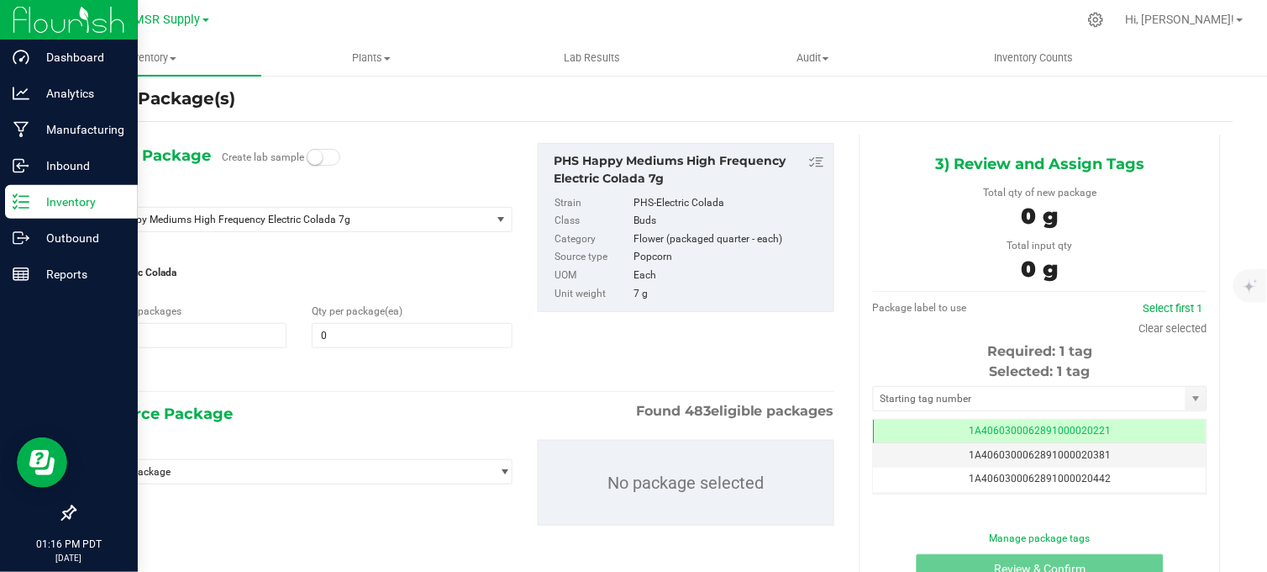
click at [22, 197] on icon at bounding box center [21, 201] width 17 height 17
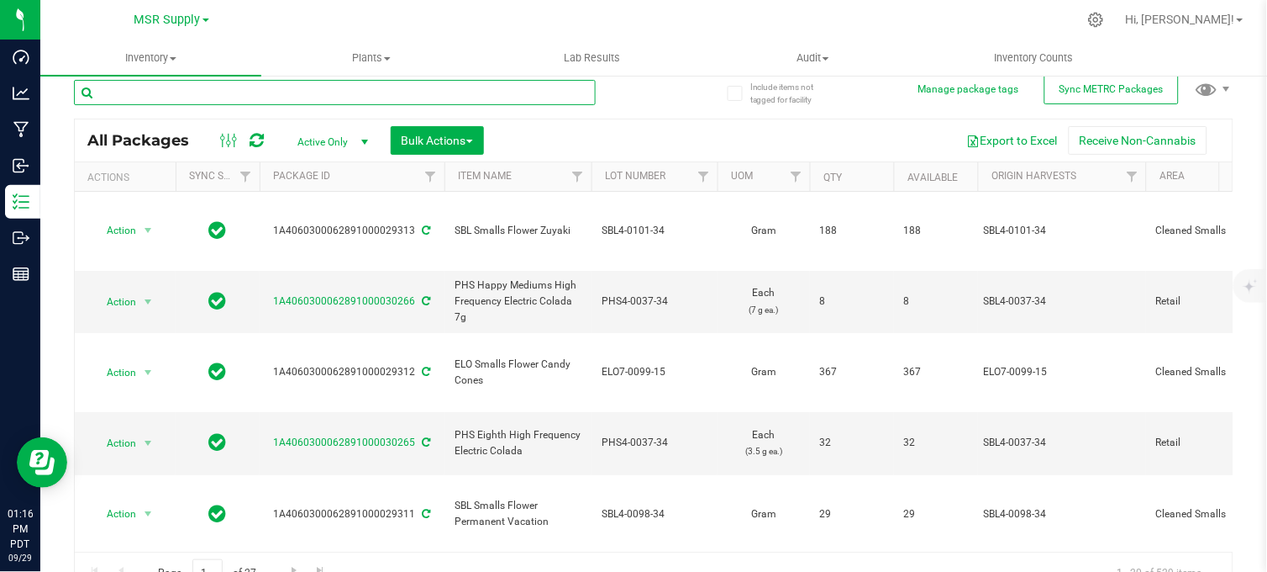
click at [202, 92] on input "text" at bounding box center [335, 92] width 522 height 25
type input "[PHONE_NUMBER]"
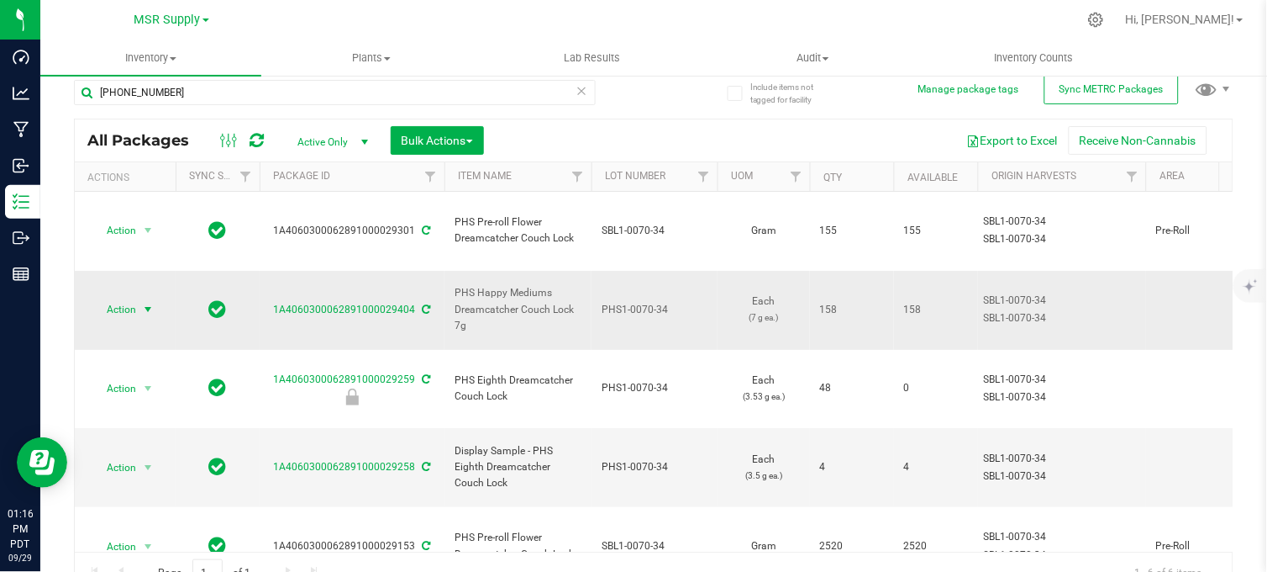
click at [150, 303] on span "select" at bounding box center [147, 309] width 13 height 13
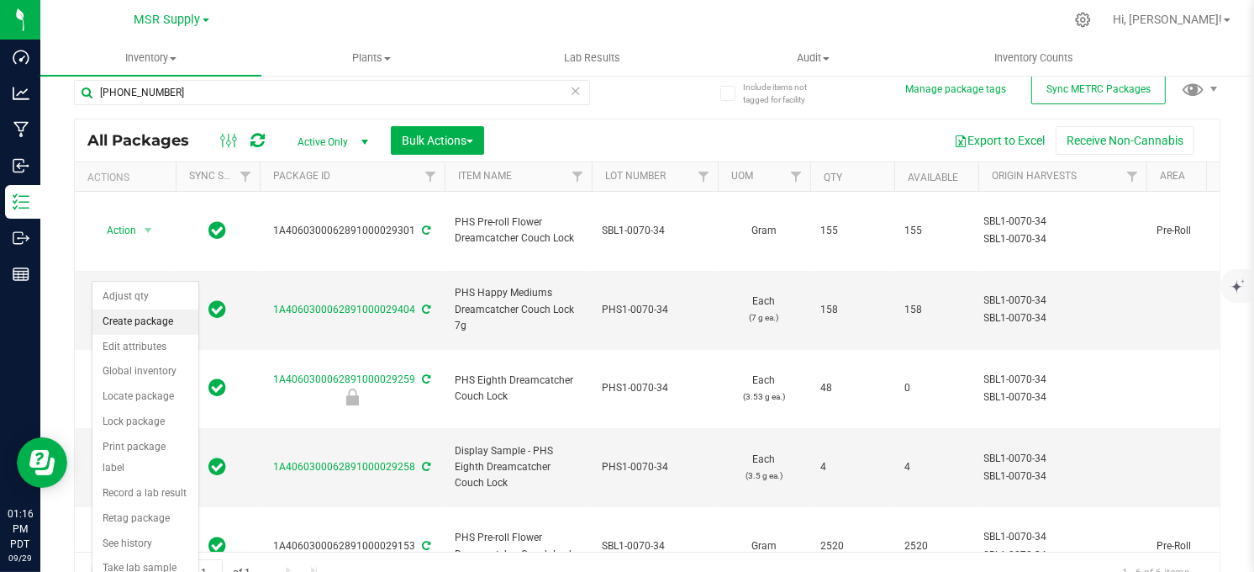
click at [151, 320] on li "Create package" at bounding box center [145, 321] width 106 height 25
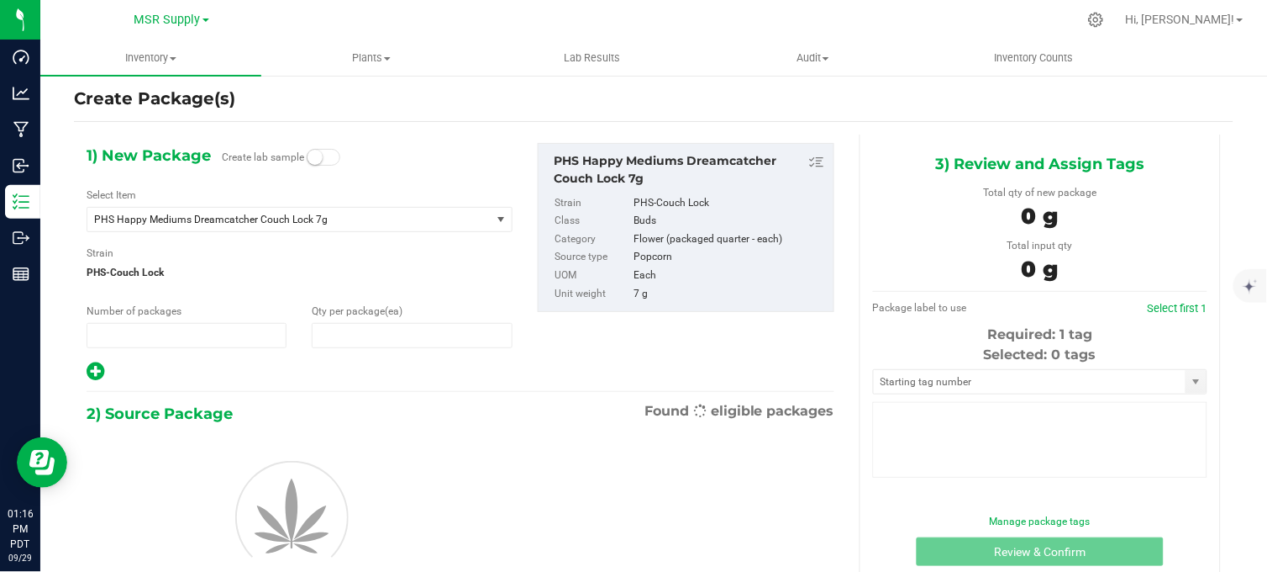
type input "1"
type input "0"
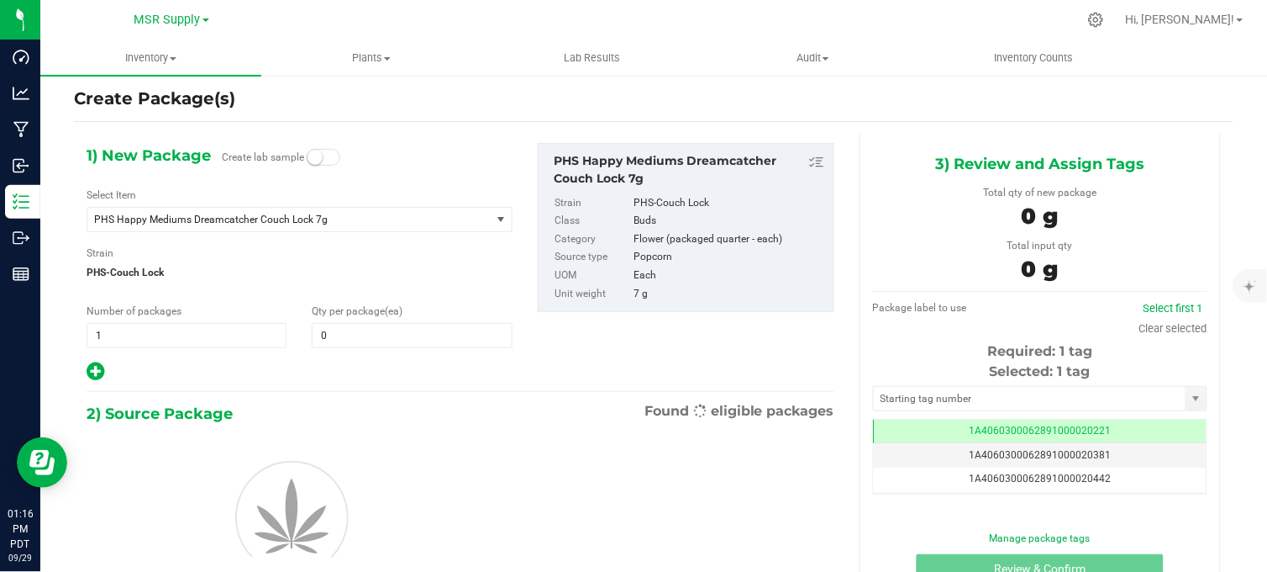
scroll to position [0, -1]
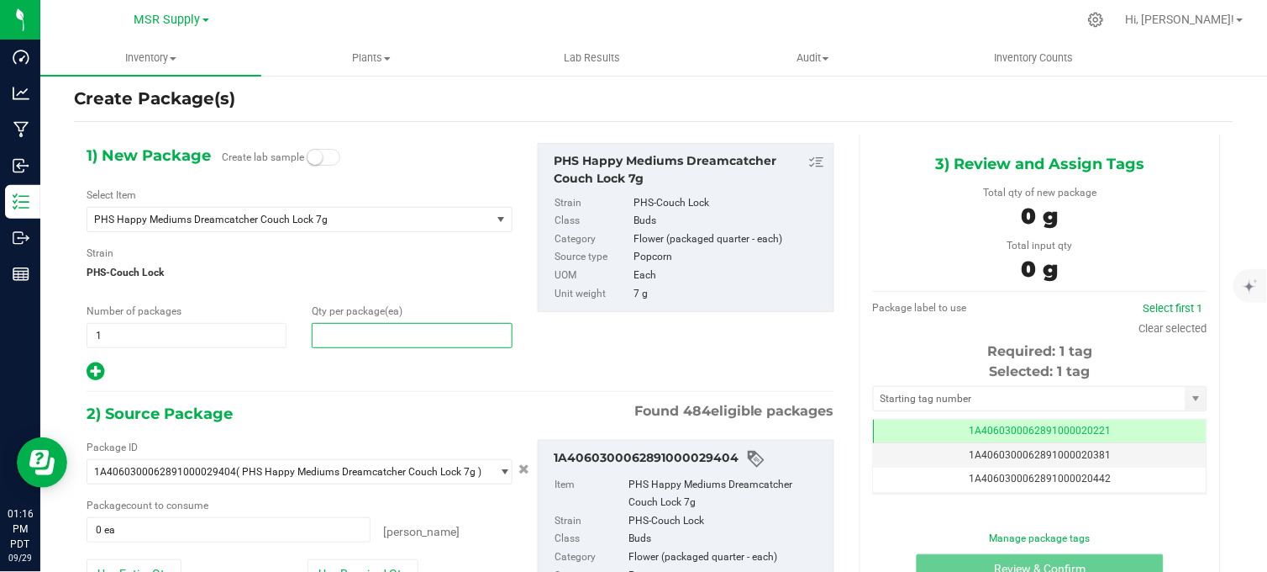
click at [338, 332] on span at bounding box center [412, 335] width 200 height 25
type input "16"
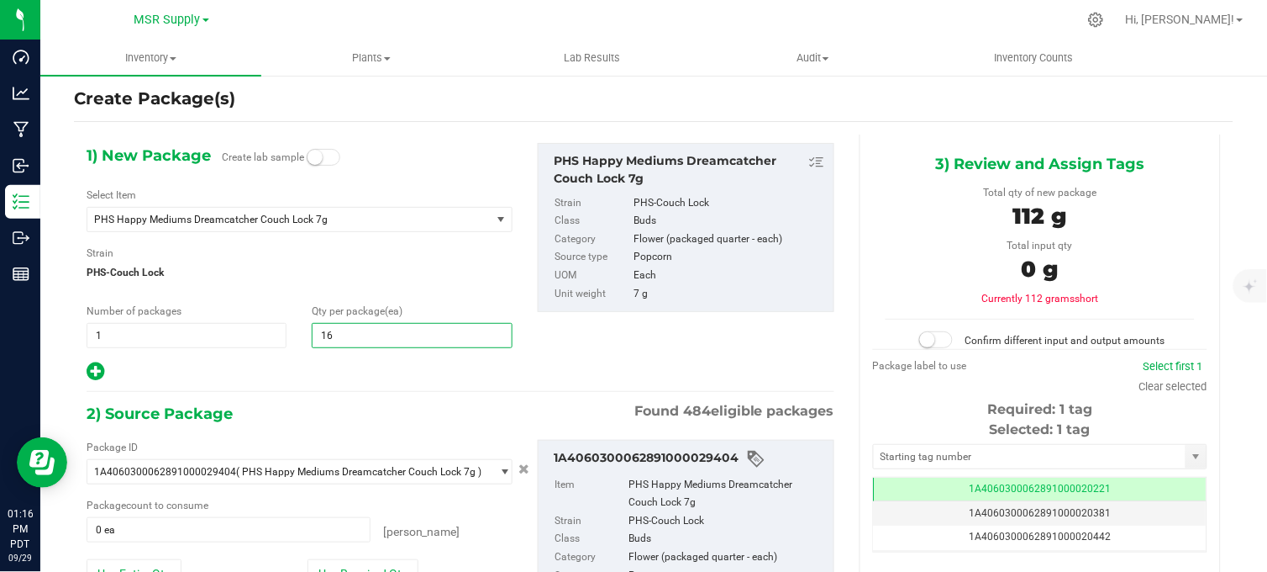
type input "16"
click at [318, 361] on div at bounding box center [300, 372] width 426 height 22
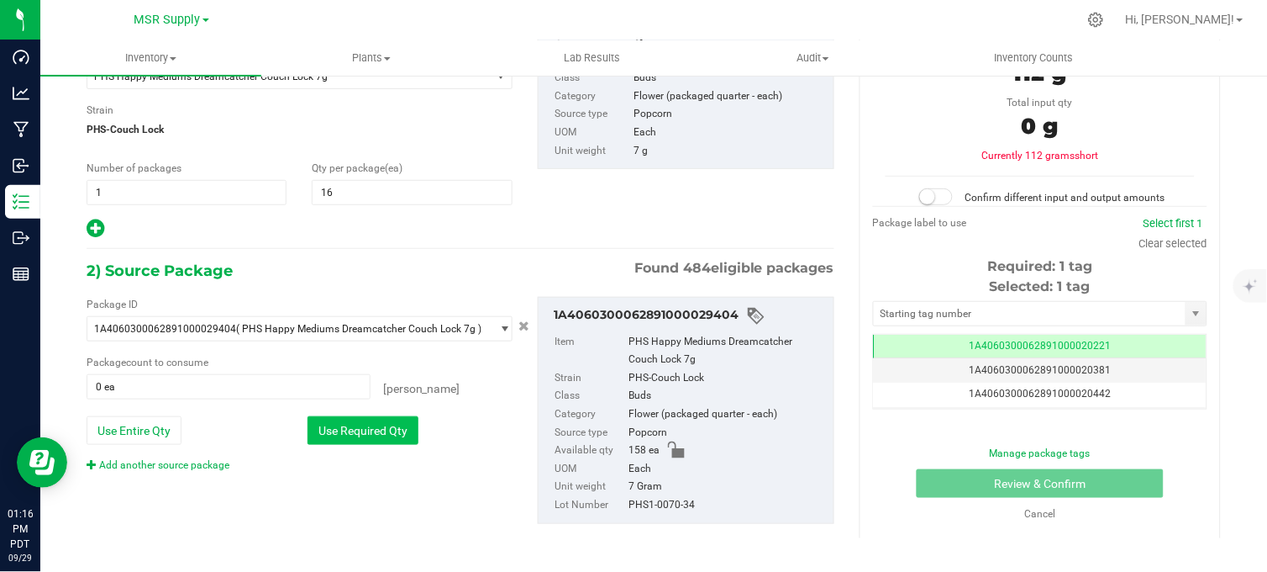
click at [347, 434] on button "Use Required Qty" at bounding box center [363, 430] width 111 height 29
type input "16 ea"
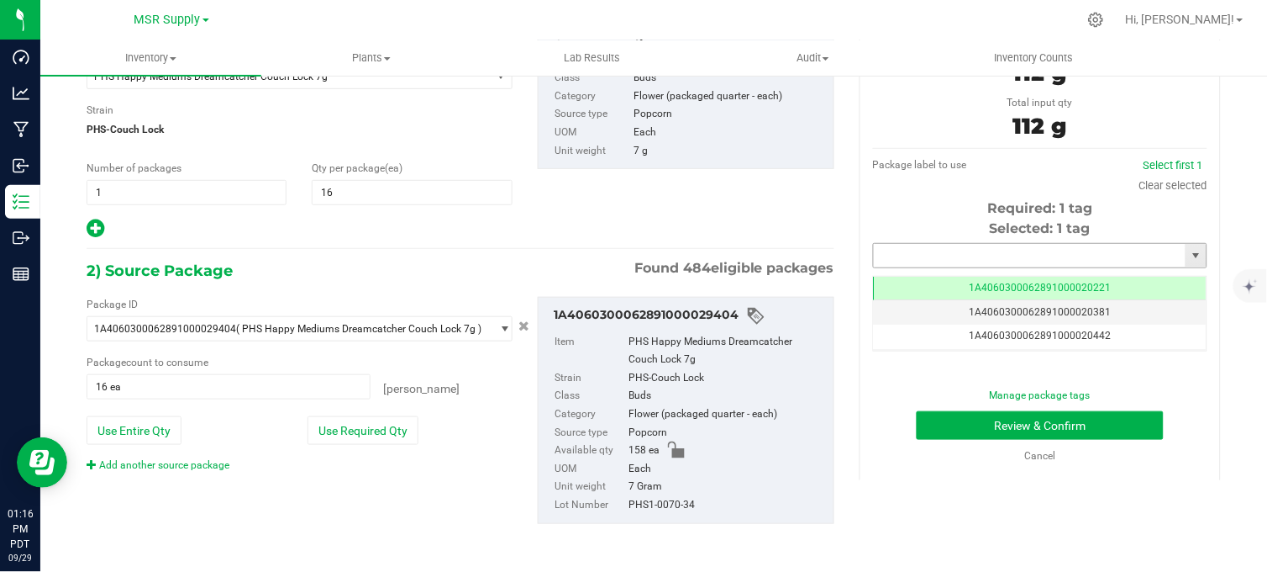
click at [993, 265] on input "text" at bounding box center [1030, 256] width 312 height 24
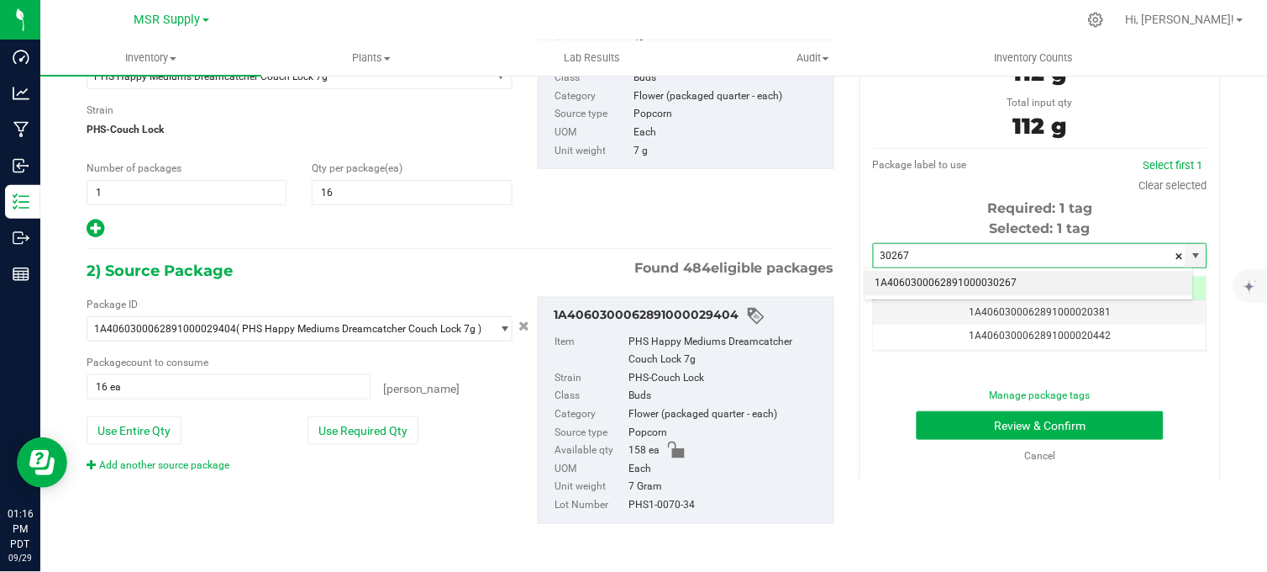
click at [1009, 279] on li "1A4060300062891000030267" at bounding box center [1030, 283] width 329 height 25
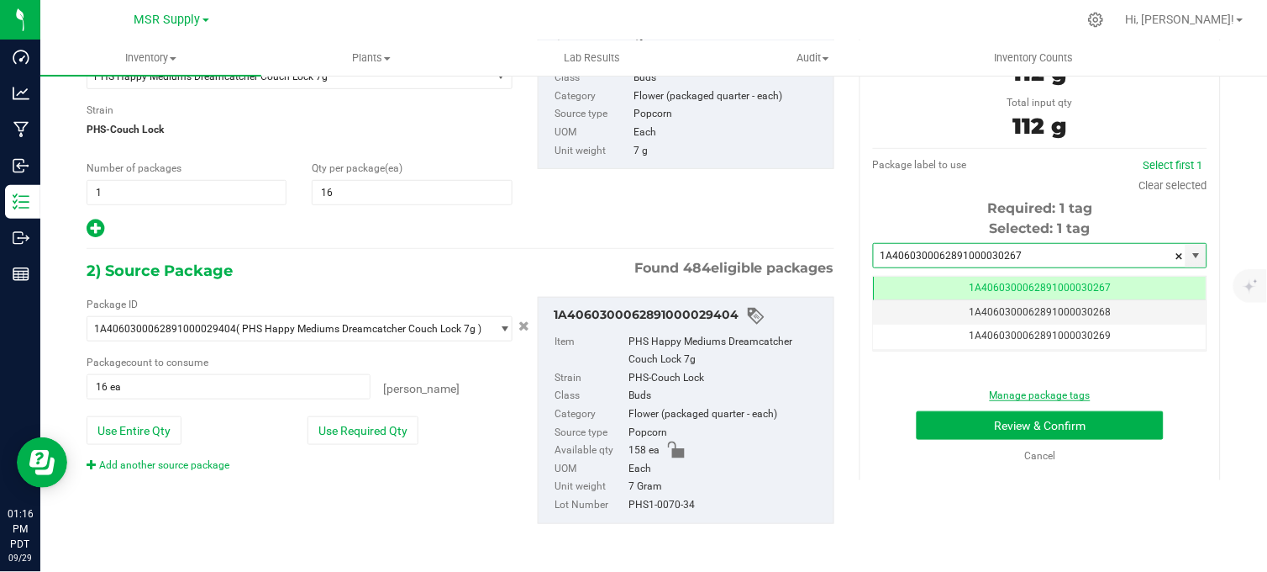
scroll to position [0, -1]
type input "1A4060300062891000030267"
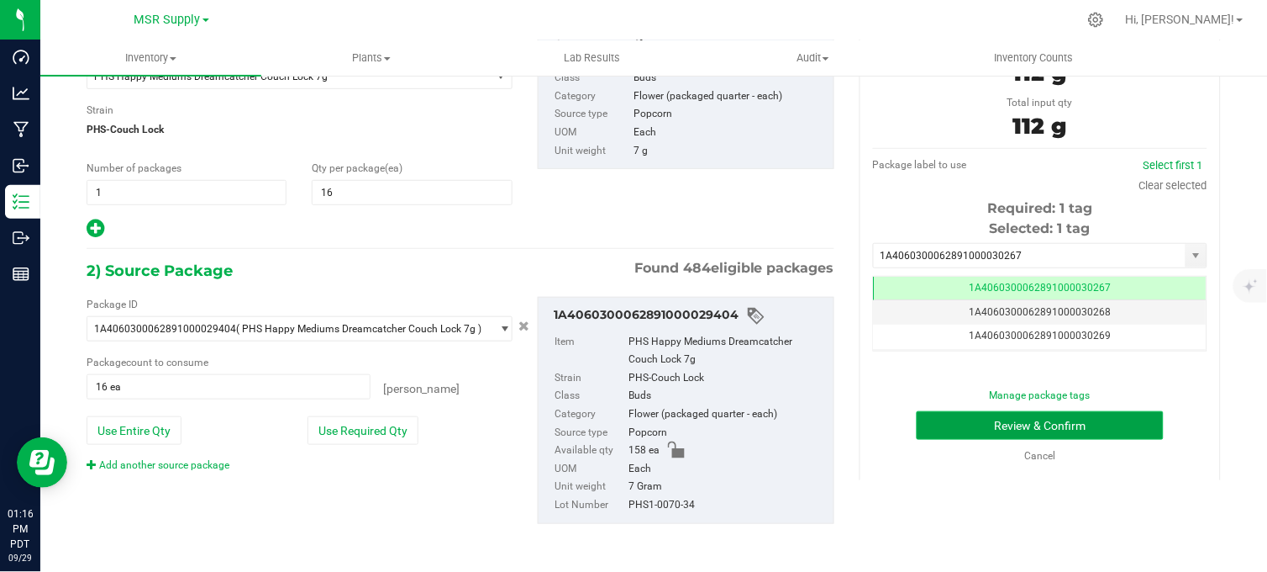
click at [1031, 424] on button "Review & Confirm" at bounding box center [1040, 425] width 247 height 29
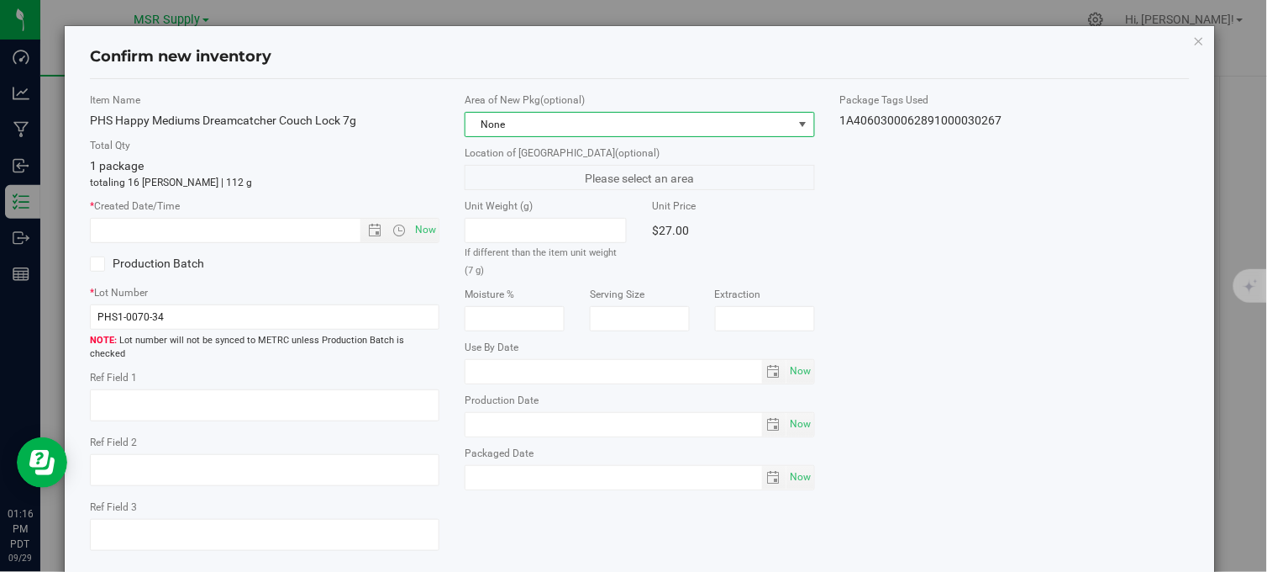
click at [637, 128] on span "None" at bounding box center [629, 125] width 327 height 24
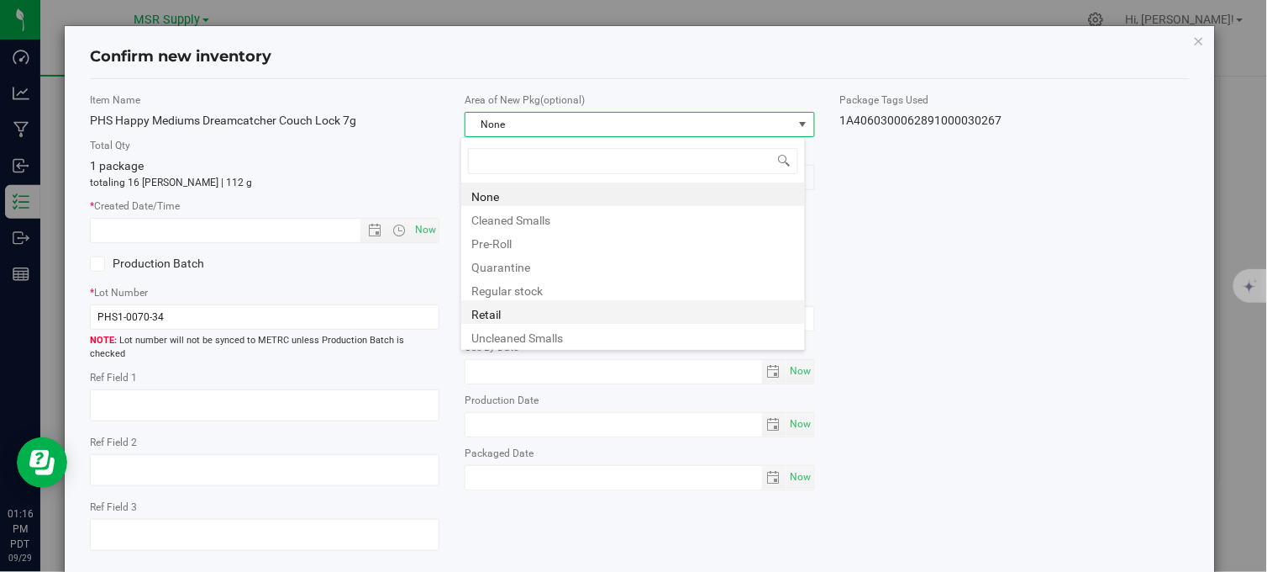
click at [523, 312] on li "Retail" at bounding box center [633, 312] width 344 height 24
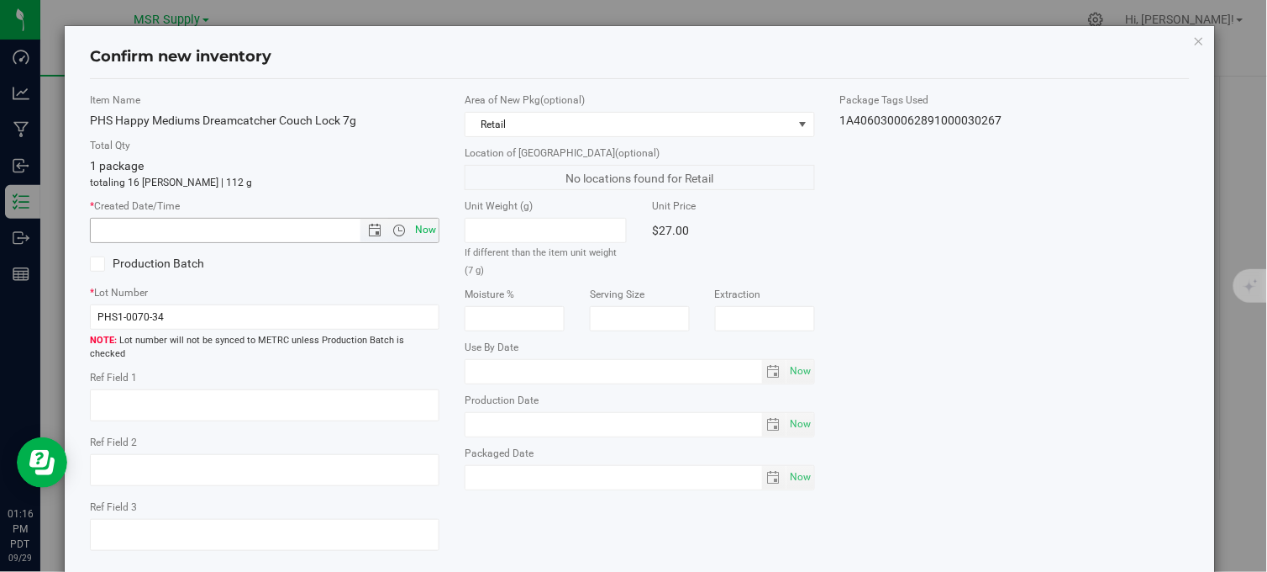
click at [423, 227] on span "Now" at bounding box center [426, 230] width 29 height 24
type input "[DATE] 1:16 PM"
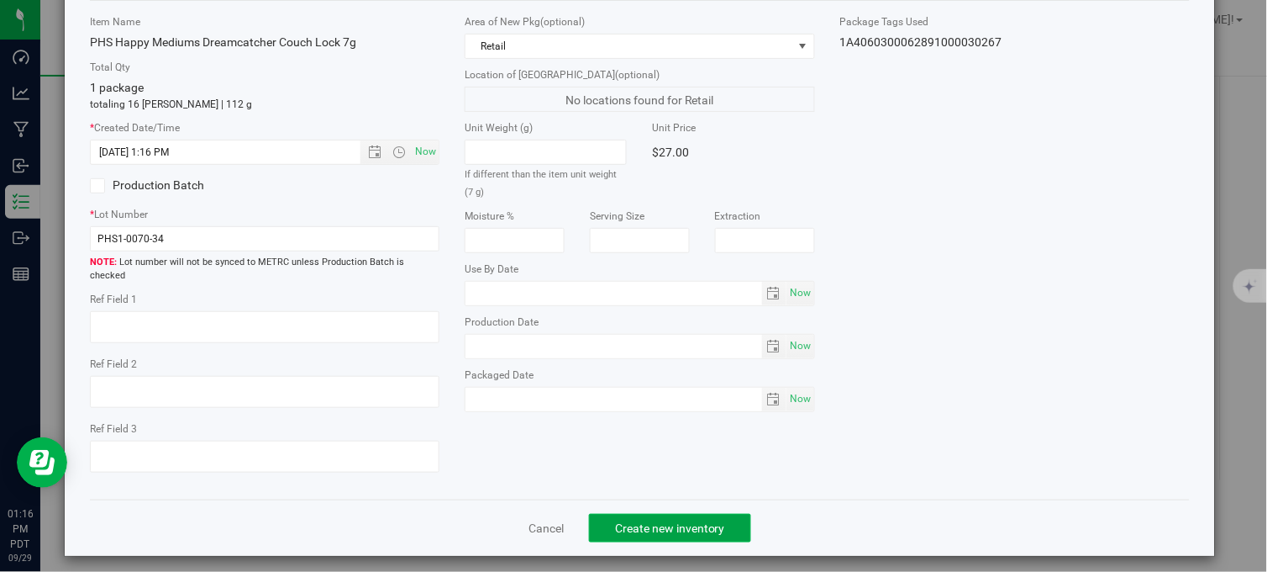
click at [661, 521] on span "Create new inventory" at bounding box center [670, 527] width 110 height 13
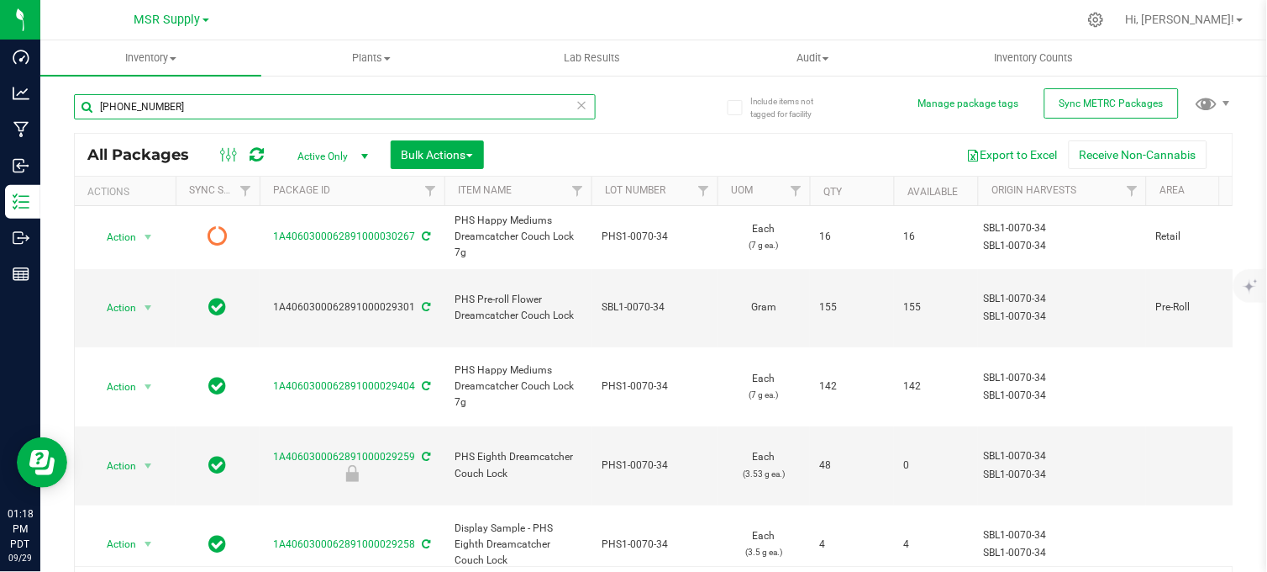
click at [168, 108] on input "[PHONE_NUMBER]" at bounding box center [335, 106] width 522 height 25
type input "1"
type input "[PHONE_NUMBER]"
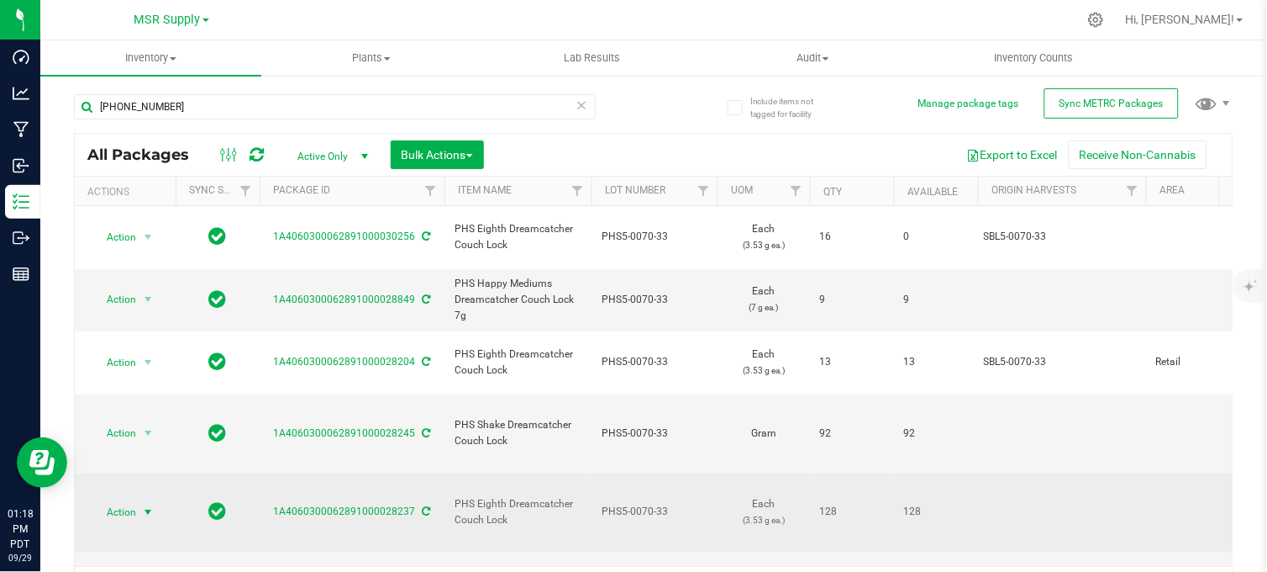
click at [138, 500] on span "select" at bounding box center [148, 512] width 21 height 24
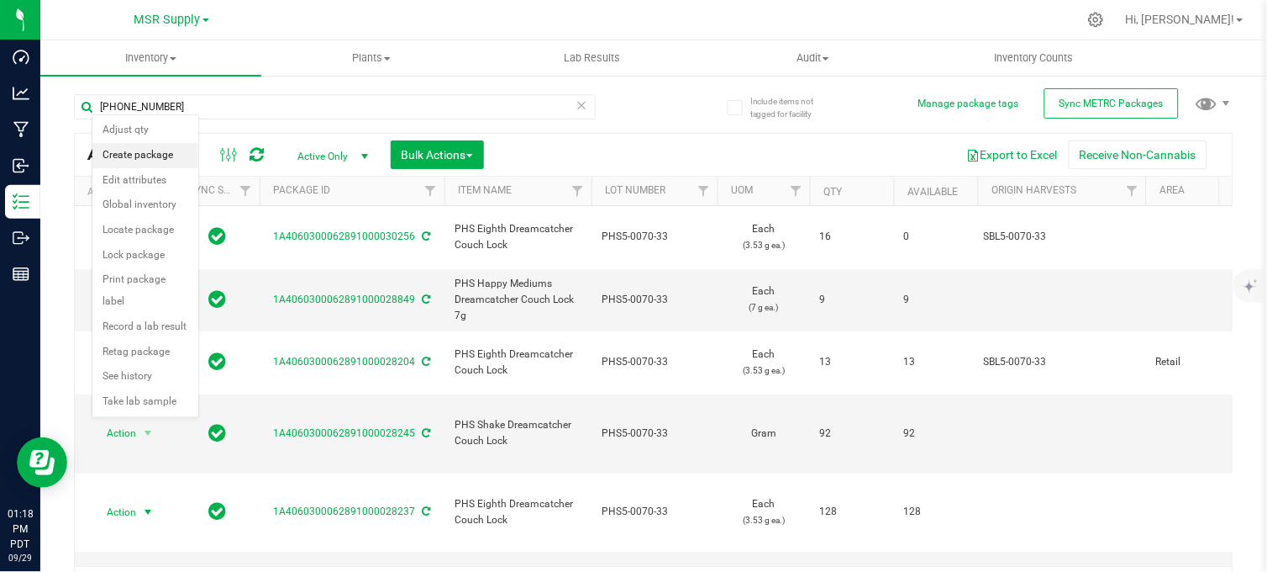
click at [139, 148] on li "Create package" at bounding box center [145, 155] width 106 height 25
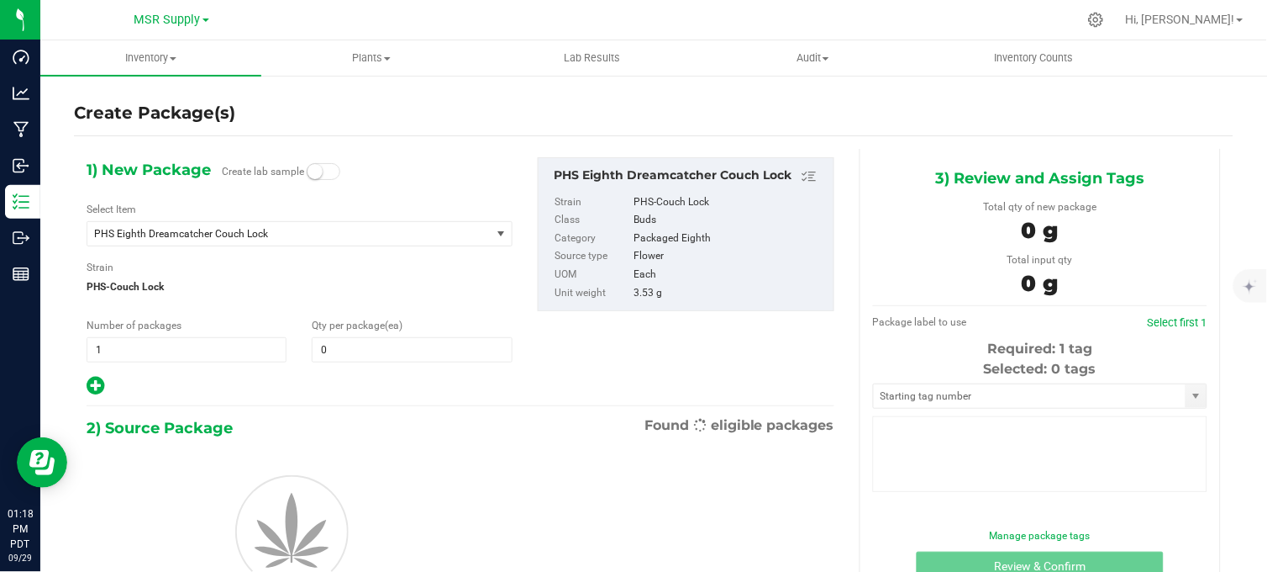
type input "0"
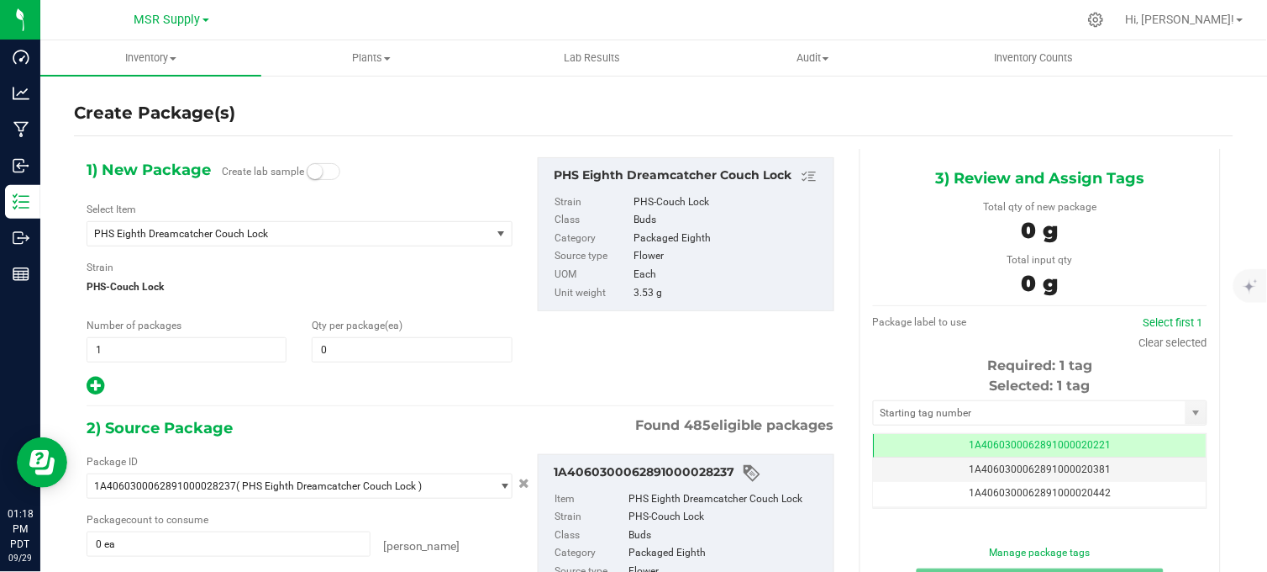
scroll to position [0, -1]
click at [333, 347] on span at bounding box center [412, 349] width 200 height 25
type input "16"
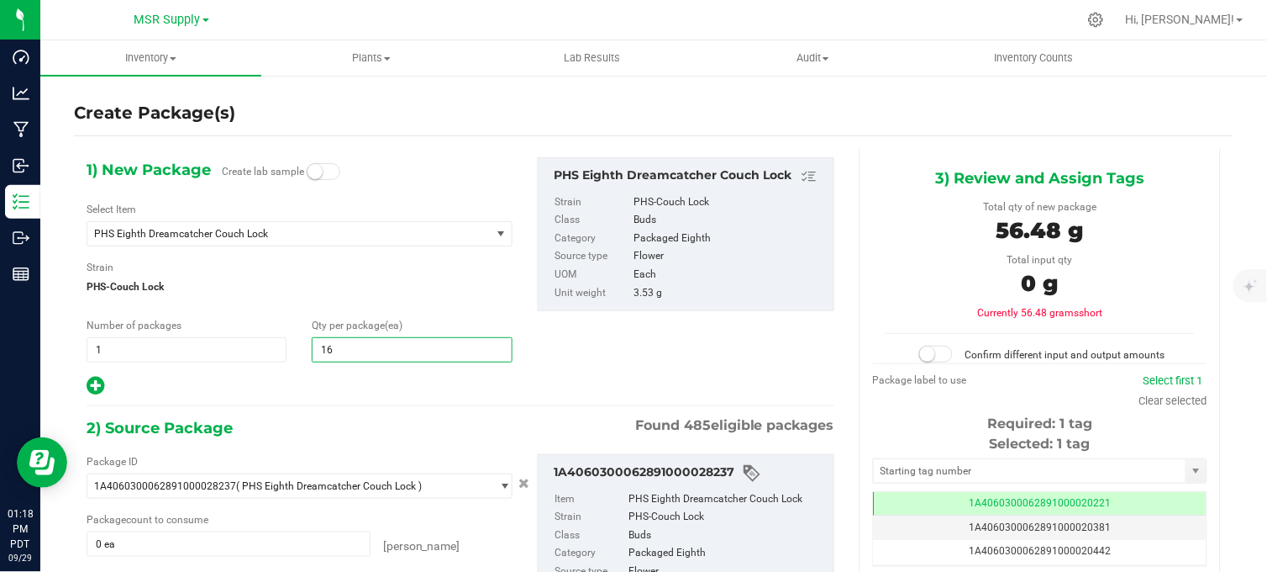
type input "16"
click at [322, 364] on div "1) New Package Create lab sample Select Item PHS Eighth Dreamcatcher Couch Lock…" at bounding box center [299, 277] width 451 height 240
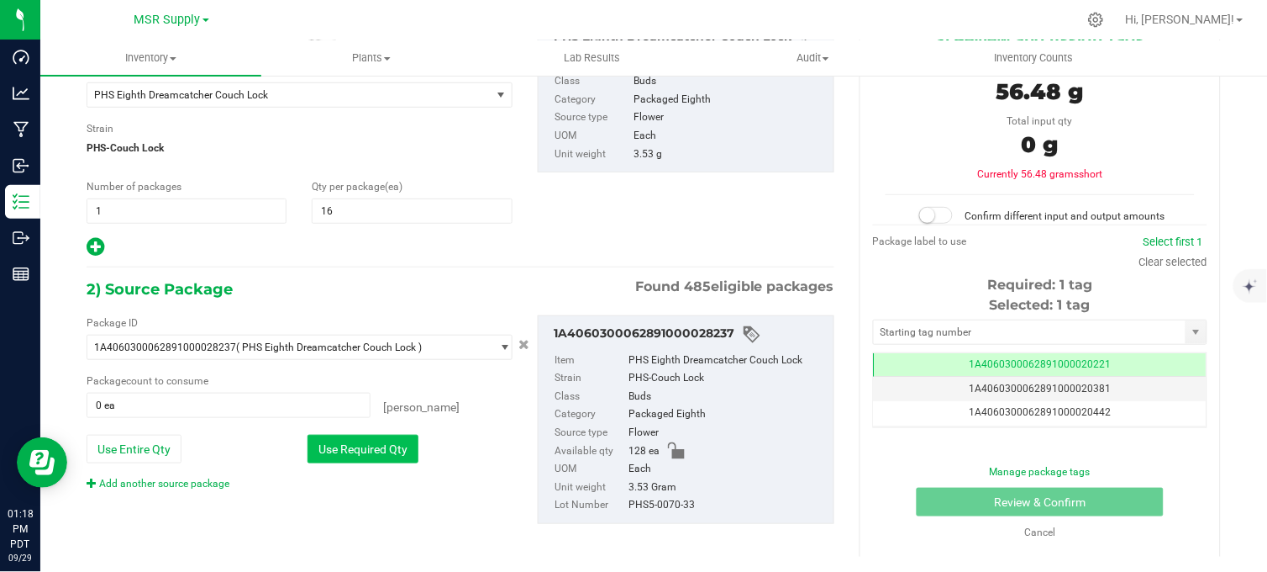
click at [356, 459] on button "Use Required Qty" at bounding box center [363, 449] width 111 height 29
type input "16 ea"
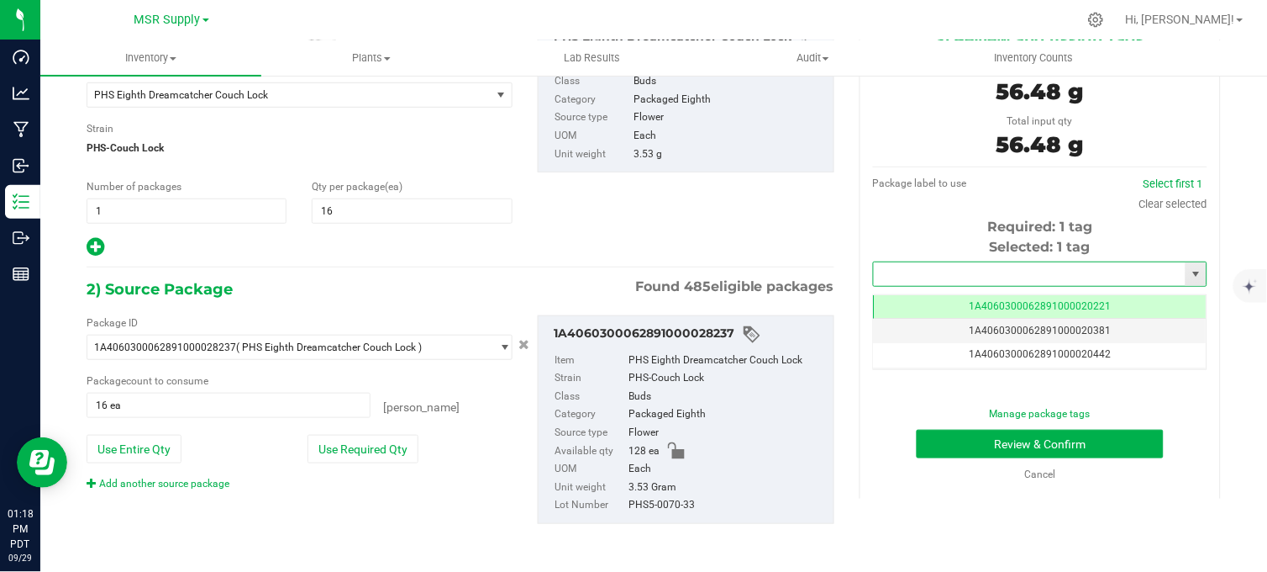
click at [967, 278] on input "text" at bounding box center [1030, 274] width 312 height 24
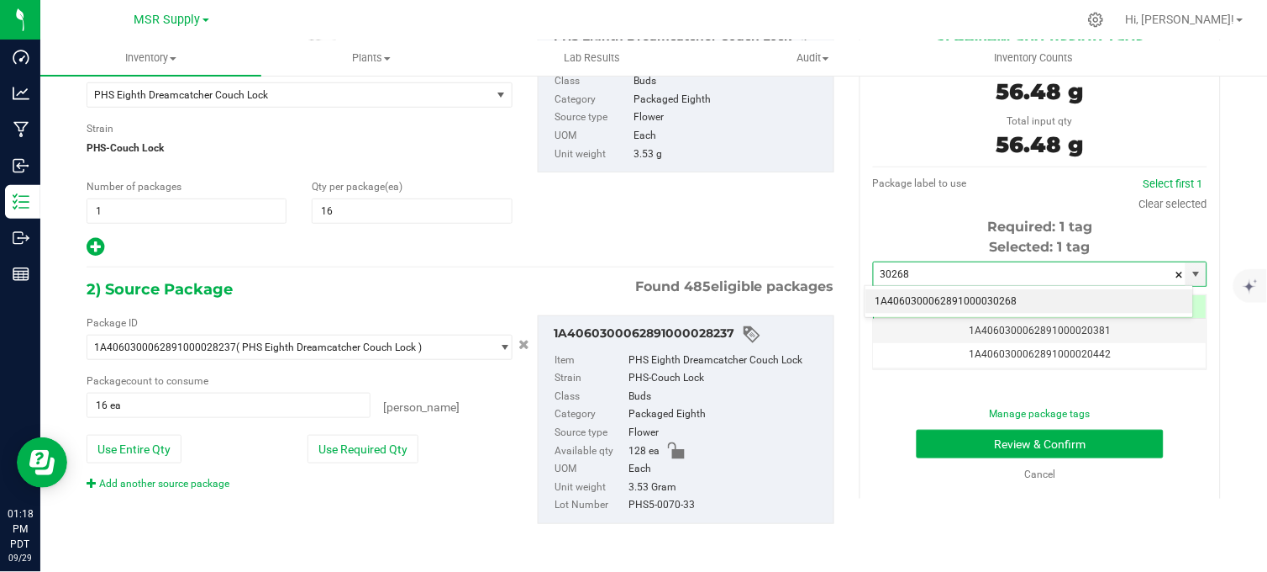
click at [980, 300] on li "1A4060300062891000030268" at bounding box center [1030, 301] width 329 height 25
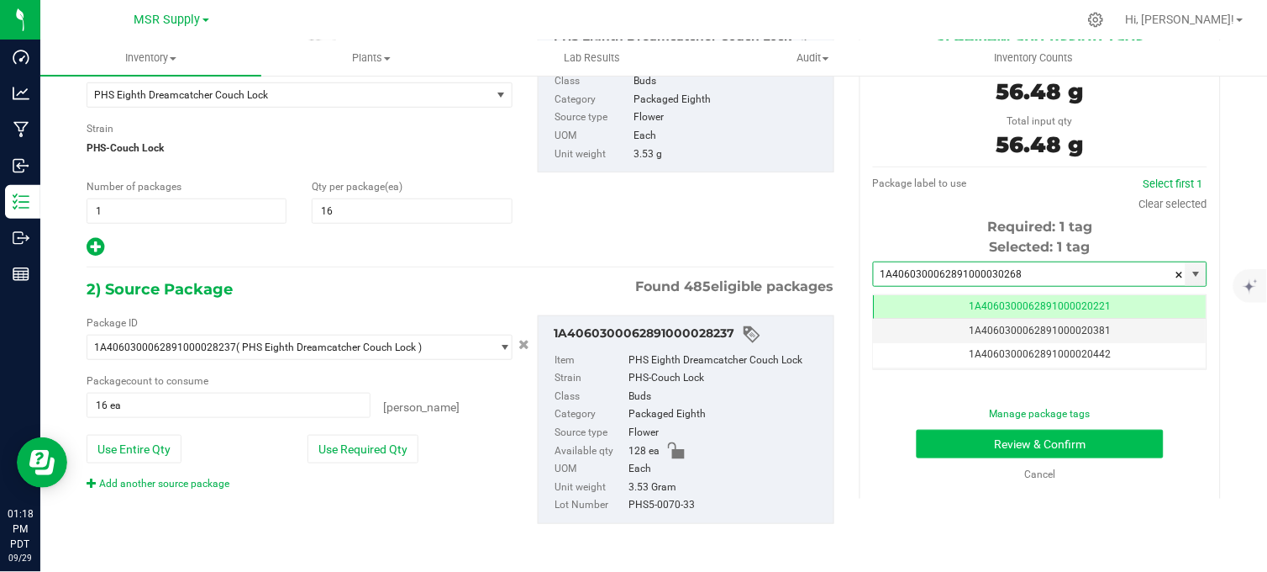
type input "1A4060300062891000030268"
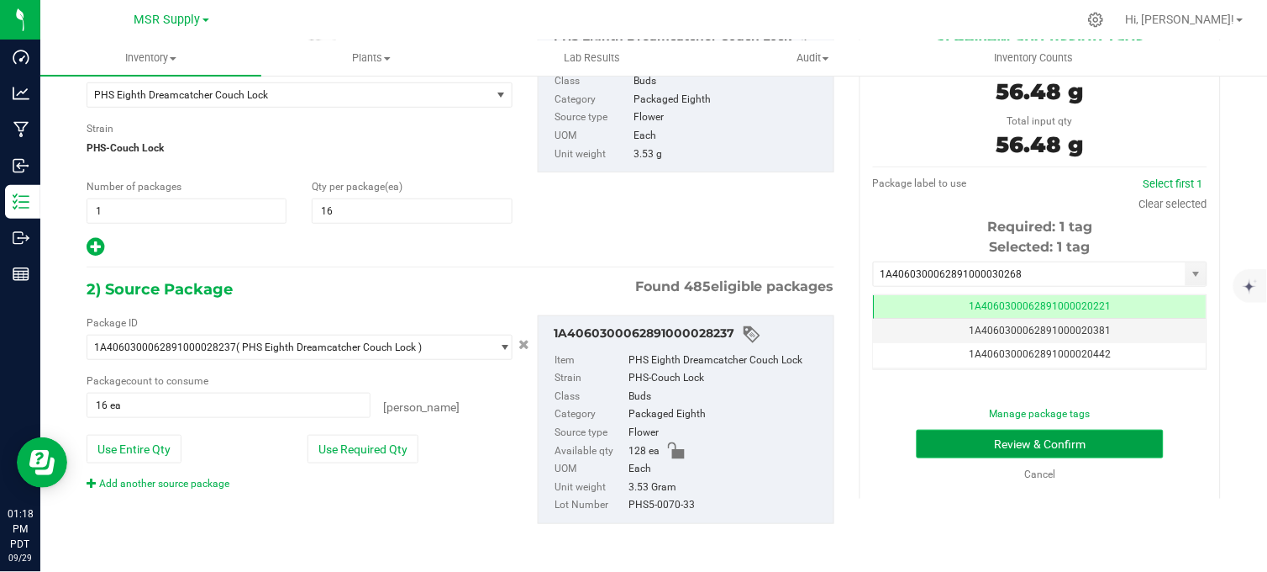
click at [997, 442] on button "Review & Confirm" at bounding box center [1040, 443] width 247 height 29
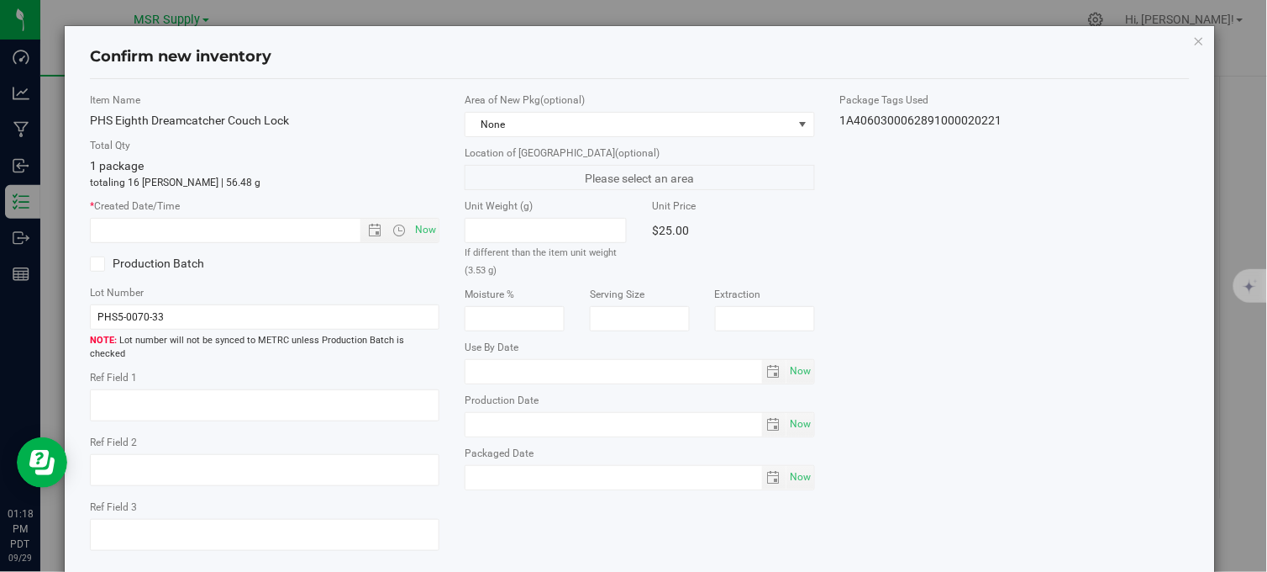
scroll to position [0, -1]
click at [622, 126] on span "None" at bounding box center [629, 125] width 327 height 24
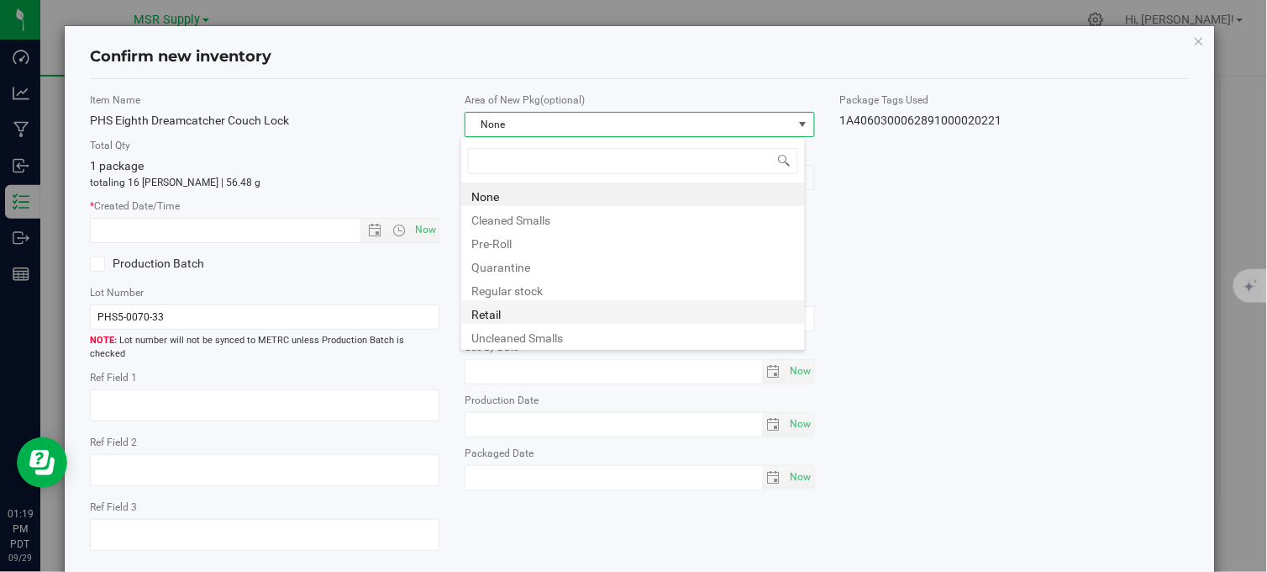
click at [514, 317] on li "Retail" at bounding box center [633, 312] width 344 height 24
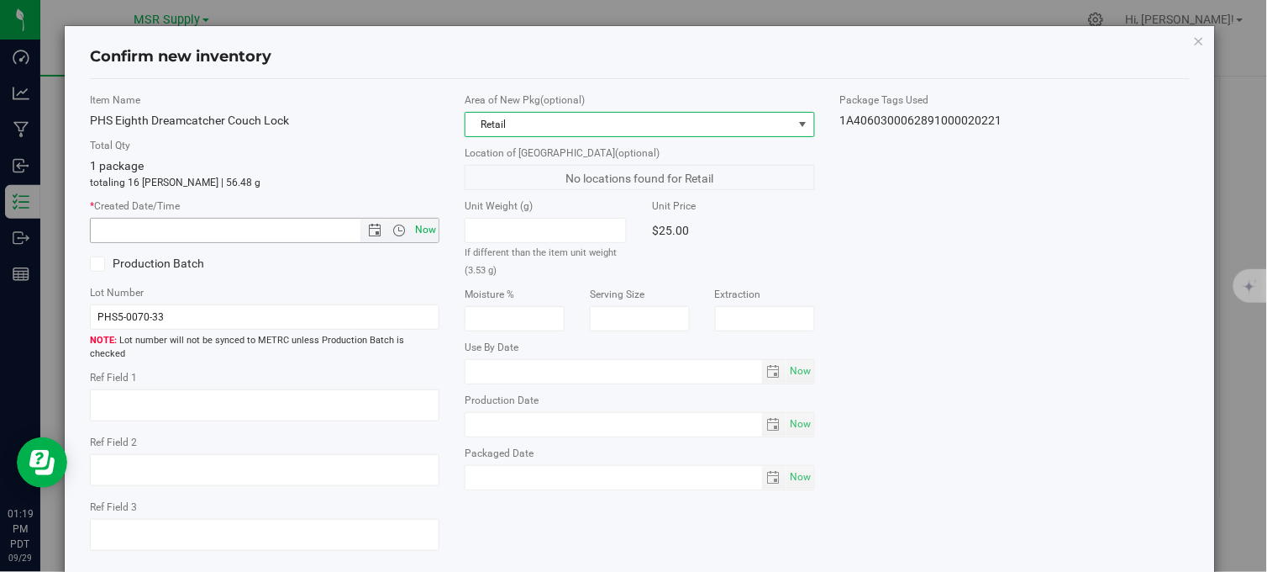
click at [424, 224] on span "Now" at bounding box center [426, 230] width 29 height 24
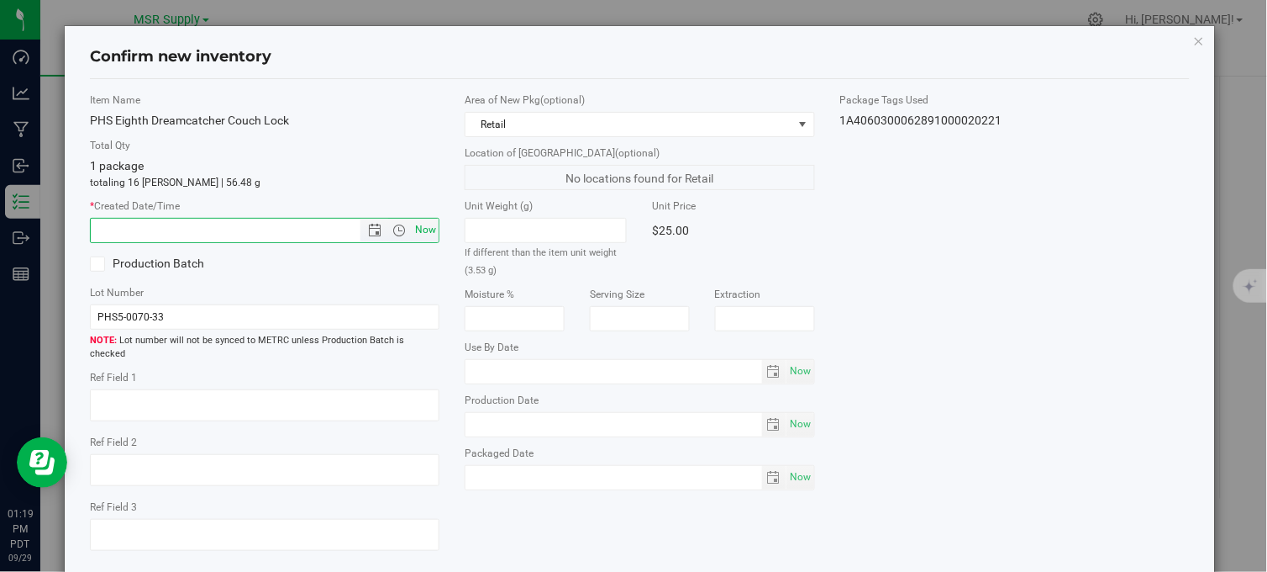
type input "[DATE] 1:19 PM"
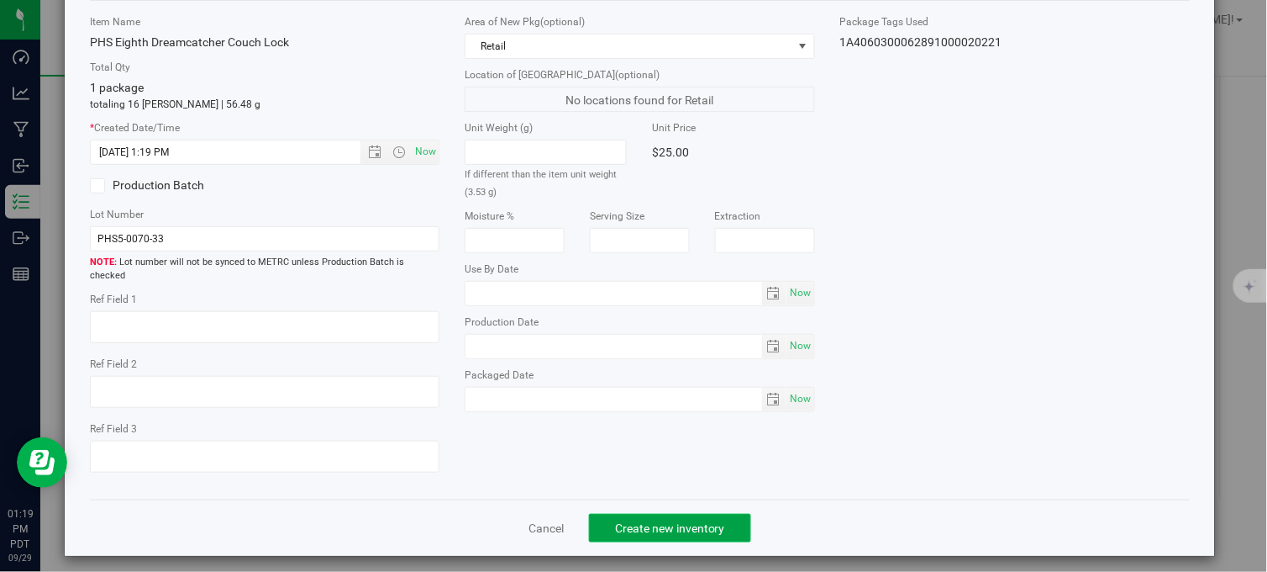
click at [683, 521] on span "Create new inventory" at bounding box center [670, 527] width 110 height 13
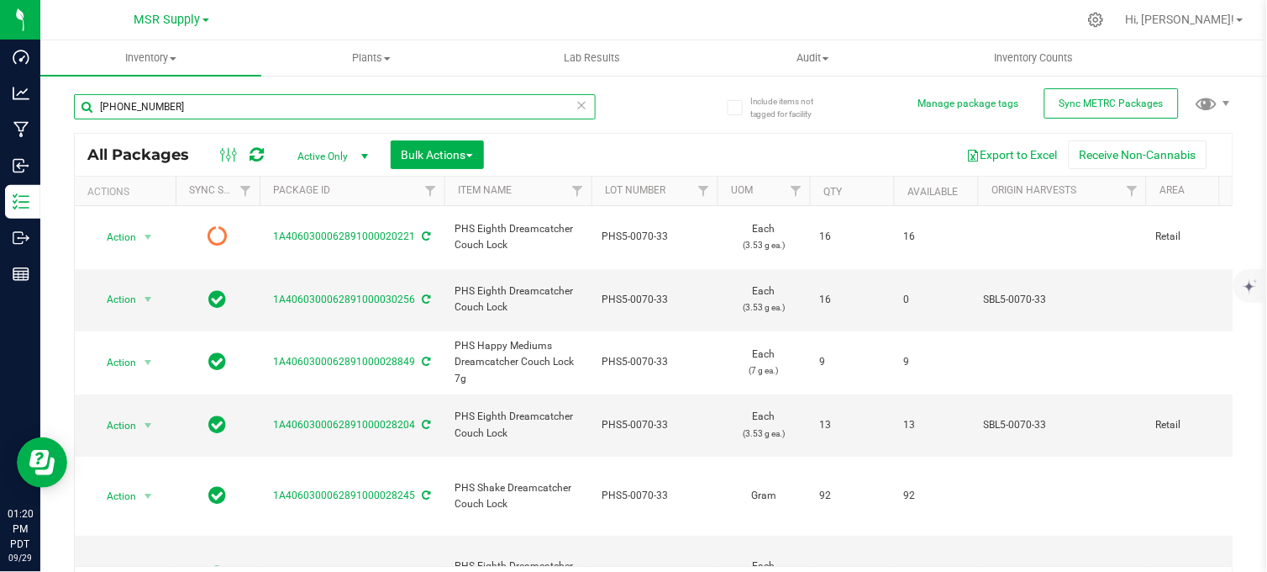
click at [193, 101] on input "[PHONE_NUMBER]" at bounding box center [335, 106] width 522 height 25
type input "5"
type input "[PHONE_NUMBER]"
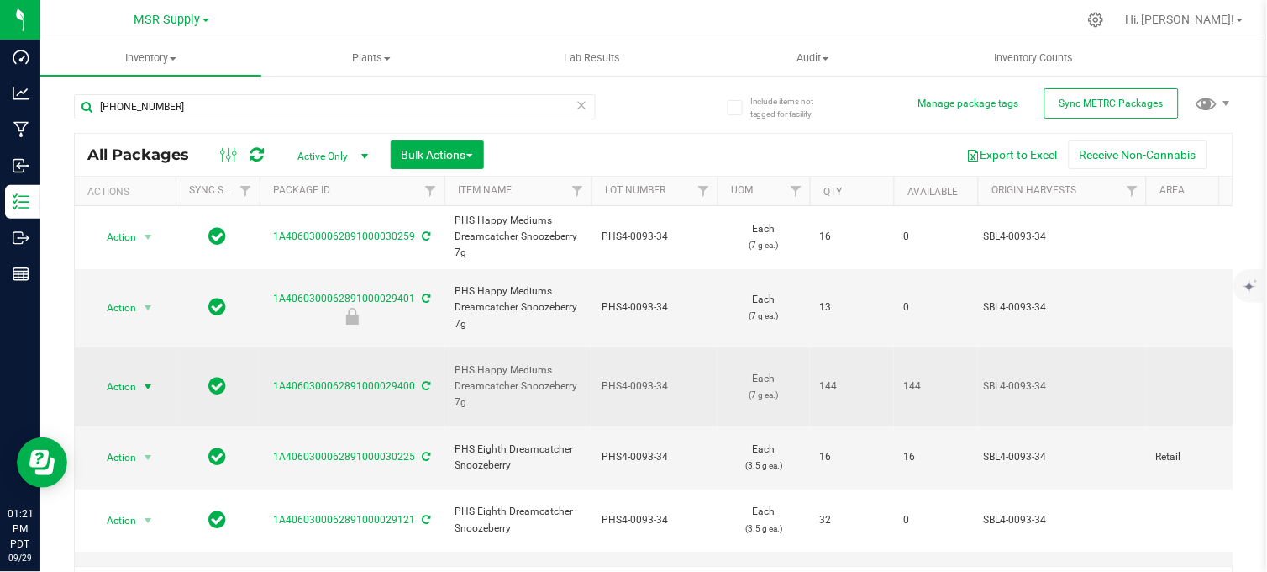
click at [152, 380] on span "select" at bounding box center [147, 386] width 13 height 13
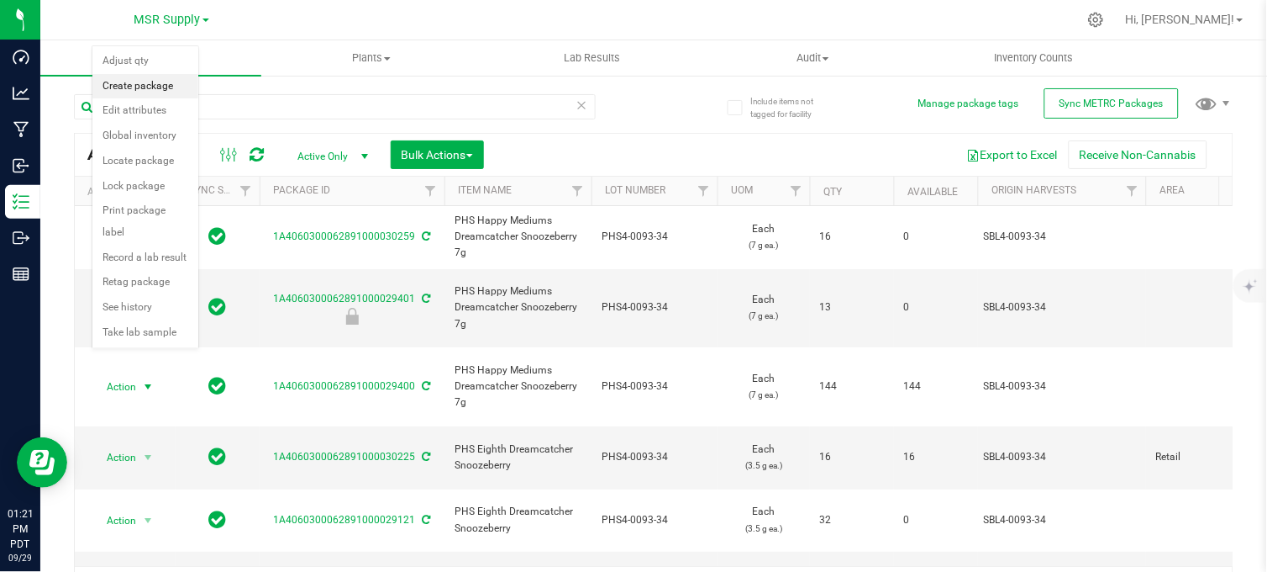
click at [116, 86] on li "Create package" at bounding box center [145, 86] width 106 height 25
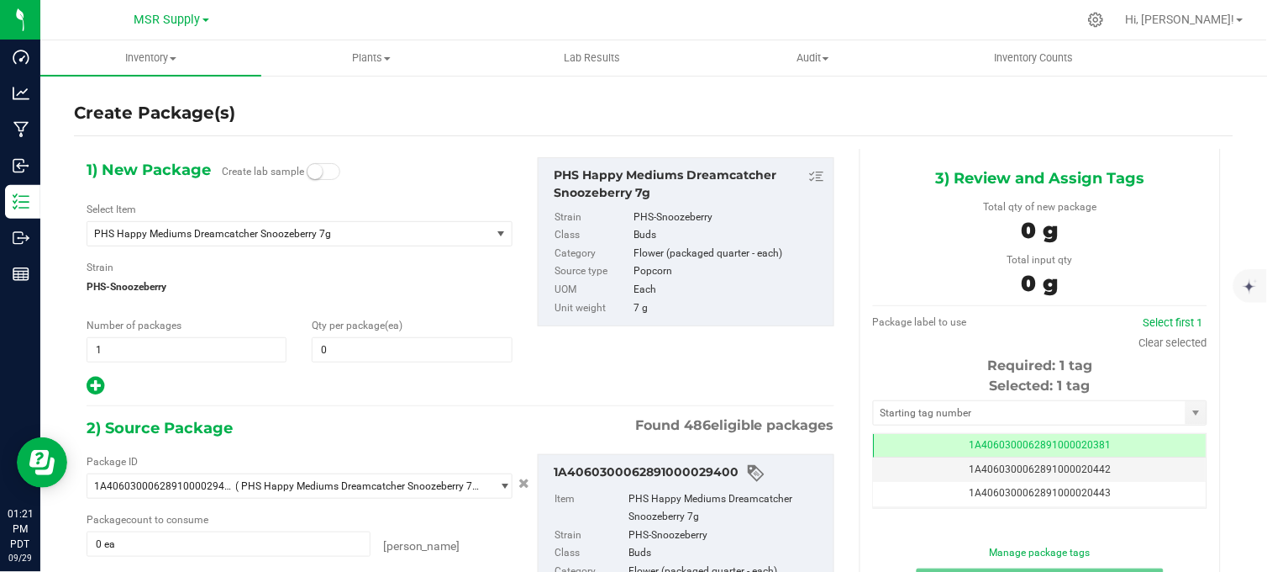
scroll to position [0, -1]
click at [334, 351] on span at bounding box center [412, 349] width 200 height 25
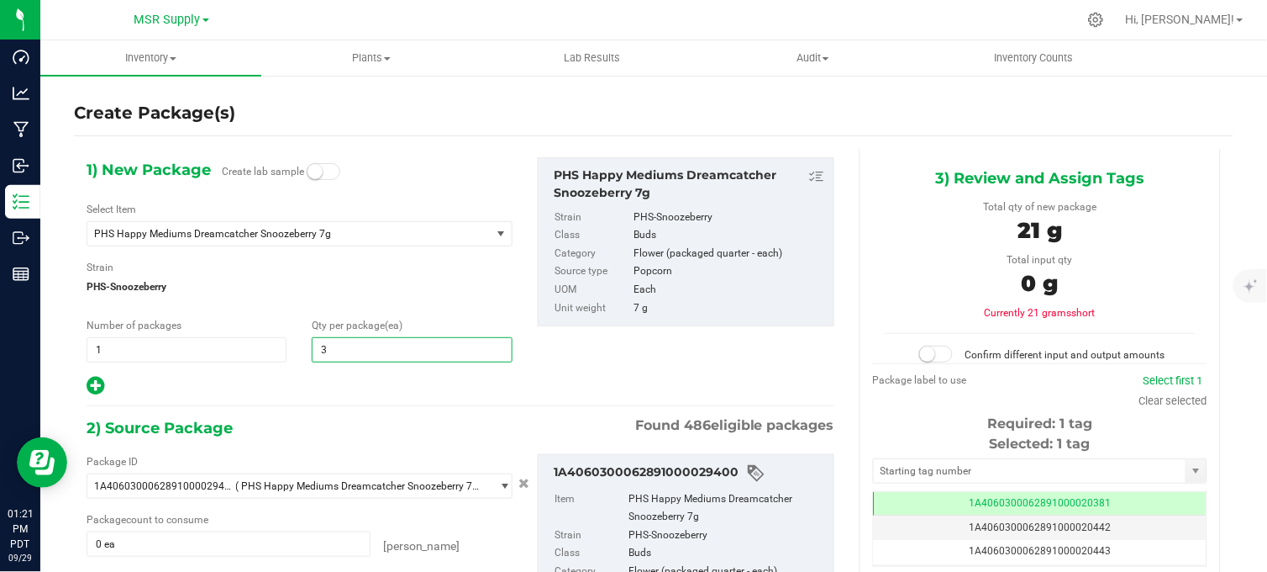
type input "32"
click at [308, 384] on div at bounding box center [300, 386] width 426 height 22
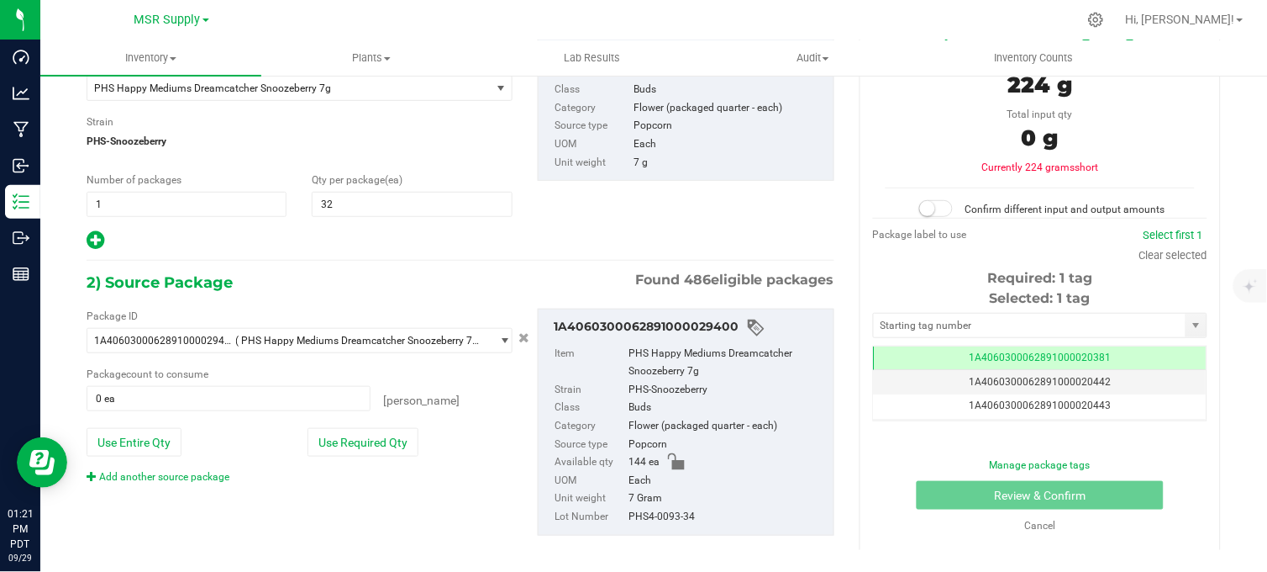
scroll to position [157, 0]
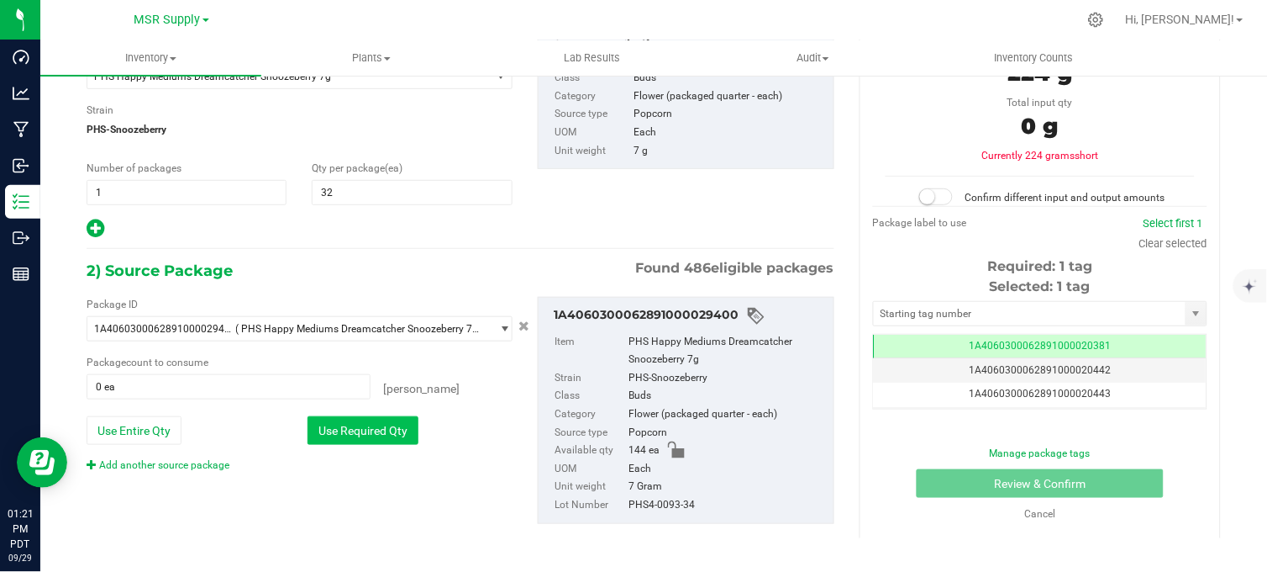
click at [345, 432] on button "Use Required Qty" at bounding box center [363, 430] width 111 height 29
type input "32 ea"
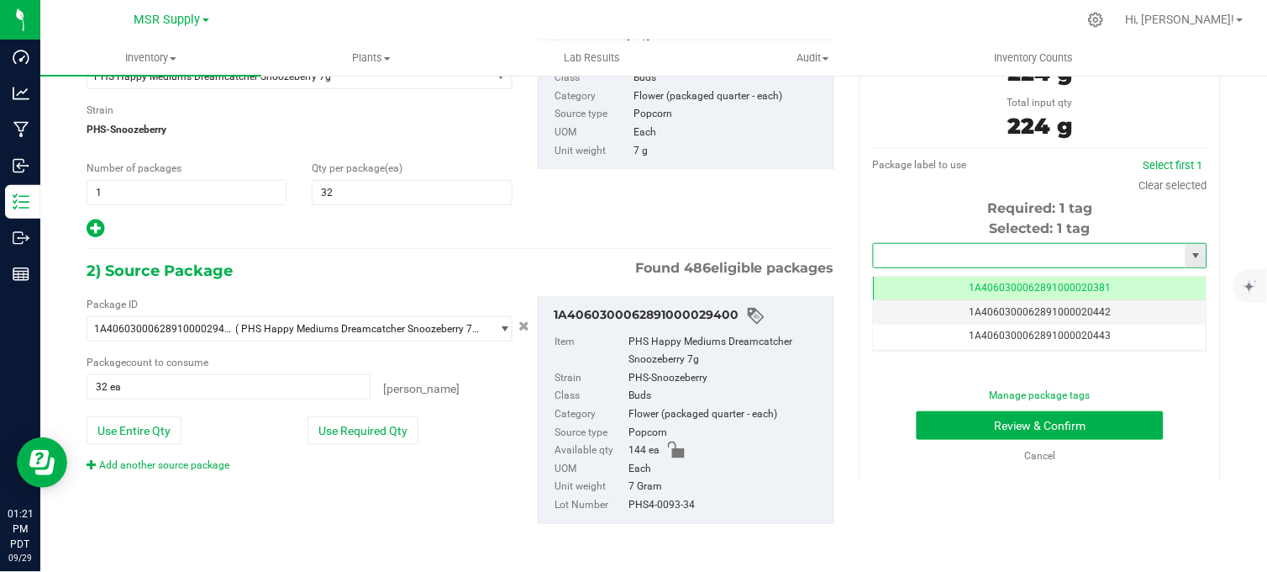
click at [984, 252] on input "text" at bounding box center [1030, 256] width 312 height 24
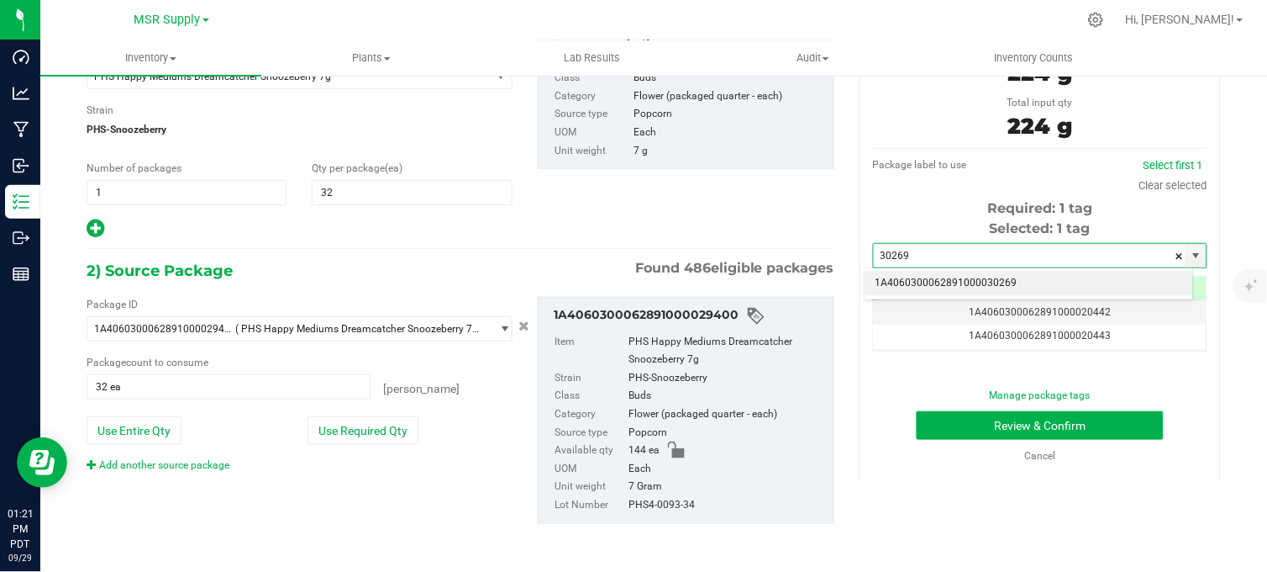
click at [1002, 282] on li "1A4060300062891000030269" at bounding box center [1030, 283] width 329 height 25
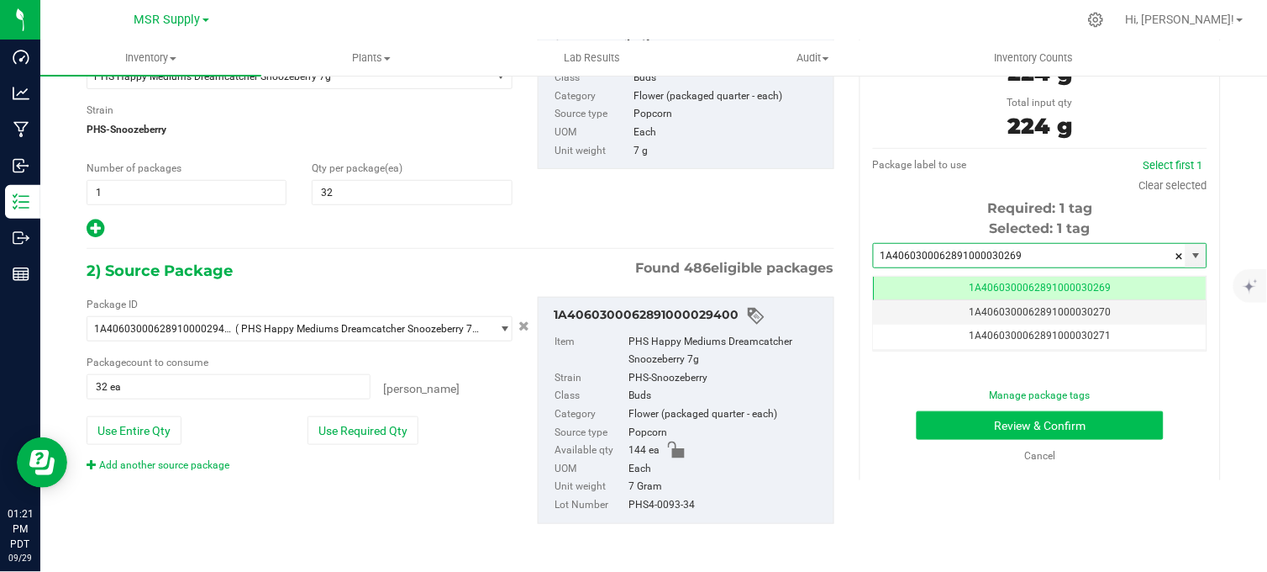
scroll to position [0, -1]
type input "1A4060300062891000030269"
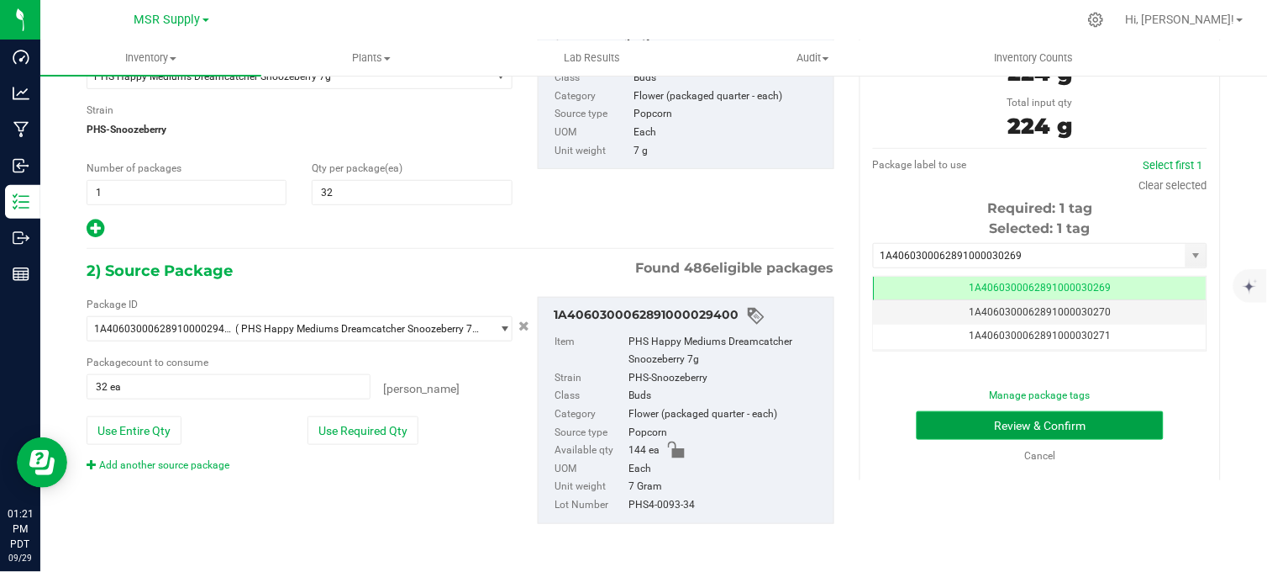
click at [994, 427] on button "Review & Confirm" at bounding box center [1040, 425] width 247 height 29
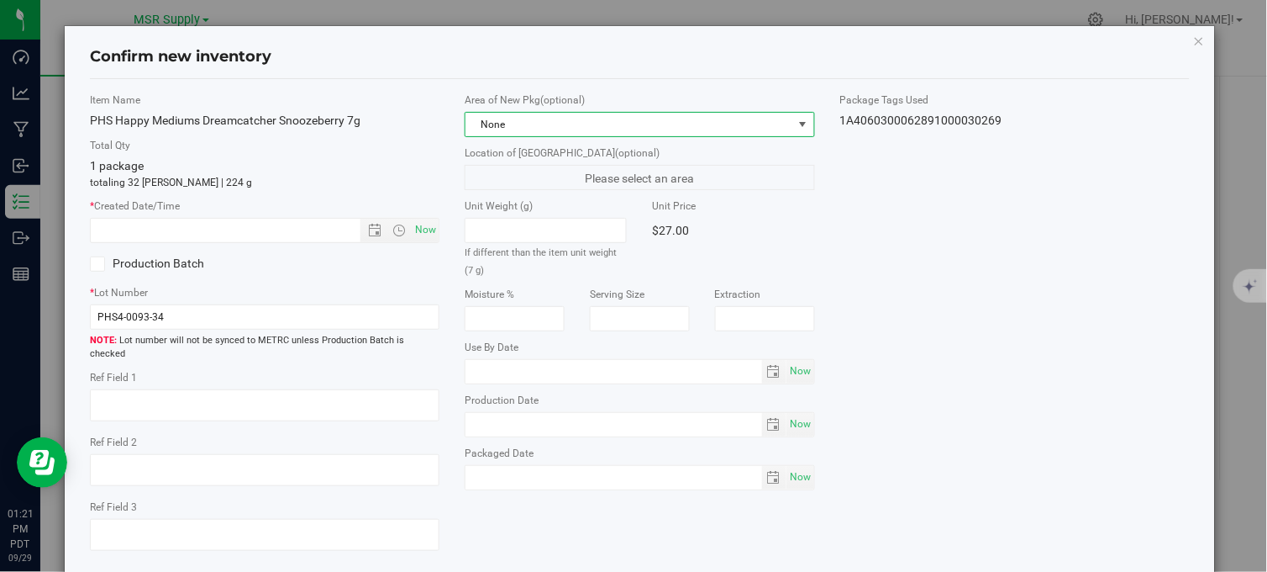
click at [698, 127] on span "None" at bounding box center [629, 125] width 327 height 24
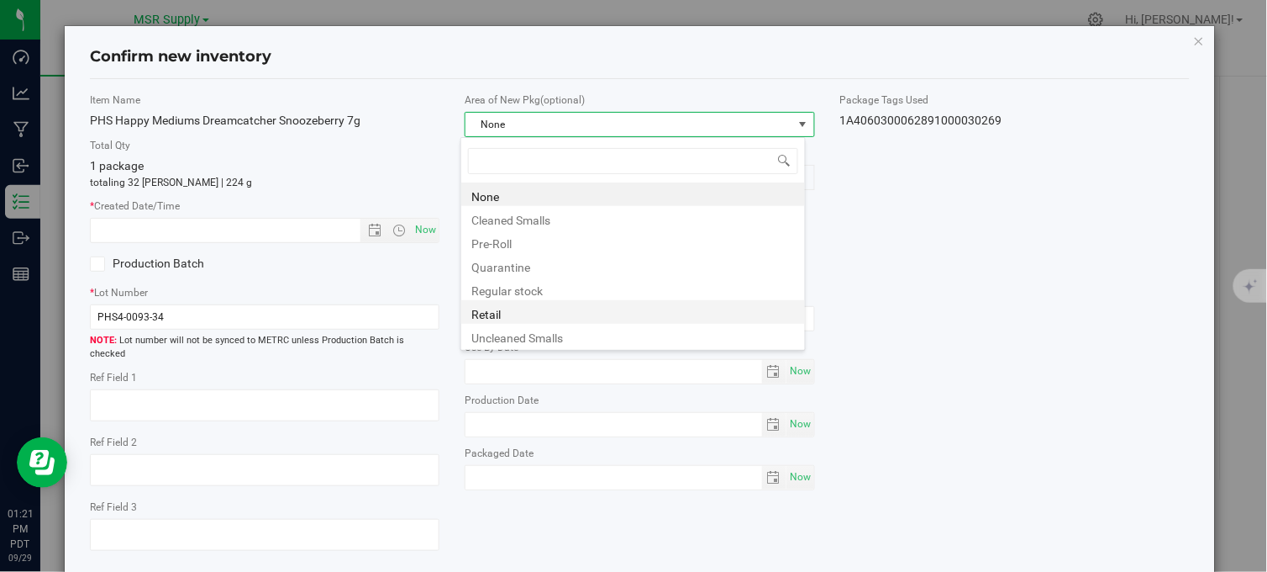
click at [499, 316] on li "Retail" at bounding box center [633, 312] width 344 height 24
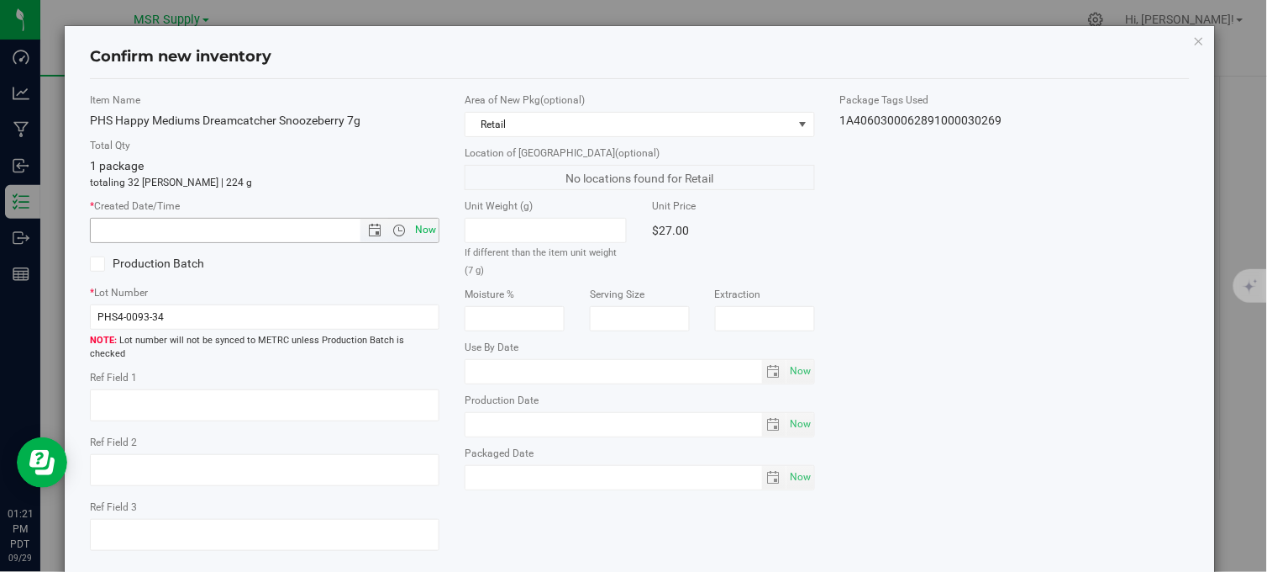
click at [423, 223] on span "Now" at bounding box center [426, 230] width 29 height 24
type input "[DATE] 1:21 PM"
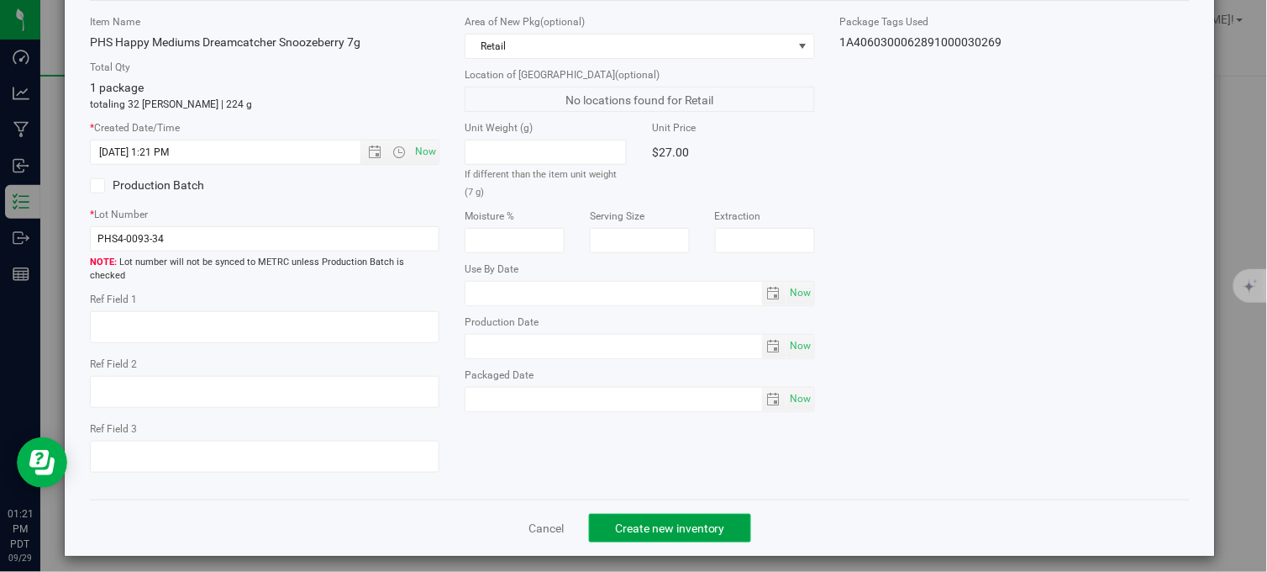
click at [629, 514] on button "Create new inventory" at bounding box center [670, 528] width 162 height 29
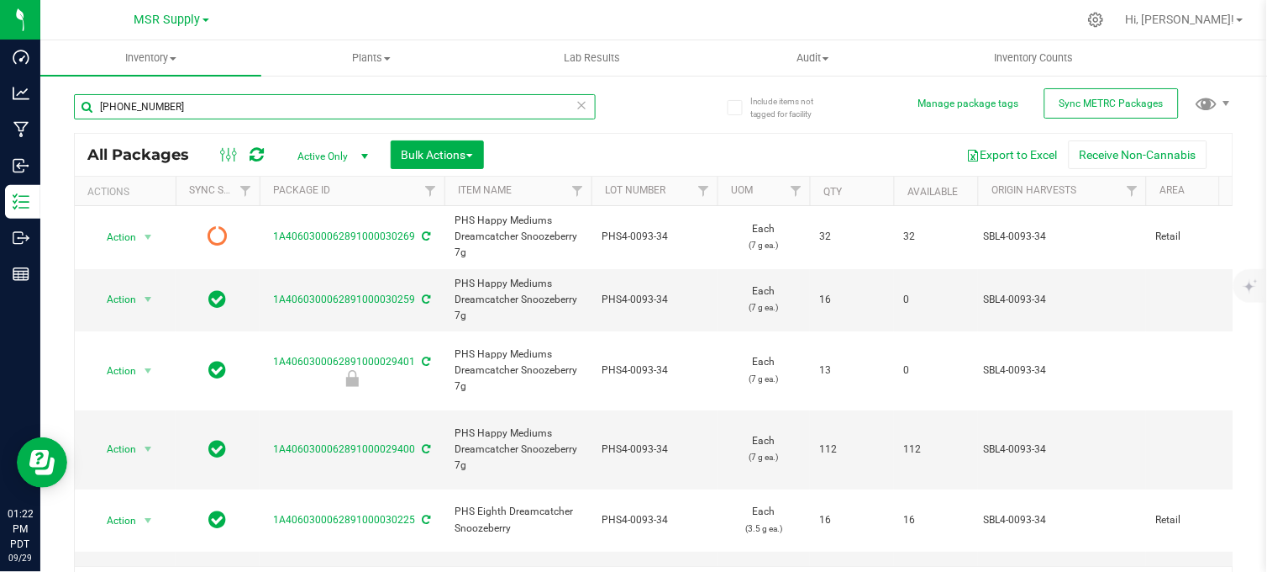
click at [235, 112] on input "[PHONE_NUMBER]" at bounding box center [335, 106] width 522 height 25
type input "4"
type input "29406"
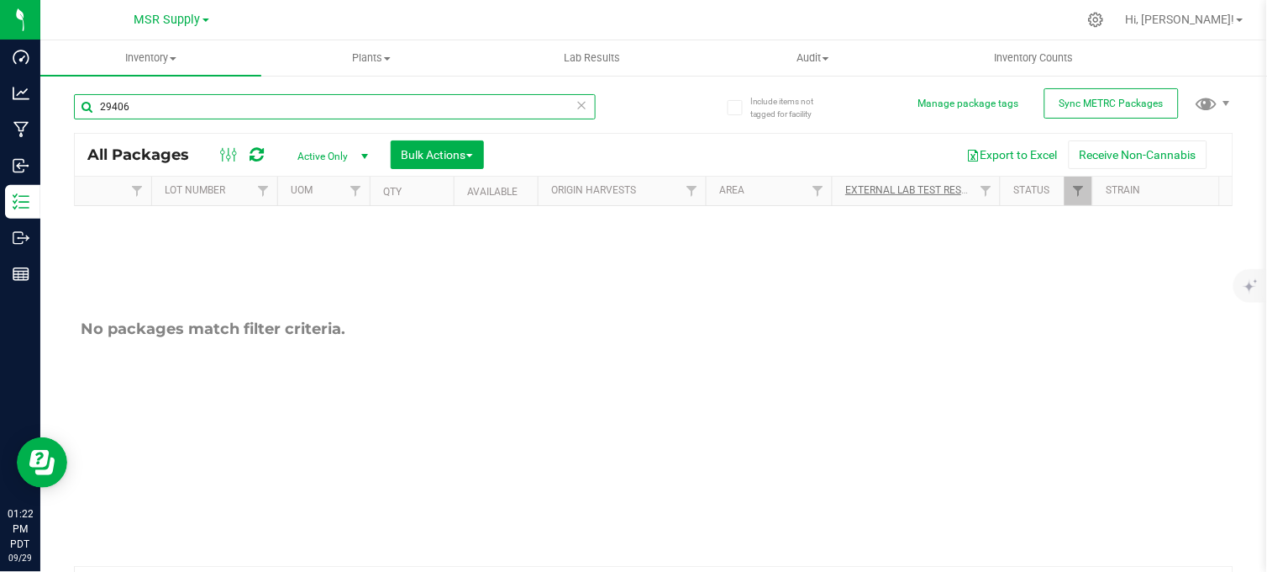
scroll to position [0, 441]
click at [1069, 191] on link "Filter" at bounding box center [1078, 191] width 28 height 29
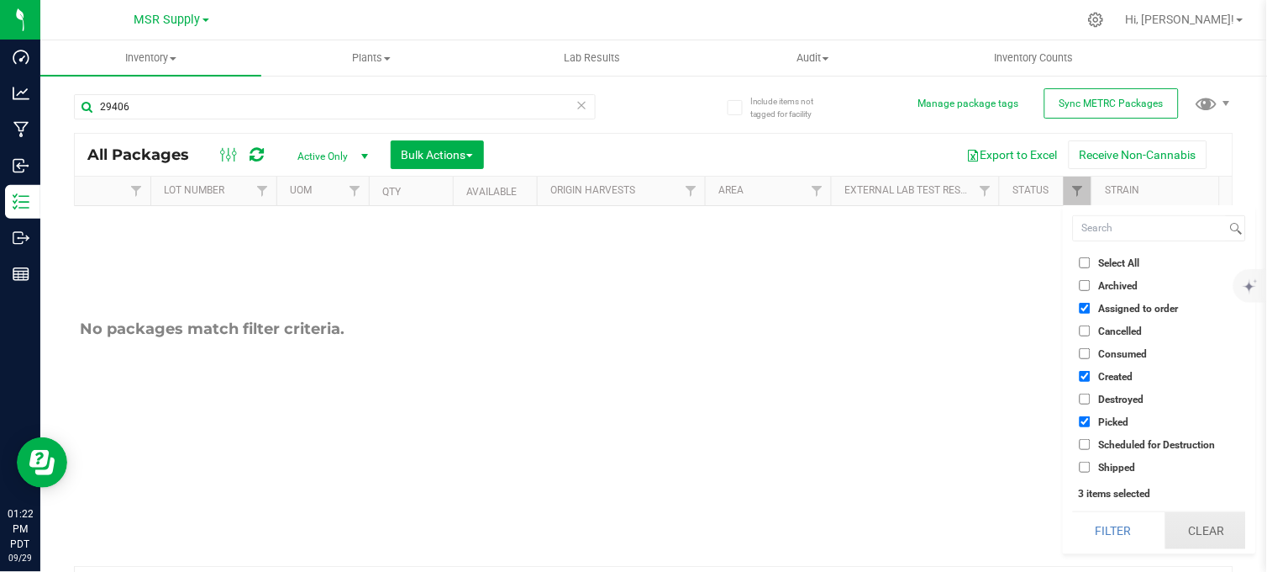
click at [1195, 515] on button "Clear" at bounding box center [1206, 530] width 81 height 37
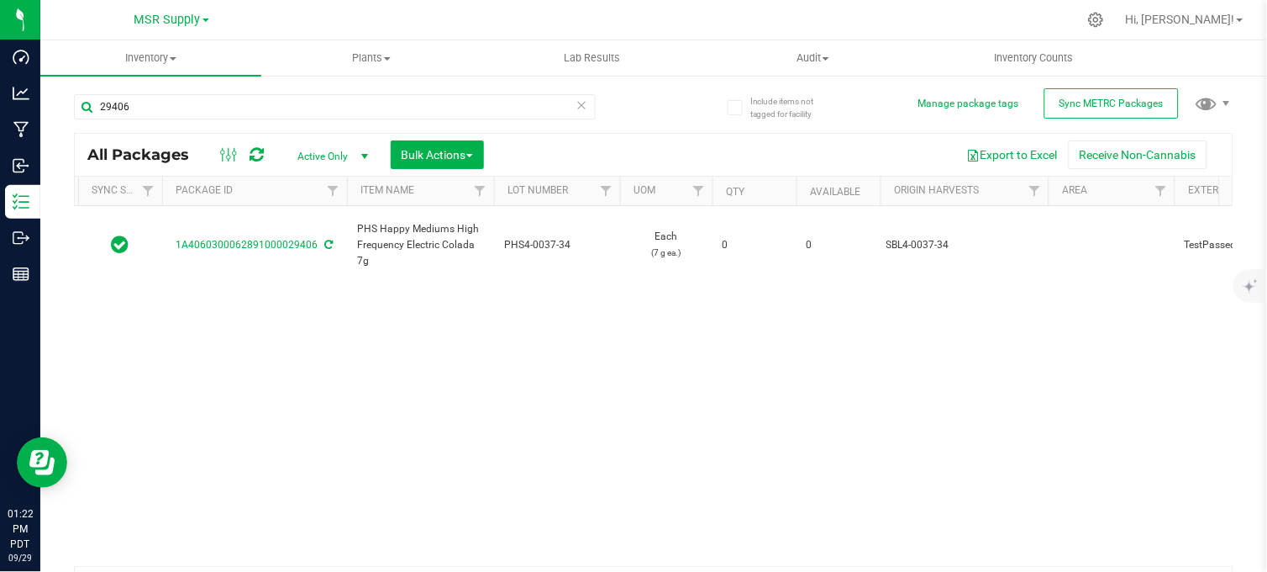
scroll to position [0, 0]
